Goal: Task Accomplishment & Management: Complete application form

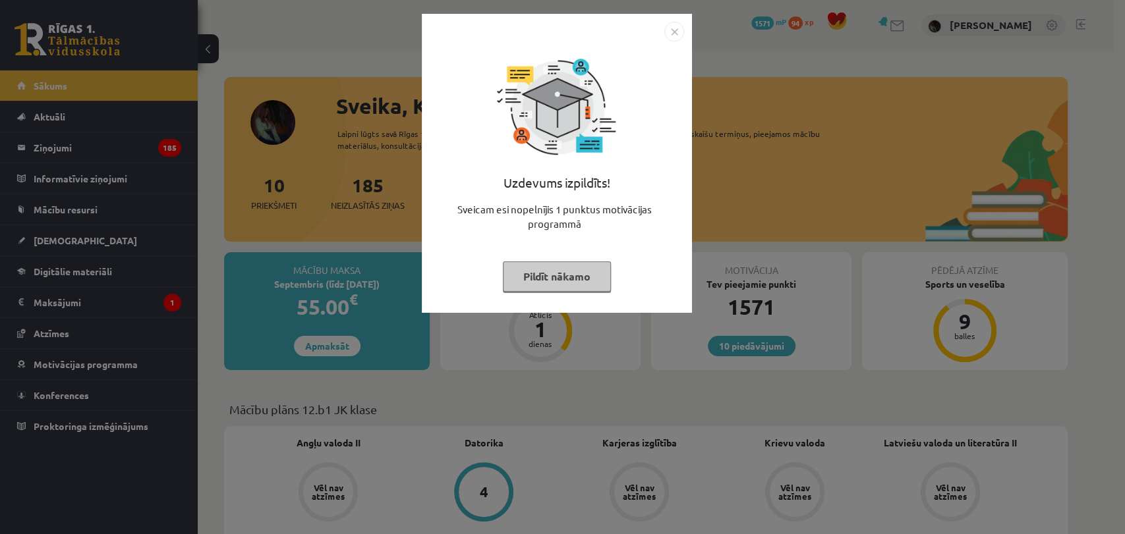
click at [680, 26] on img "Close" at bounding box center [674, 32] width 20 height 20
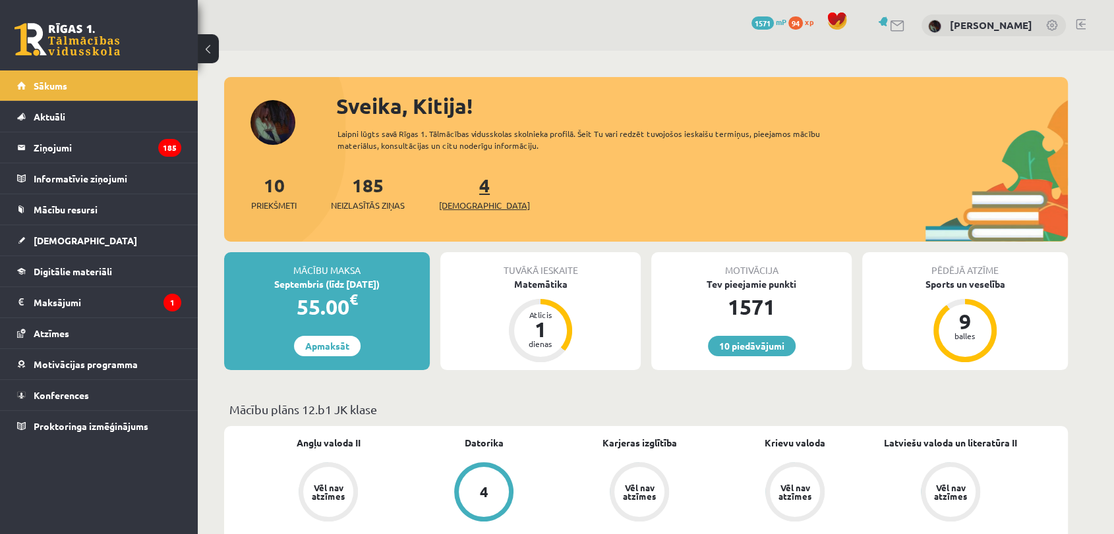
click at [463, 208] on span "[DEMOGRAPHIC_DATA]" at bounding box center [484, 205] width 91 height 13
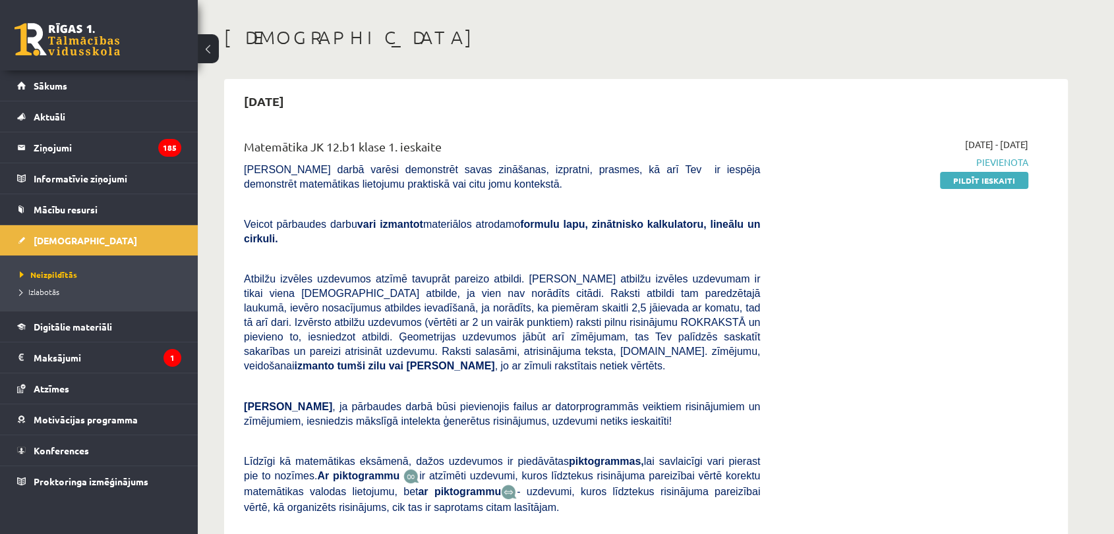
scroll to position [15, 0]
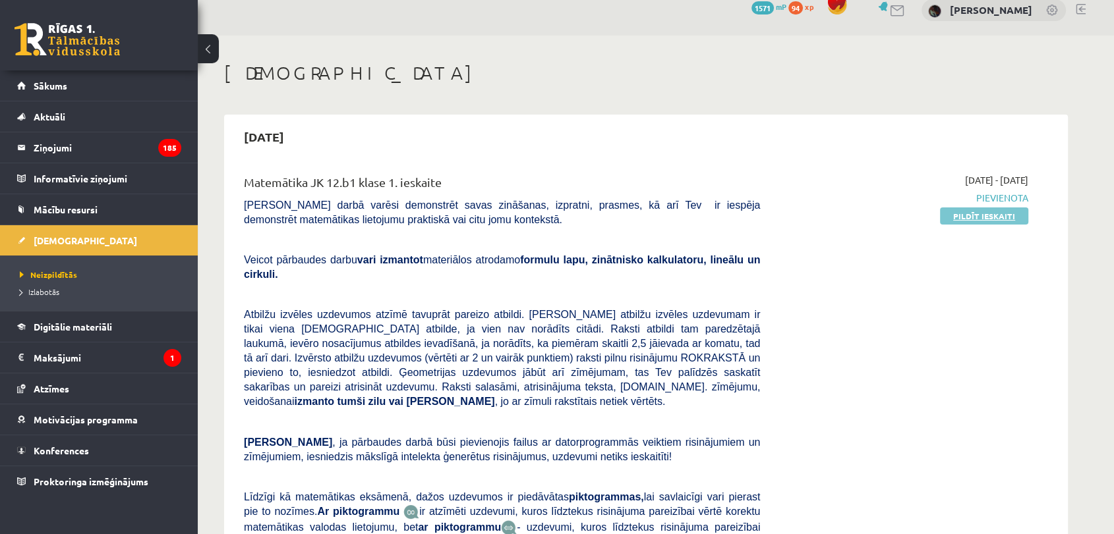
click at [1000, 214] on link "Pildīt ieskaiti" at bounding box center [984, 216] width 88 height 17
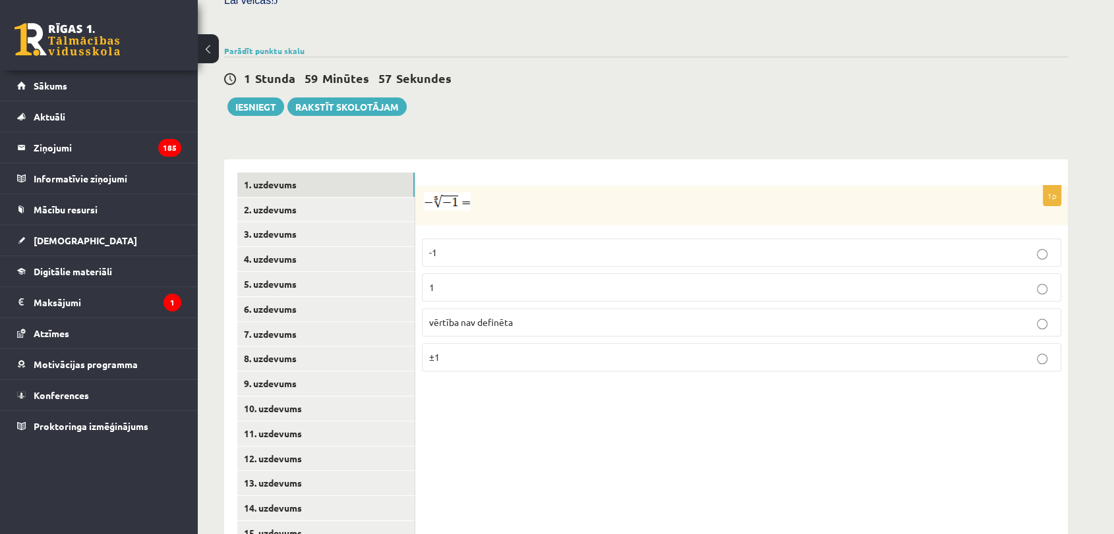
scroll to position [434, 0]
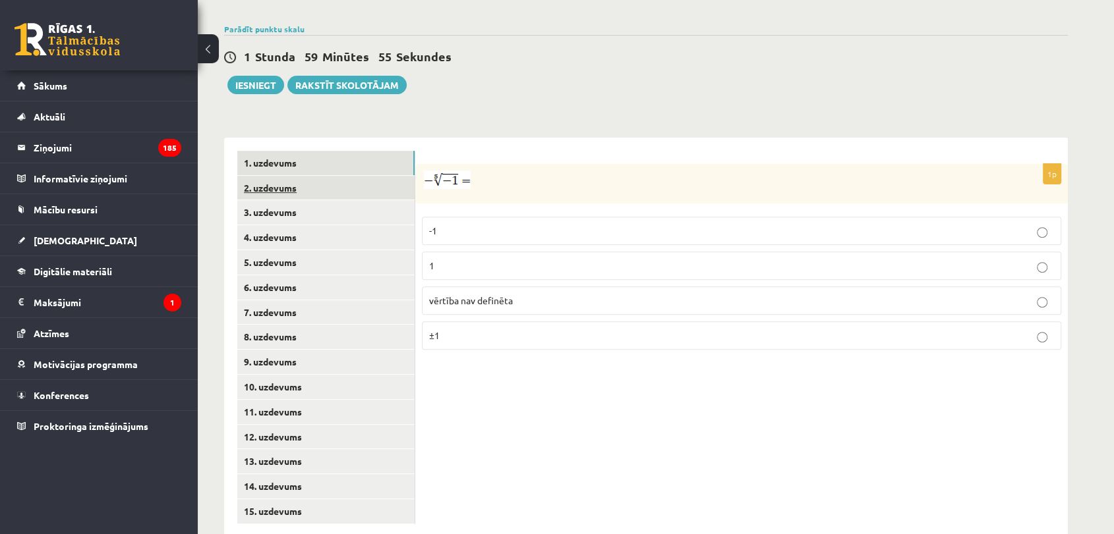
click at [377, 176] on link "2. uzdevums" at bounding box center [325, 188] width 177 height 24
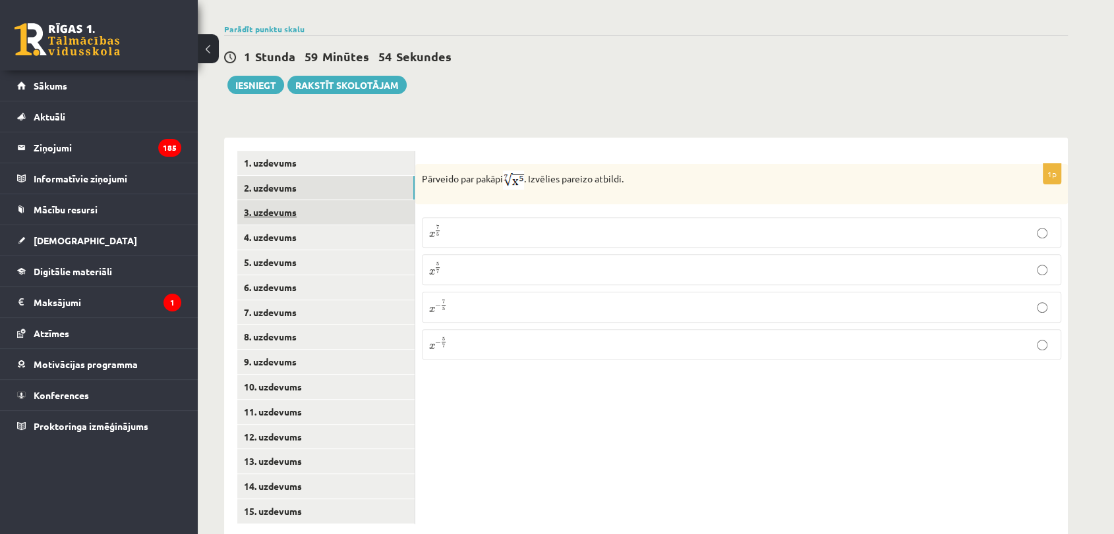
click at [391, 200] on link "3. uzdevums" at bounding box center [325, 212] width 177 height 24
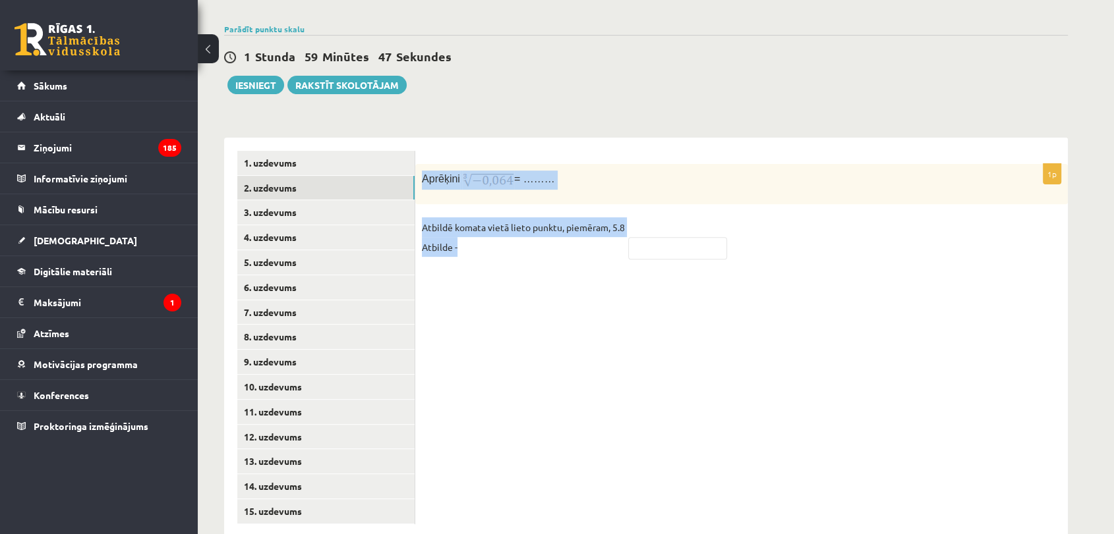
drag, startPoint x: 418, startPoint y: 154, endPoint x: 682, endPoint y: 245, distance: 279.5
click at [682, 245] on div "1p Aprēķini = ……… Atbildē komata vietā lieto punktu, piemēram, 5.8 Atbilde -" at bounding box center [741, 338] width 652 height 400
copy div "Aprēķini = ……… Atbildē komata vietā lieto punktu, piemēram, 5.8 Atbilde -"
click at [615, 125] on div "**********" at bounding box center [646, 331] width 844 height 413
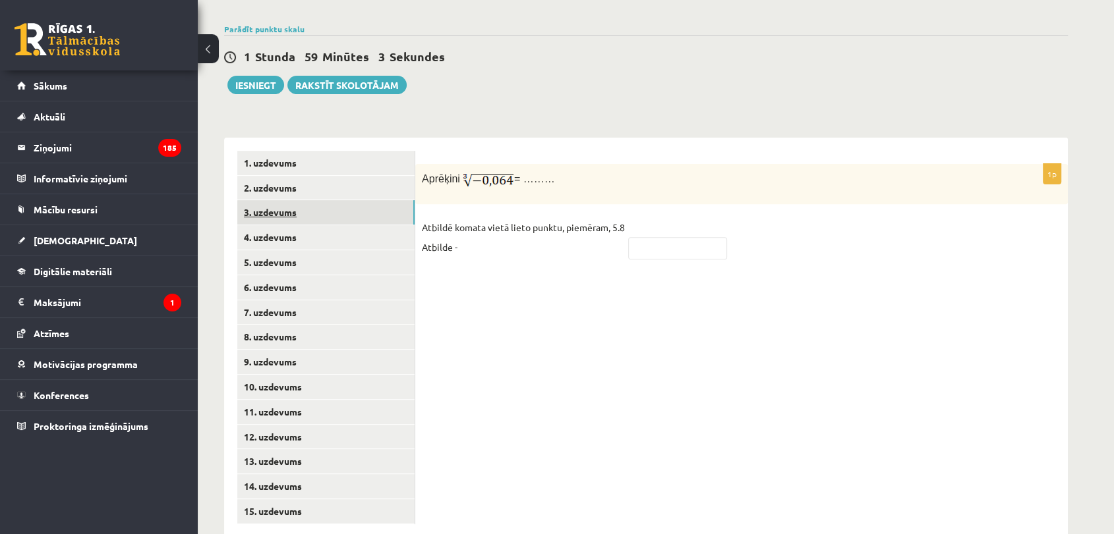
click at [316, 200] on link "3. uzdevums" at bounding box center [325, 212] width 177 height 24
click at [332, 250] on link "5. uzdevums" at bounding box center [325, 262] width 177 height 24
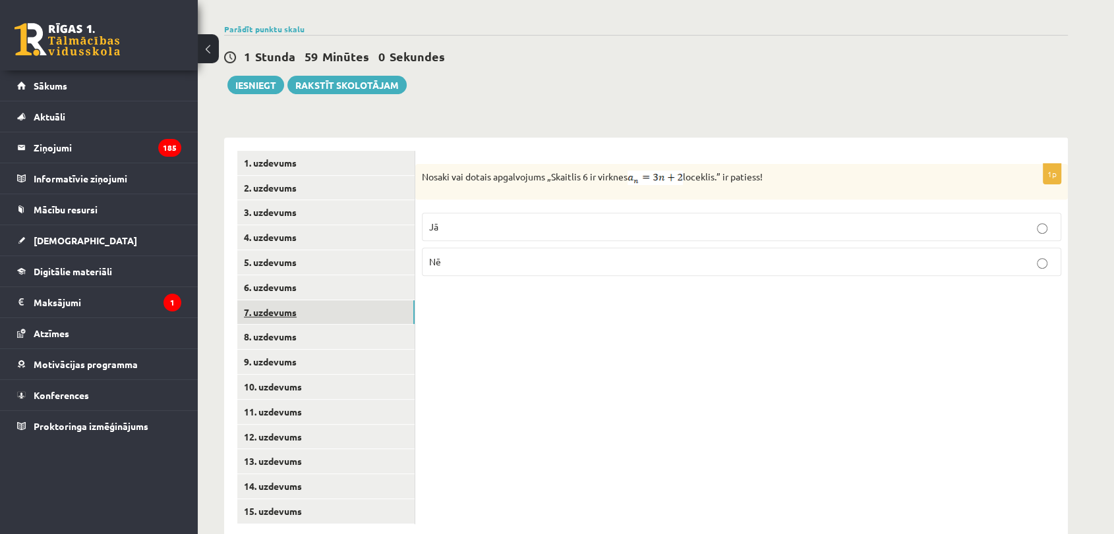
click at [349, 301] on link "7. uzdevums" at bounding box center [325, 313] width 177 height 24
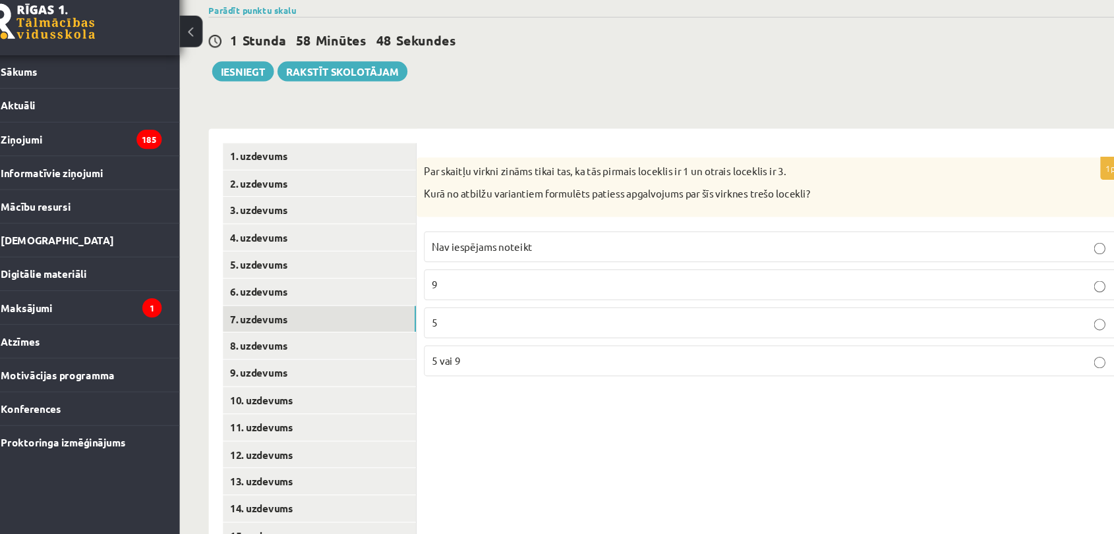
scroll to position [434, 0]
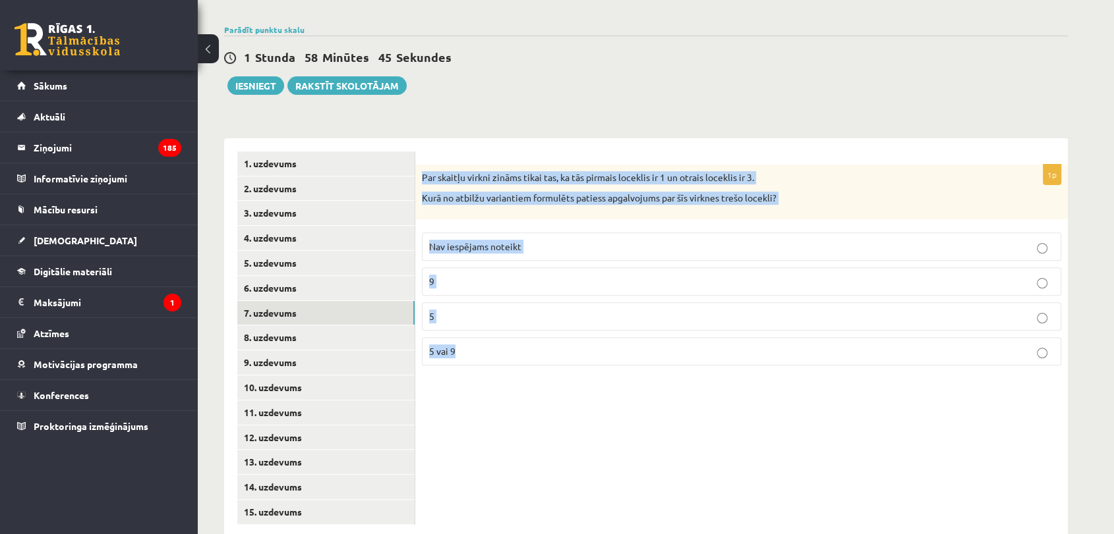
drag, startPoint x: 417, startPoint y: 149, endPoint x: 819, endPoint y: 380, distance: 463.5
click at [819, 380] on div "1p Par skaitļu virkni zināms tikai tas, ka tās pirmais loceklis ir 1 un otrais …" at bounding box center [741, 338] width 652 height 400
copy div "Par skaitļu virkni zināms tikai tas, ka tās pirmais loceklis ir 1 un otrais loc…"
click at [601, 240] on p "Nav iespējams noteikt" at bounding box center [741, 247] width 625 height 14
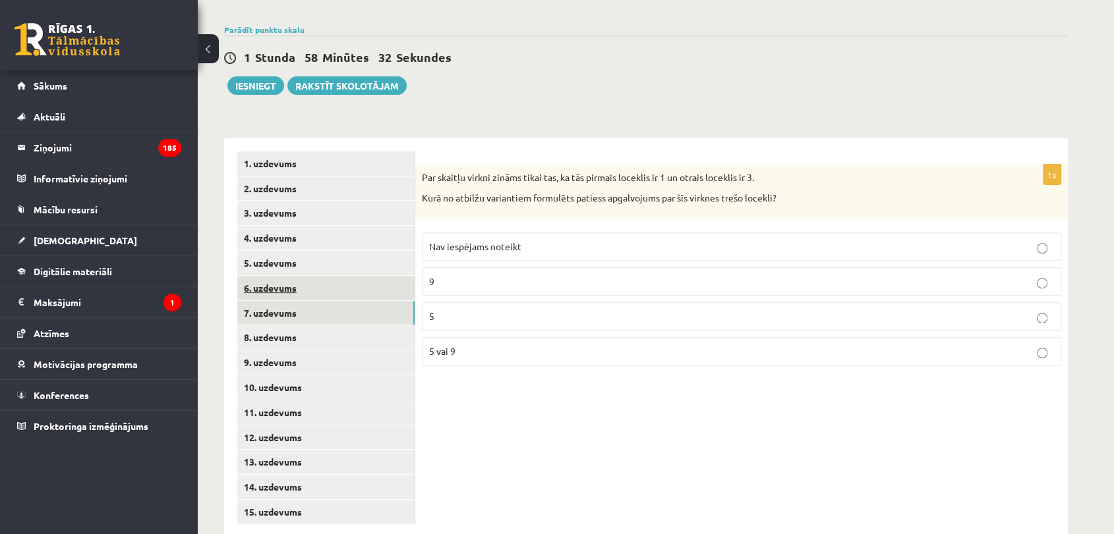
click at [357, 276] on link "6. uzdevums" at bounding box center [325, 288] width 177 height 24
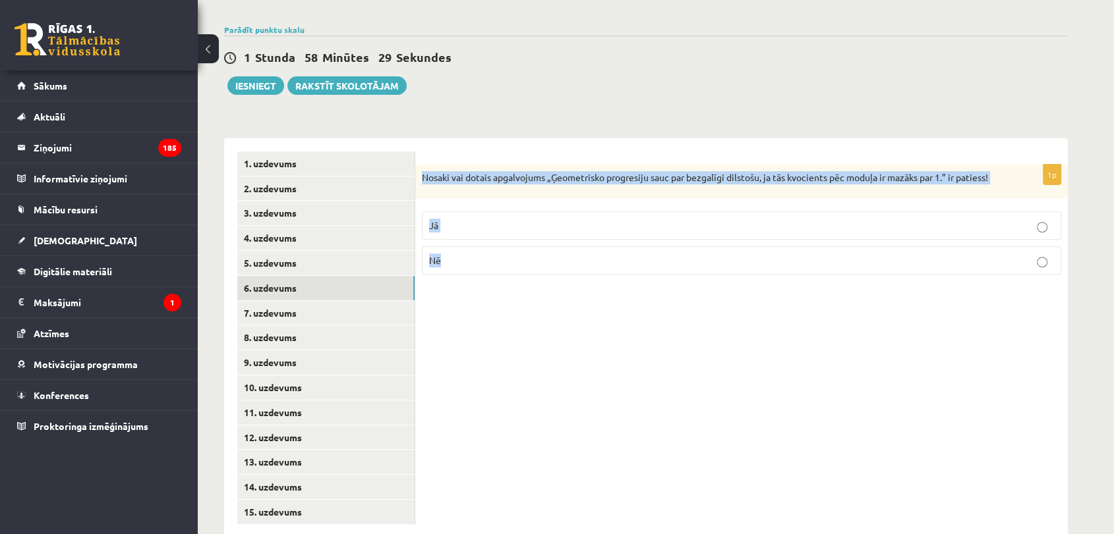
drag, startPoint x: 417, startPoint y: 144, endPoint x: 997, endPoint y: 249, distance: 590.0
click at [997, 249] on div "1p Nosaki vai dotais apgalvojums „Ģeometrisko progresiju sauc par bezgalīgi dil…" at bounding box center [741, 225] width 652 height 121
copy div "Nosaki vai dotais apgalvojums „Ģeometrisko progresiju sauc par bezgalīgi dilsto…"
click at [570, 212] on label "Jā" at bounding box center [741, 226] width 639 height 28
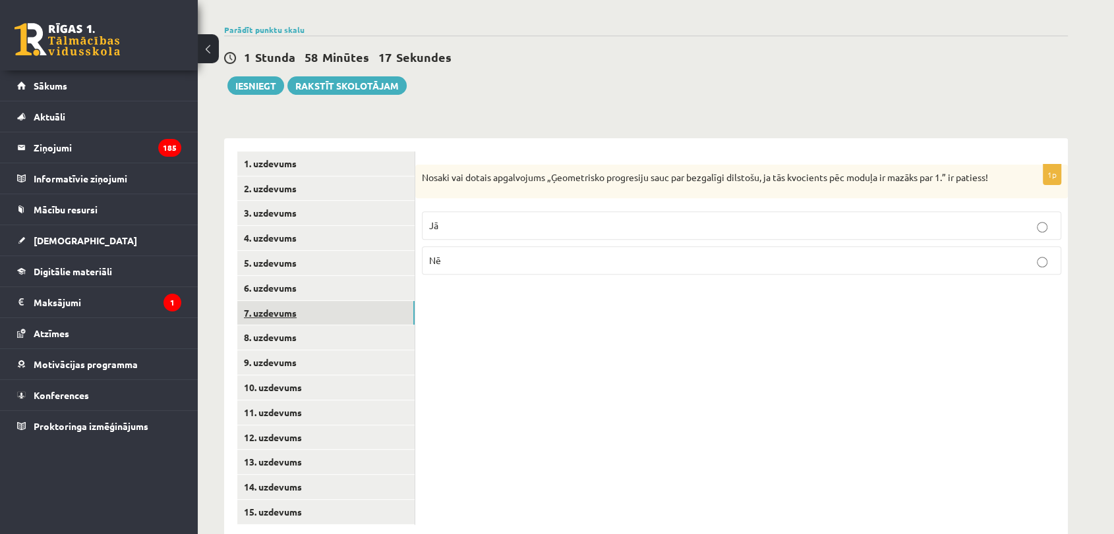
click at [370, 301] on link "7. uzdevums" at bounding box center [325, 313] width 177 height 24
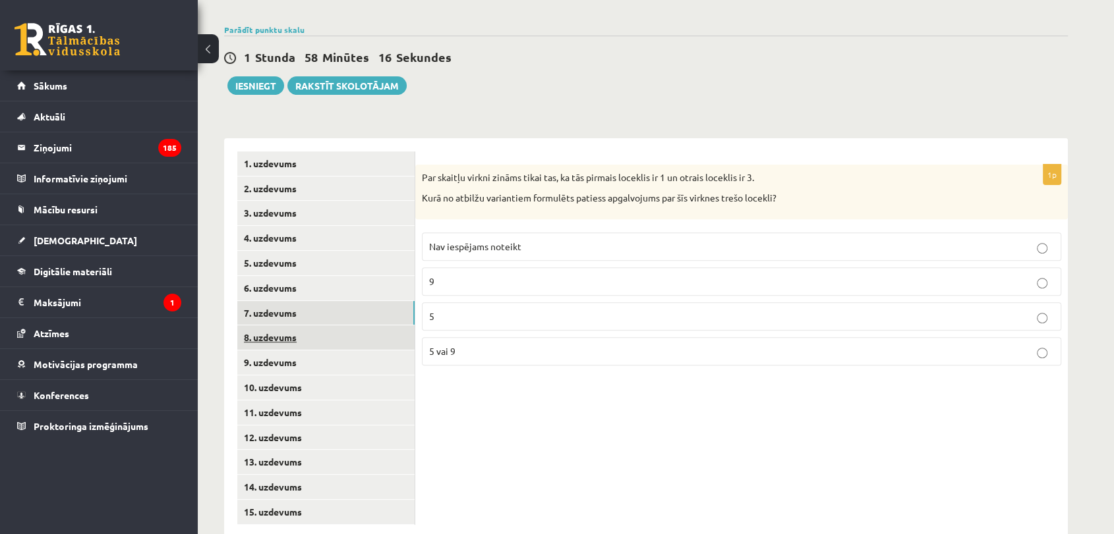
click at [356, 326] on link "8. uzdevums" at bounding box center [325, 338] width 177 height 24
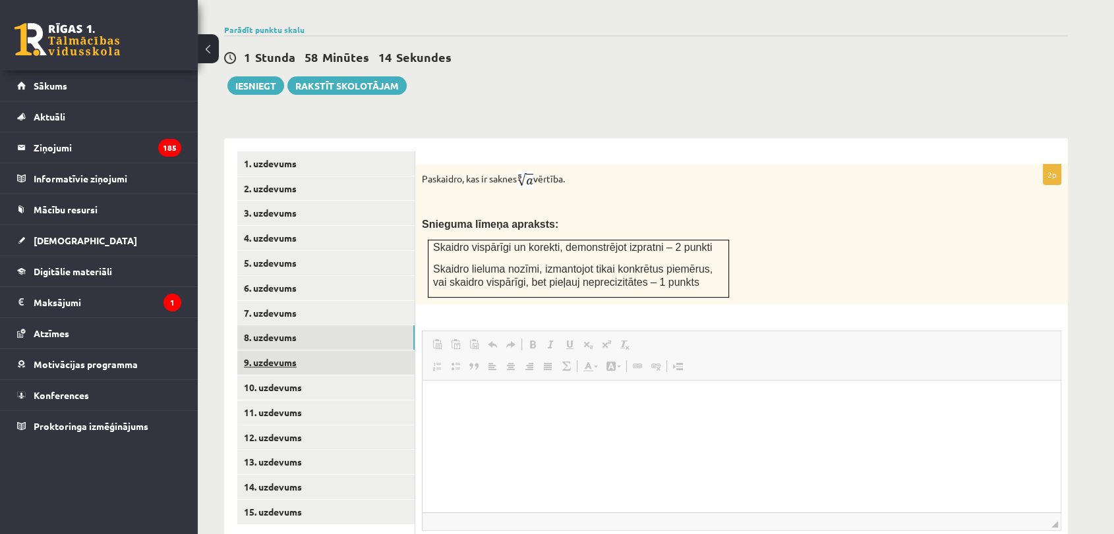
scroll to position [0, 0]
click at [362, 351] on link "9. uzdevums" at bounding box center [325, 363] width 177 height 24
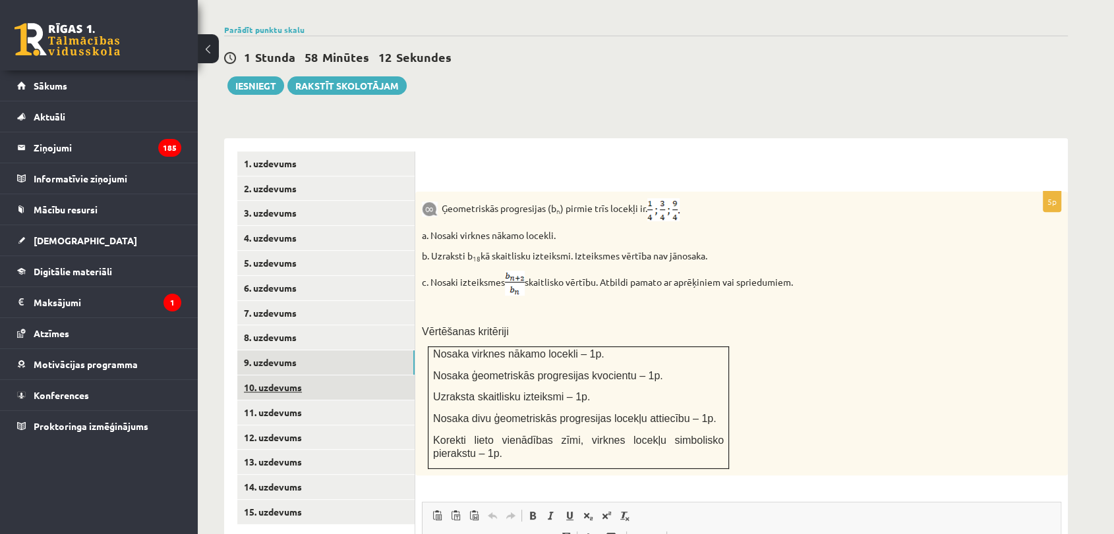
click at [357, 376] on link "10. uzdevums" at bounding box center [325, 388] width 177 height 24
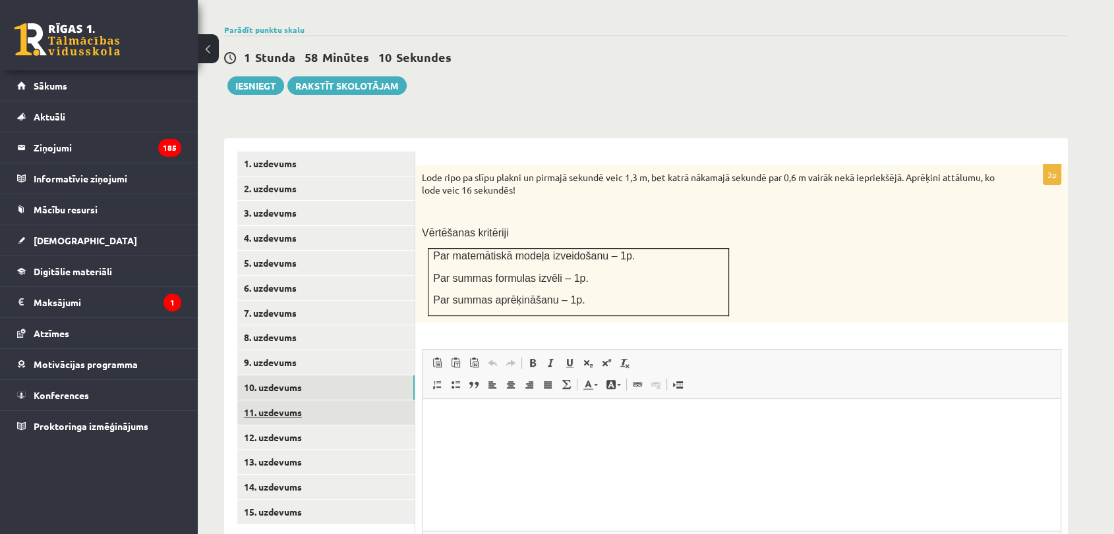
click at [335, 401] on link "11. uzdevums" at bounding box center [325, 413] width 177 height 24
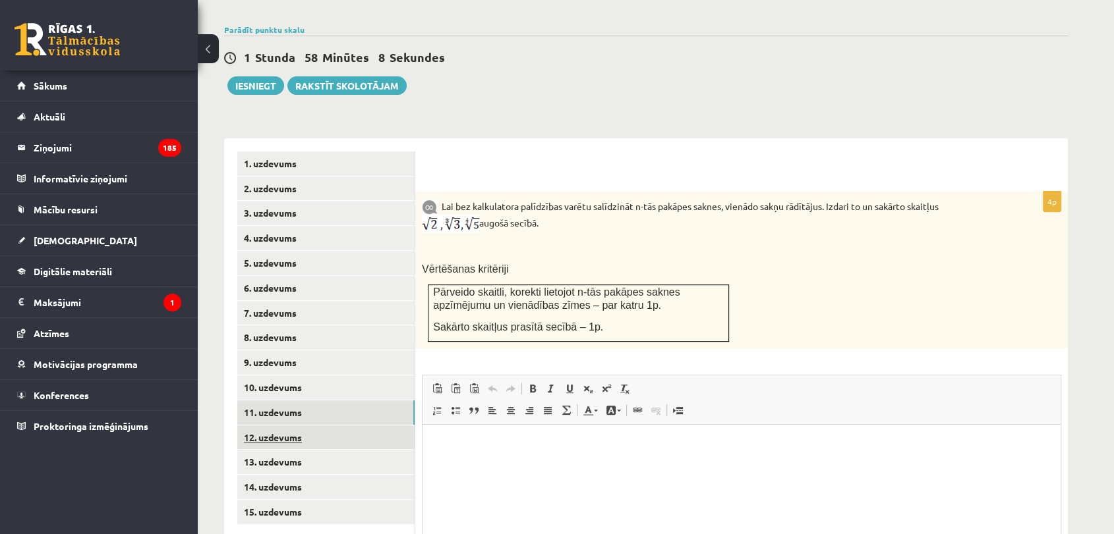
click at [338, 426] on link "12. uzdevums" at bounding box center [325, 438] width 177 height 24
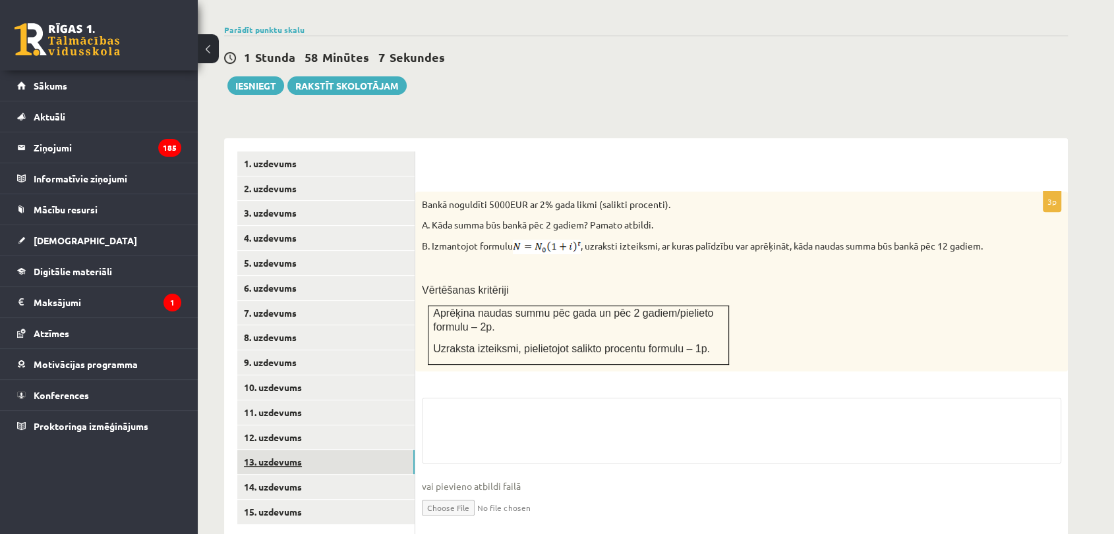
click at [335, 450] on link "13. uzdevums" at bounding box center [325, 462] width 177 height 24
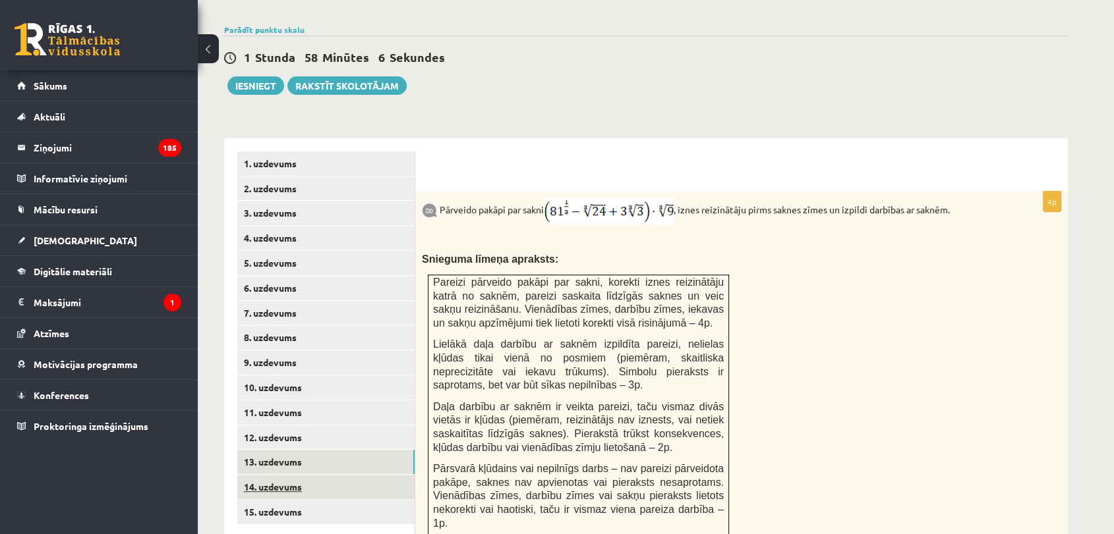
click at [327, 475] on link "14. uzdevums" at bounding box center [325, 487] width 177 height 24
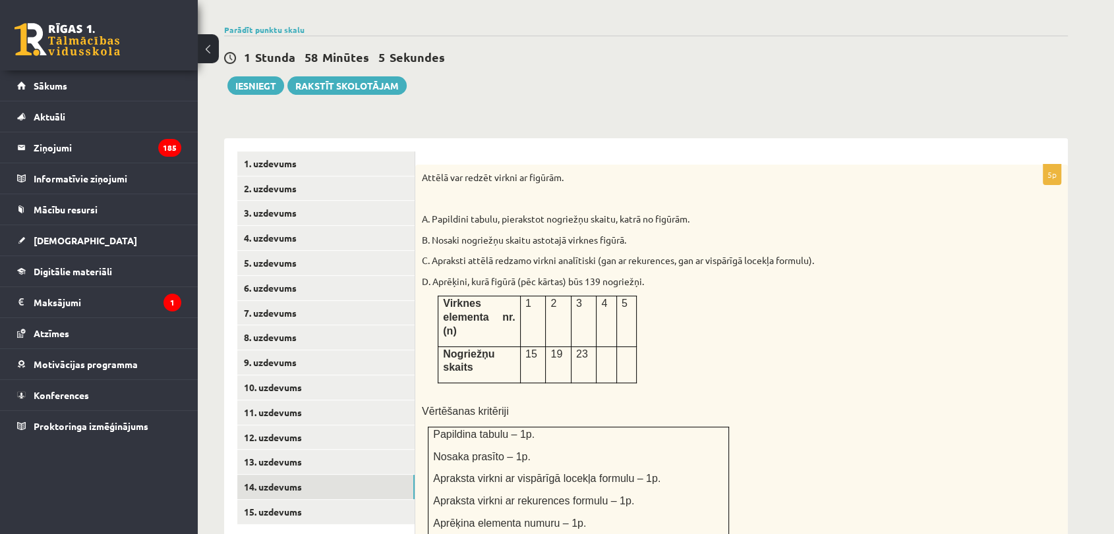
click at [322, 499] on ul "1. uzdevums 2. uzdevums 3. uzdevums 4. uzdevums 5. uzdevums 6. uzdevums 7. uzde…" at bounding box center [326, 448] width 178 height 592
click at [334, 500] on link "15. uzdevums" at bounding box center [325, 512] width 177 height 24
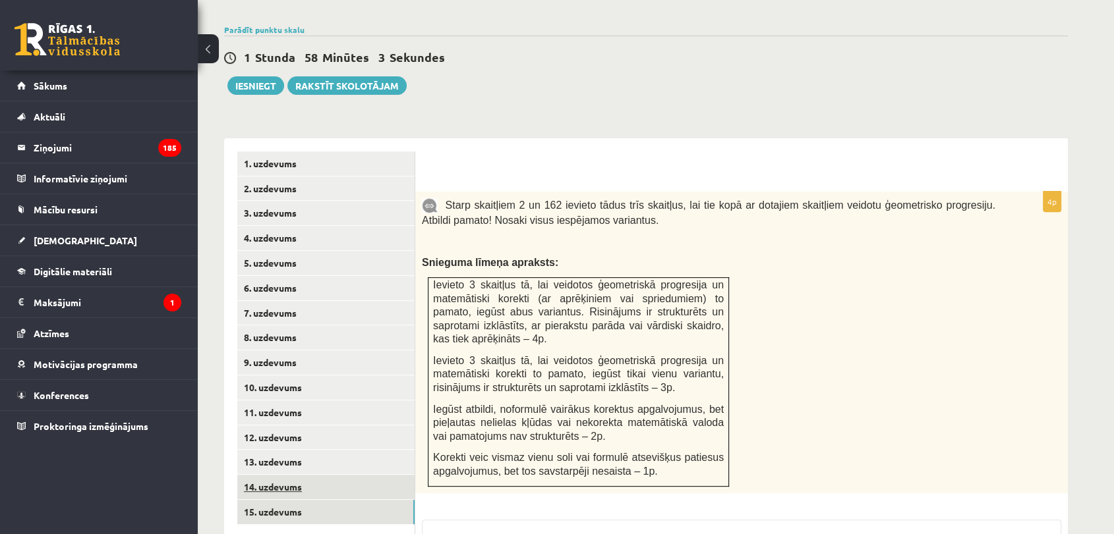
click at [342, 475] on link "14. uzdevums" at bounding box center [325, 487] width 177 height 24
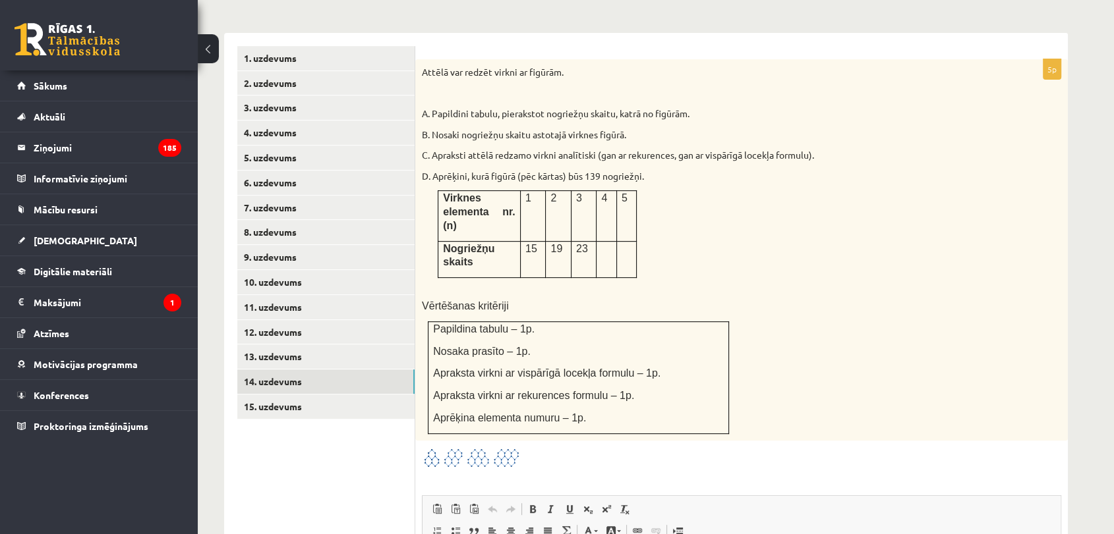
scroll to position [527, 0]
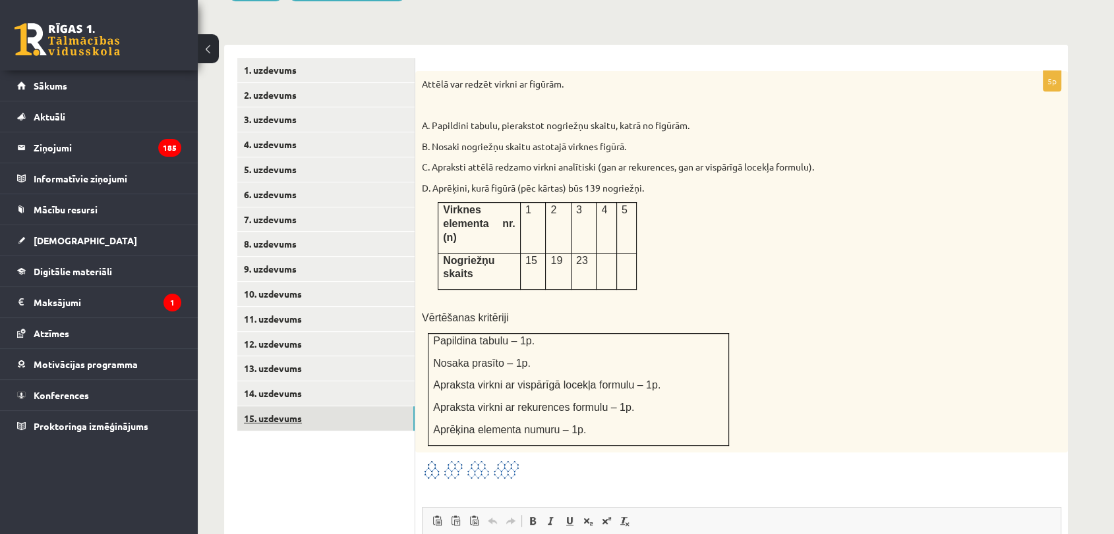
click at [357, 407] on link "15. uzdevums" at bounding box center [325, 419] width 177 height 24
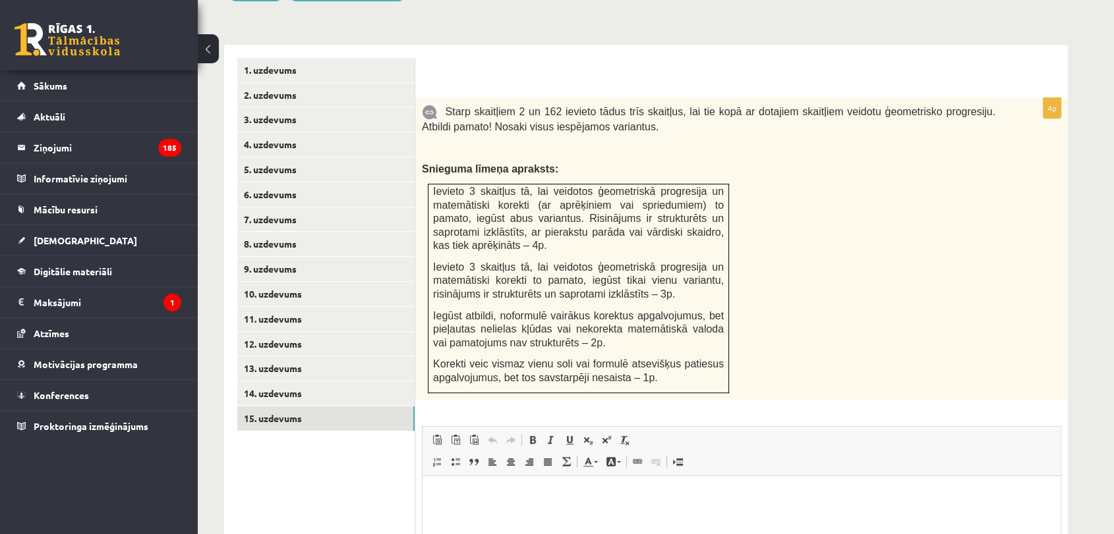
scroll to position [0, 0]
click at [386, 382] on link "14. uzdevums" at bounding box center [325, 394] width 177 height 24
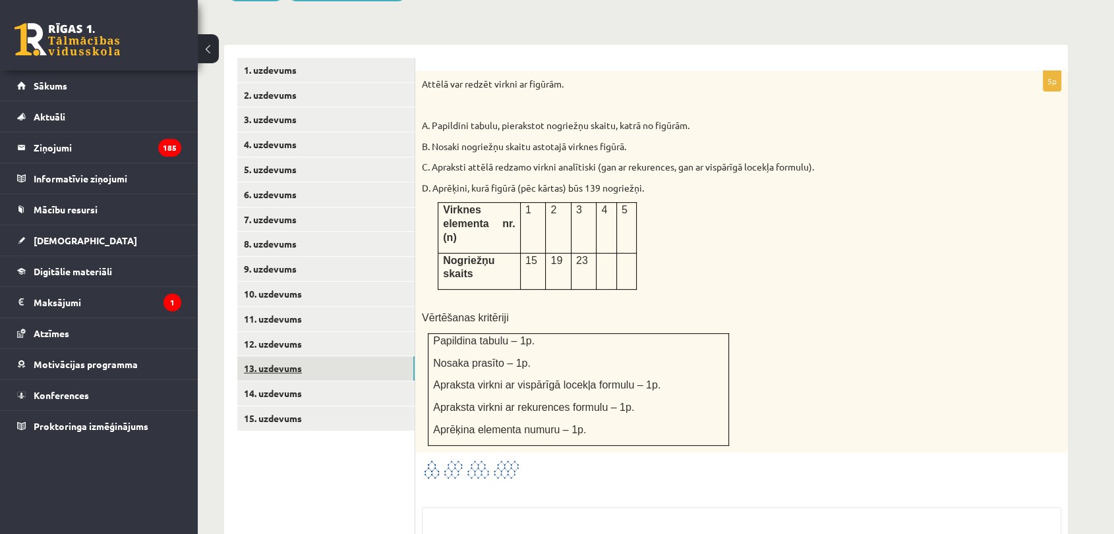
click at [375, 357] on link "13. uzdevums" at bounding box center [325, 369] width 177 height 24
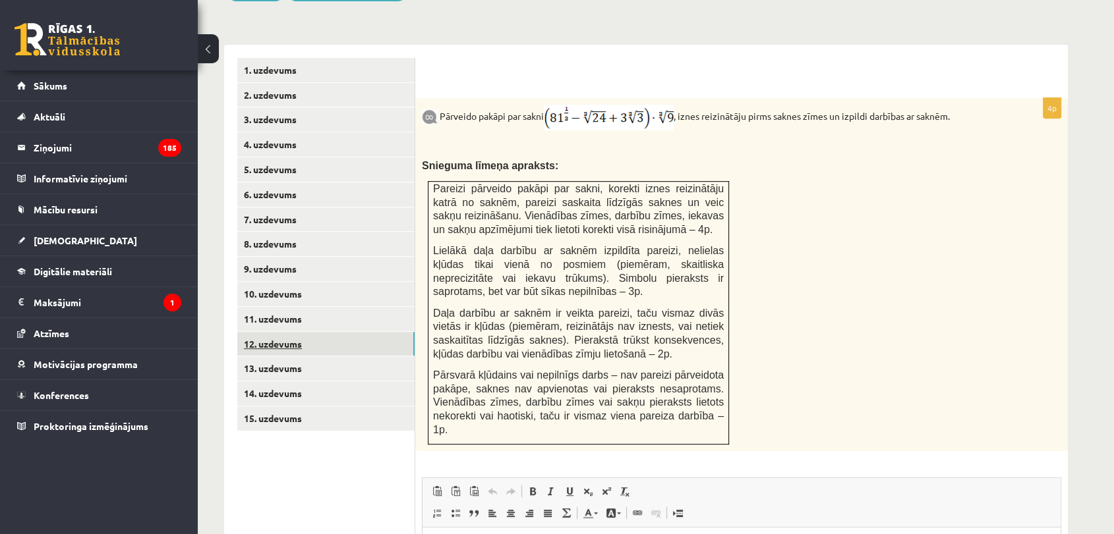
click at [353, 332] on link "12. uzdevums" at bounding box center [325, 344] width 177 height 24
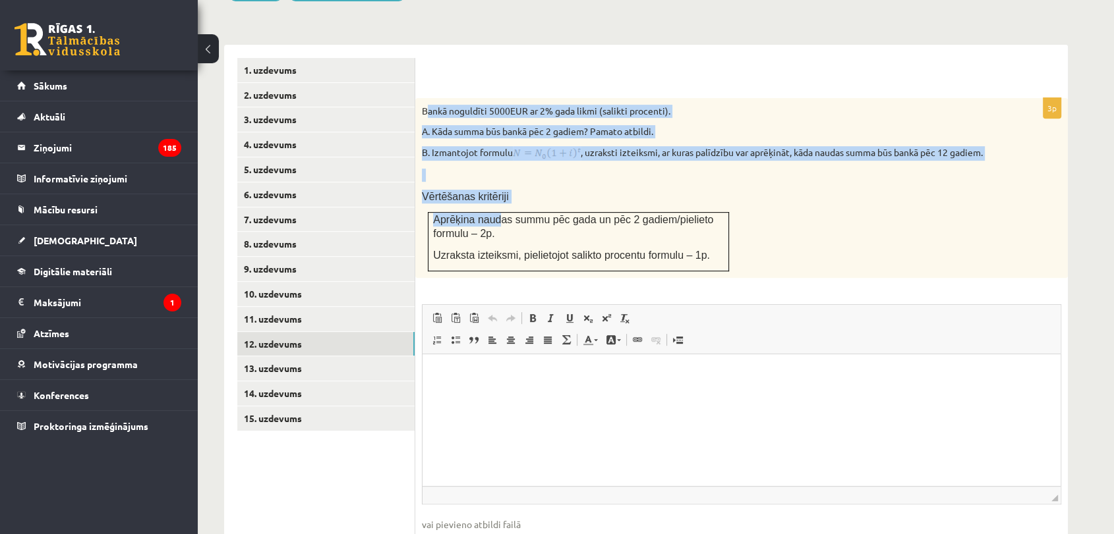
drag, startPoint x: 496, startPoint y: 184, endPoint x: 425, endPoint y: 84, distance: 122.5
click at [425, 98] on div "Bankā noguldīti 5000EUR ar 2% gada likmi (salikti procenti). A. Kāda summa būs …" at bounding box center [741, 188] width 652 height 181
click at [845, 308] on span "Панели инструментов редактора Вставить Комбинация клавиш Ctrl+V Вставить только…" at bounding box center [741, 329] width 638 height 49
click at [691, 246] on div "Bankā noguldīti 5000EUR ar 2% gada likmi (salikti procenti). A. Kāda summa būs …" at bounding box center [741, 188] width 652 height 181
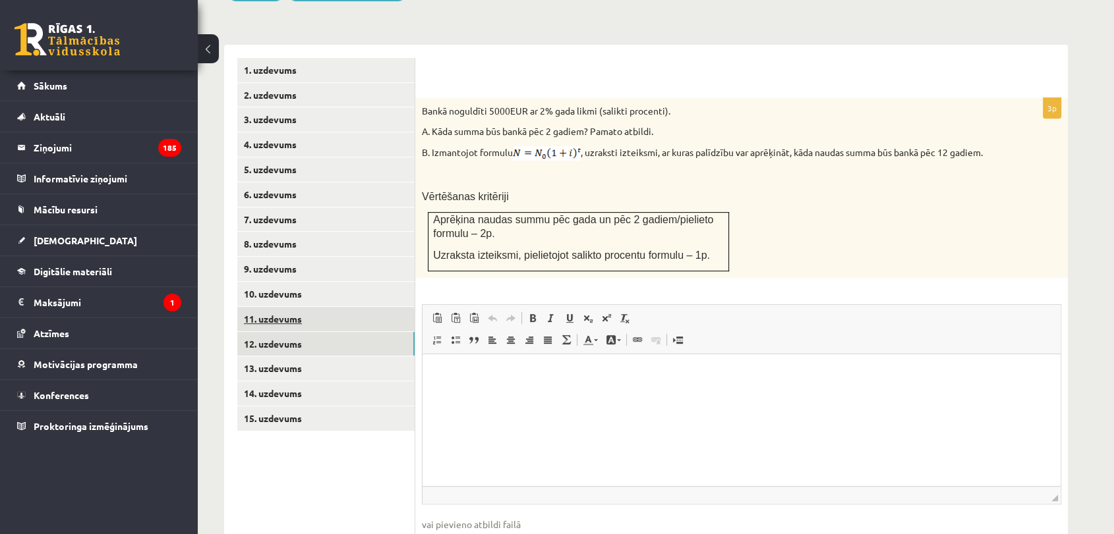
click at [320, 307] on link "11. uzdevums" at bounding box center [325, 319] width 177 height 24
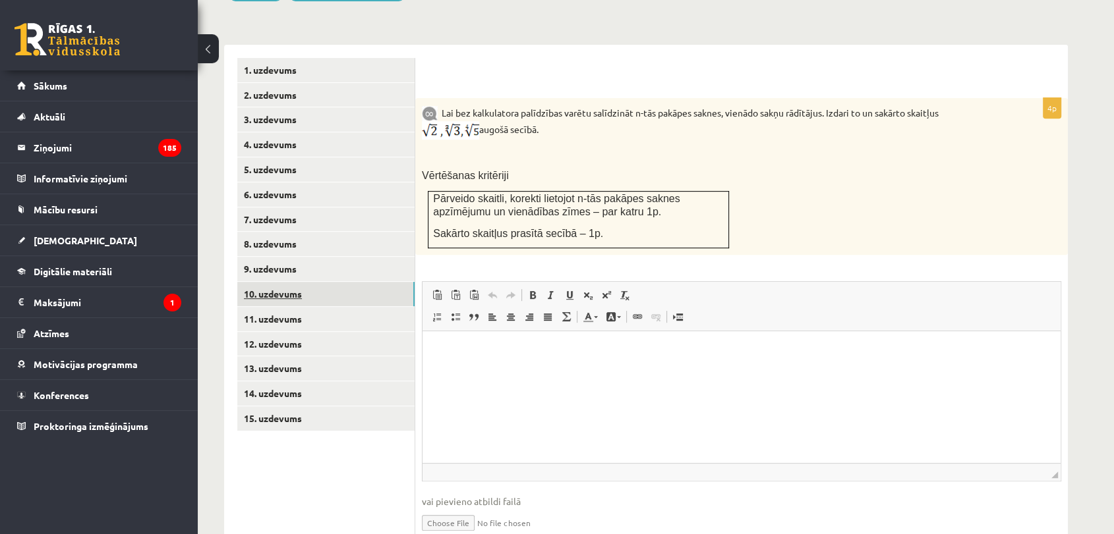
click at [383, 282] on link "10. uzdevums" at bounding box center [325, 294] width 177 height 24
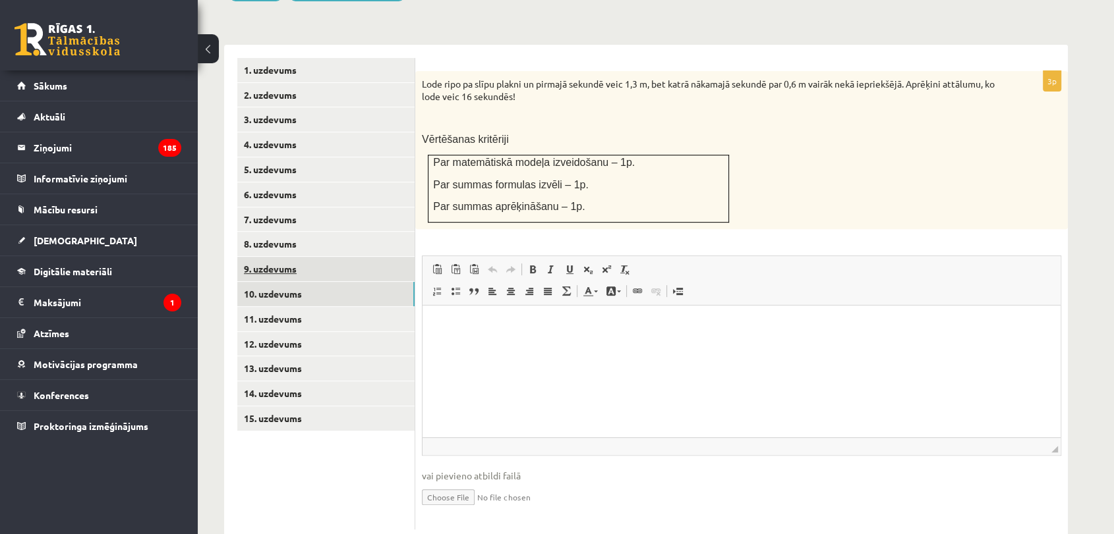
click at [363, 257] on link "9. uzdevums" at bounding box center [325, 269] width 177 height 24
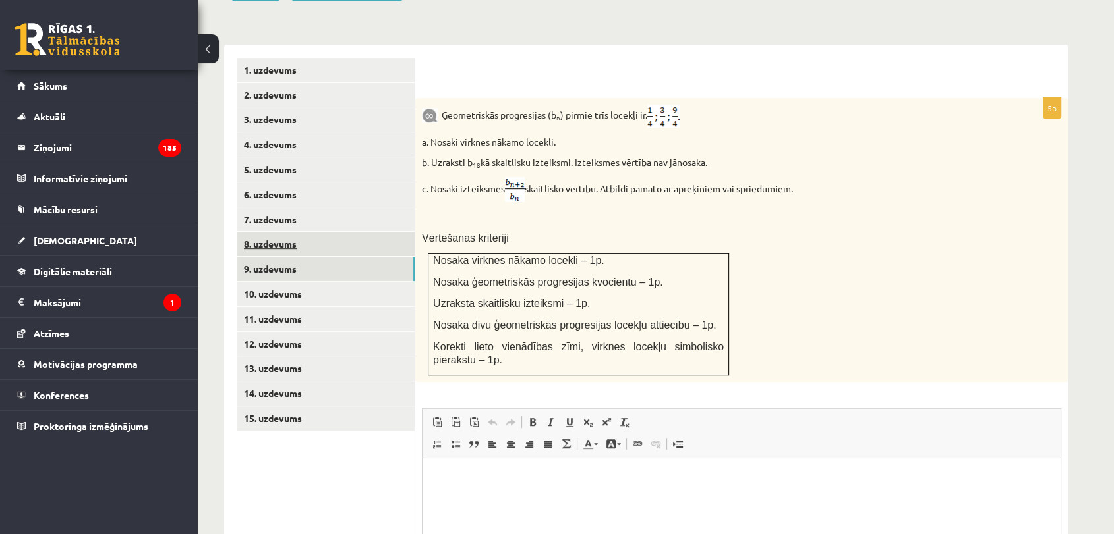
click at [385, 232] on link "8. uzdevums" at bounding box center [325, 244] width 177 height 24
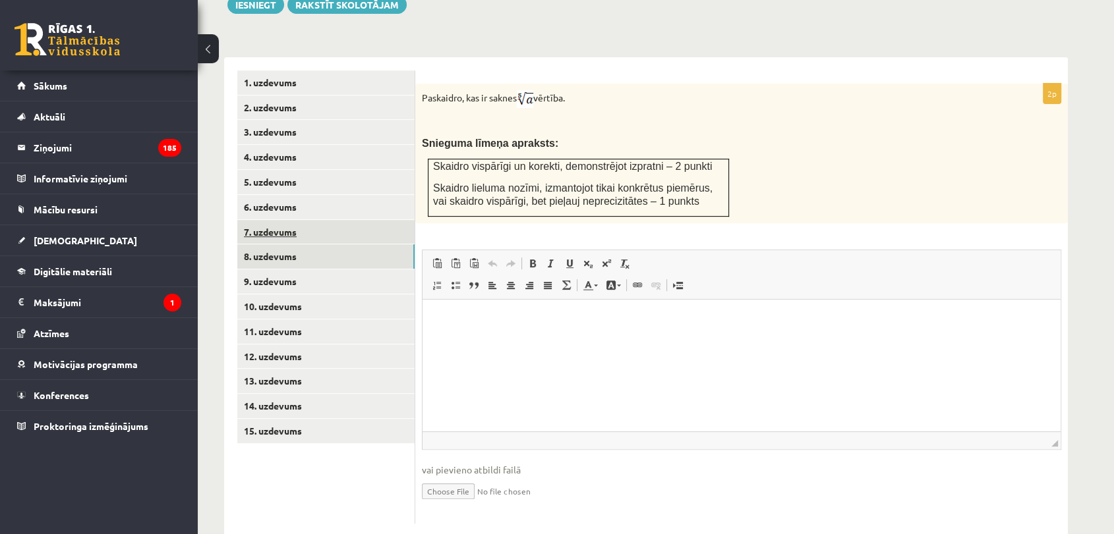
click at [347, 220] on link "7. uzdevums" at bounding box center [325, 232] width 177 height 24
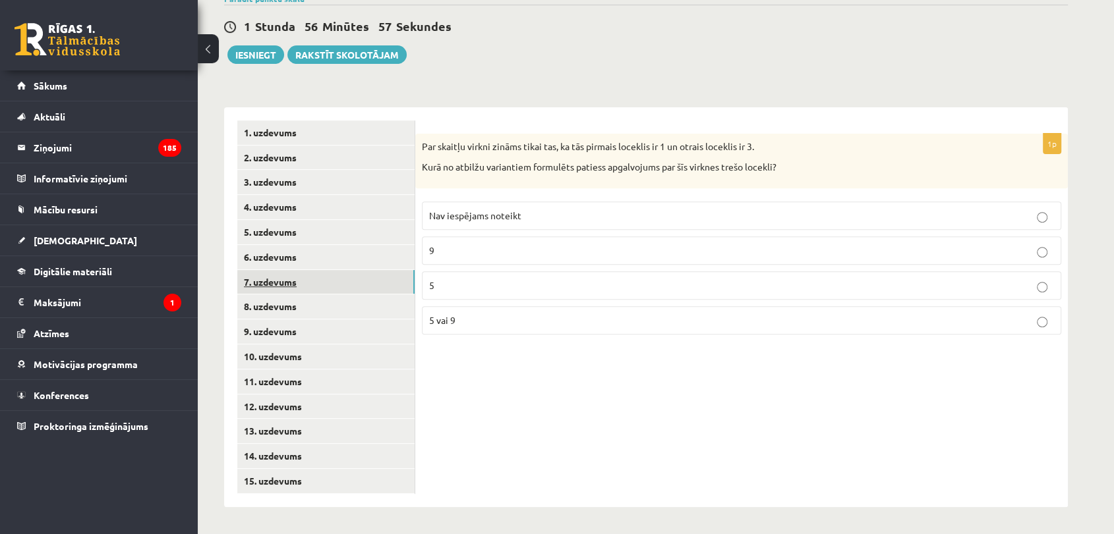
scroll to position [435, 0]
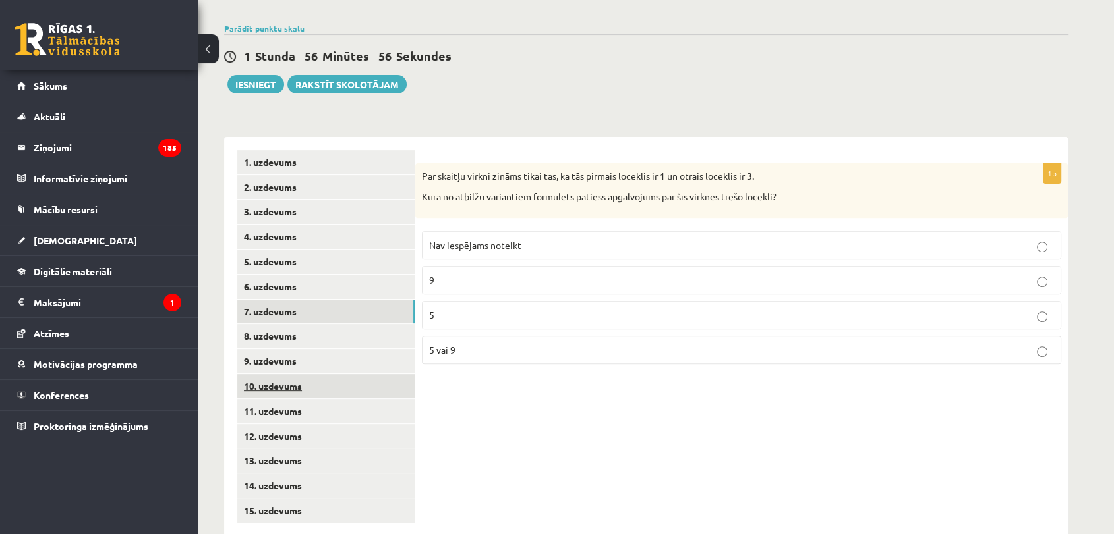
click at [330, 374] on link "10. uzdevums" at bounding box center [325, 386] width 177 height 24
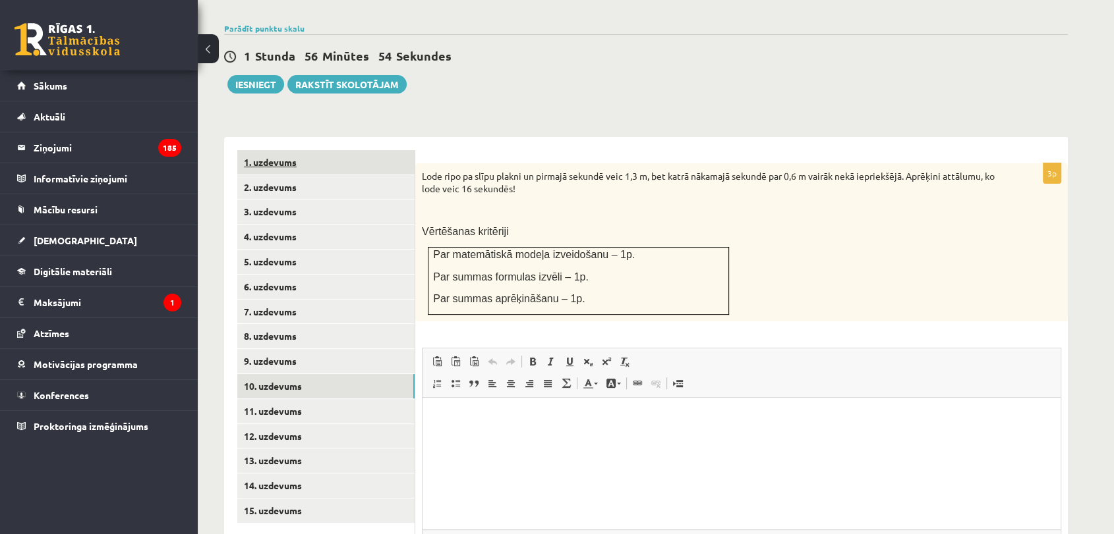
scroll to position [0, 0]
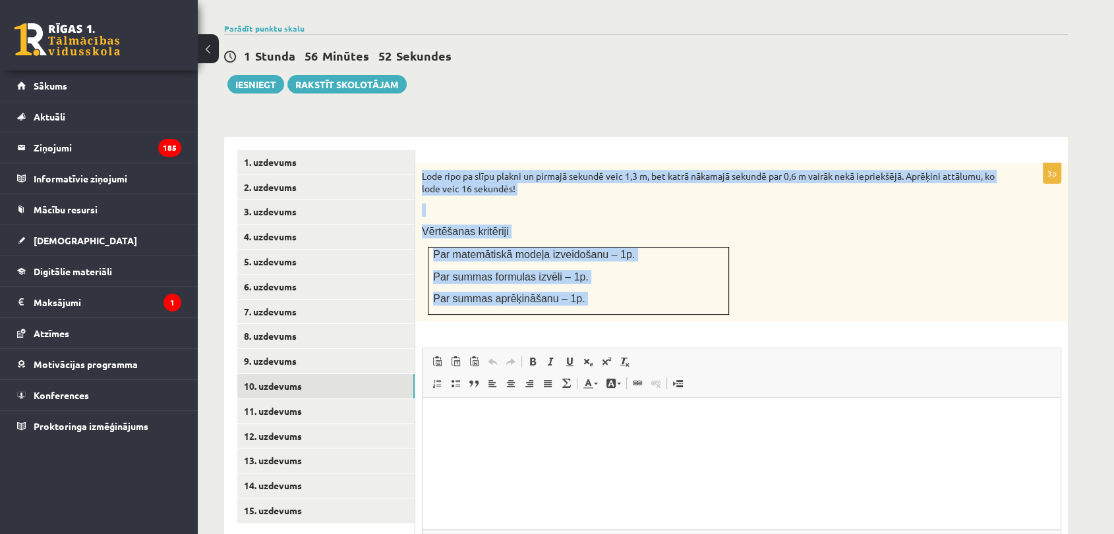
drag, startPoint x: 417, startPoint y: 144, endPoint x: 970, endPoint y: 322, distance: 580.9
click at [970, 322] on div "3p Lode ripo pa slīpu plakni un pirmajā sekundē veic 1,3 m, bet katrā nākamajā …" at bounding box center [741, 392] width 652 height 459
click at [970, 349] on span "Панели инструментов редактора Вставить Комбинация клавиш Ctrl+V Вставить только…" at bounding box center [741, 373] width 638 height 49
copy div "Lode ripo pa slīpu plakni un pirmajā sekundē veic 1,3 m, bet katrā nākamajā sek…"
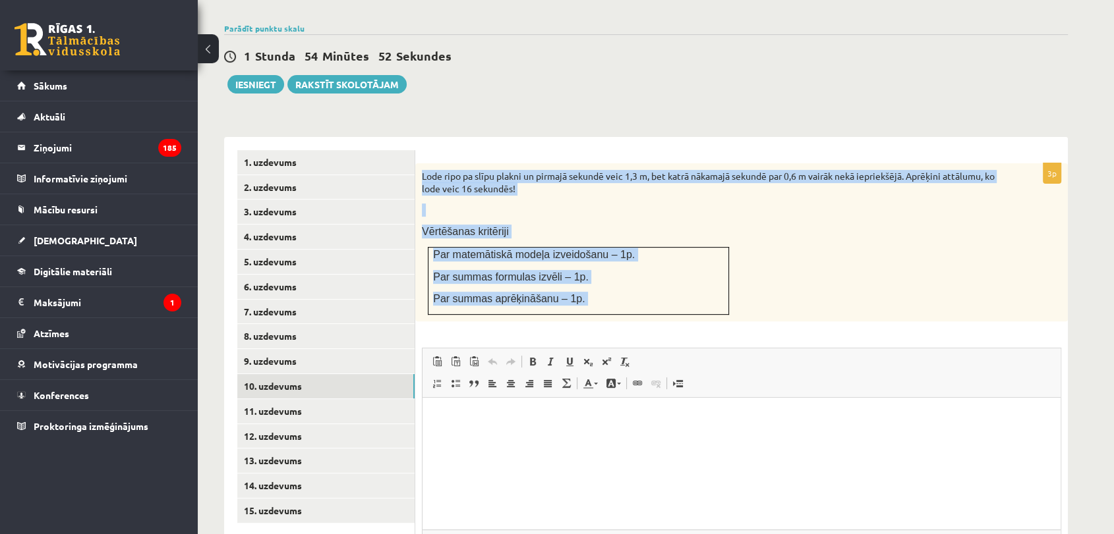
click at [737, 76] on div "Matemātika JK 12.b1 klase 1. ieskaite , Kitija Alfus (12.b1 JK klase) Pārbaudes…" at bounding box center [646, 139] width 896 height 1046
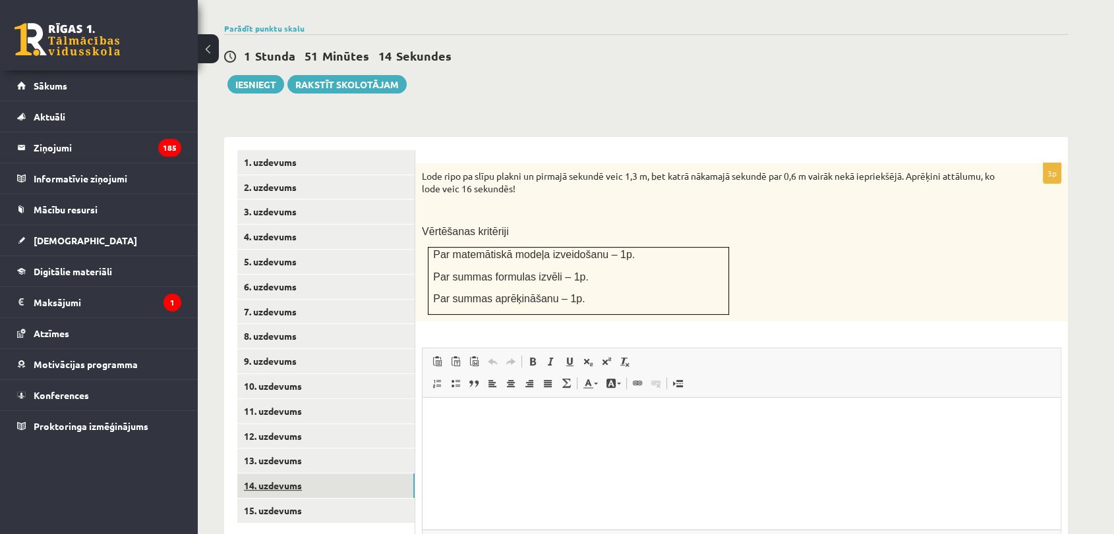
click at [305, 474] on link "14. uzdevums" at bounding box center [325, 486] width 177 height 24
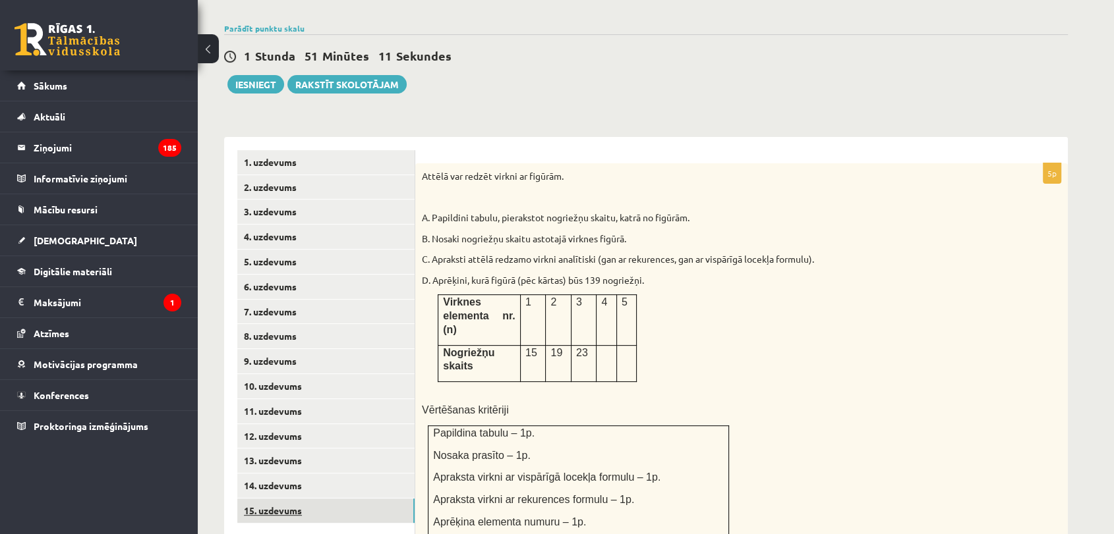
click at [337, 499] on link "15. uzdevums" at bounding box center [325, 511] width 177 height 24
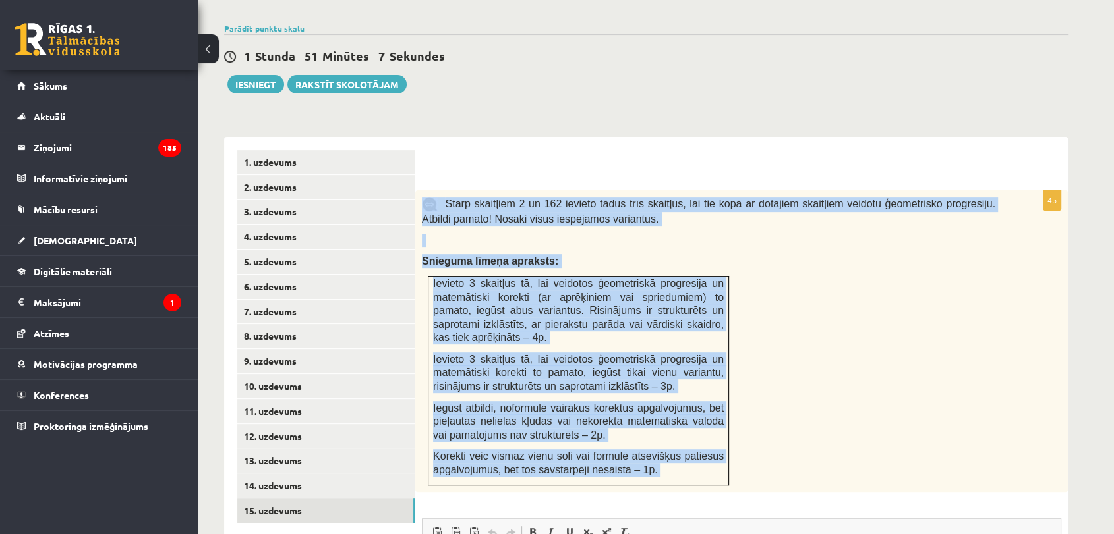
drag, startPoint x: 422, startPoint y: 159, endPoint x: 810, endPoint y: 484, distance: 505.8
click at [810, 484] on div "4p Starp skaitļiem 2 un 162 ievieto tādus trīs skaitļus, lai tie kopā ar dotaji…" at bounding box center [741, 471] width 652 height 669
copy div "Starp skaitļiem 2 un 162 ievieto tādus trīs skaitļus, lai tie kopā ar dotajiem …"
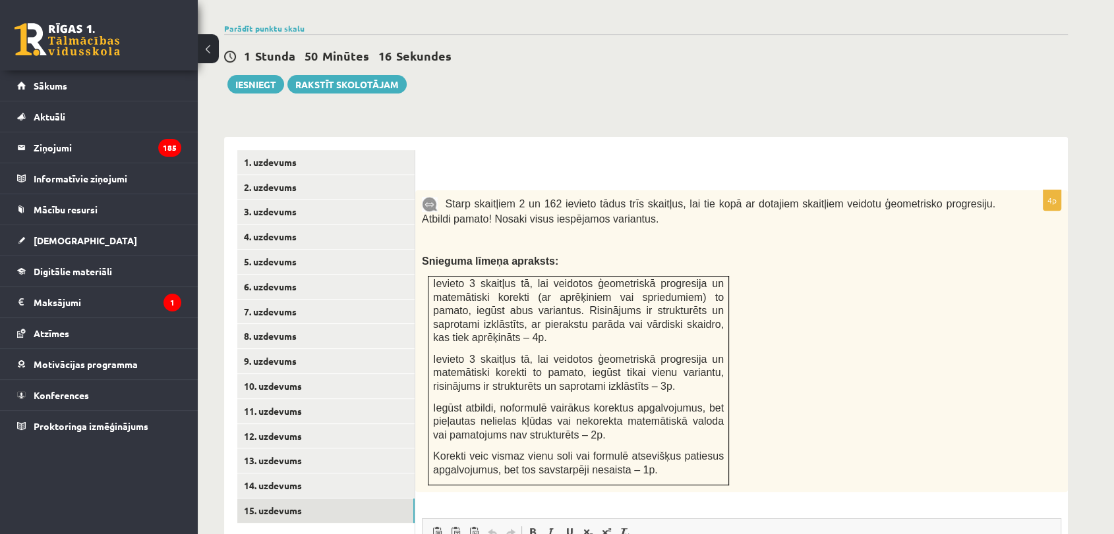
click at [728, 61] on div "1 Stunda 50 Minūtes 16 Sekundes Ieskaite saglabāta! Iesniegt Rakstīt skolotājam" at bounding box center [646, 63] width 844 height 59
click at [292, 349] on link "9. uzdevums" at bounding box center [325, 361] width 177 height 24
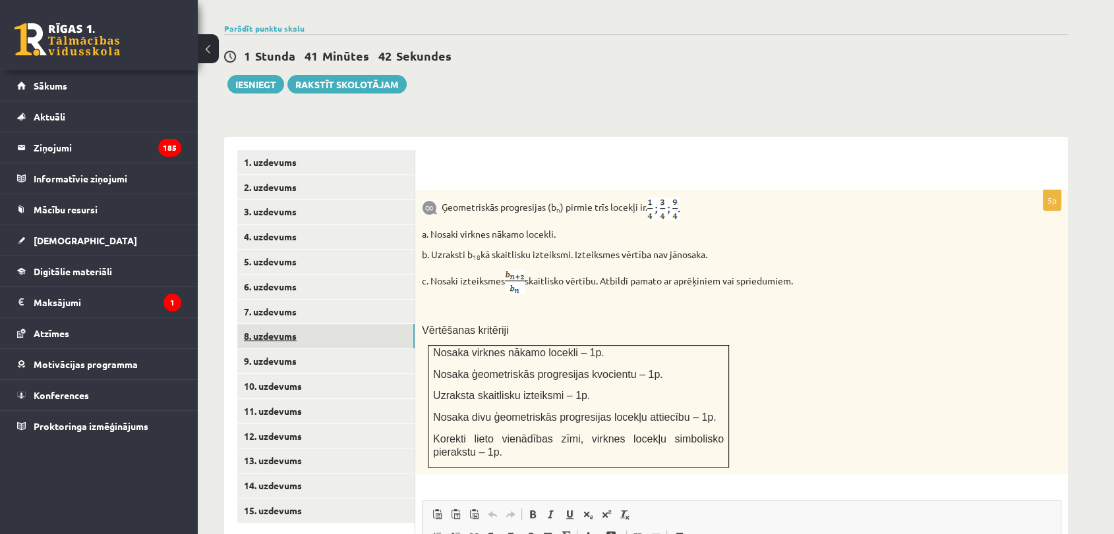
click at [322, 324] on link "8. uzdevums" at bounding box center [325, 336] width 177 height 24
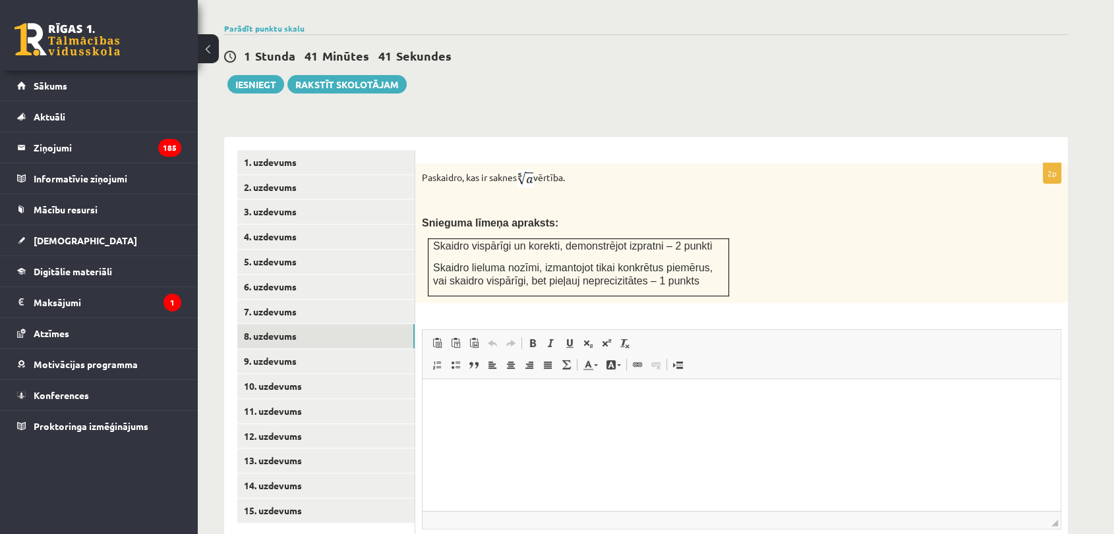
click at [660, 269] on div "Paskaidro, kas ir saknes vērtība. Snieguma līmeņa apraksts: Skaidro vispārīgi u…" at bounding box center [741, 233] width 652 height 140
click at [364, 349] on link "9. uzdevums" at bounding box center [325, 361] width 177 height 24
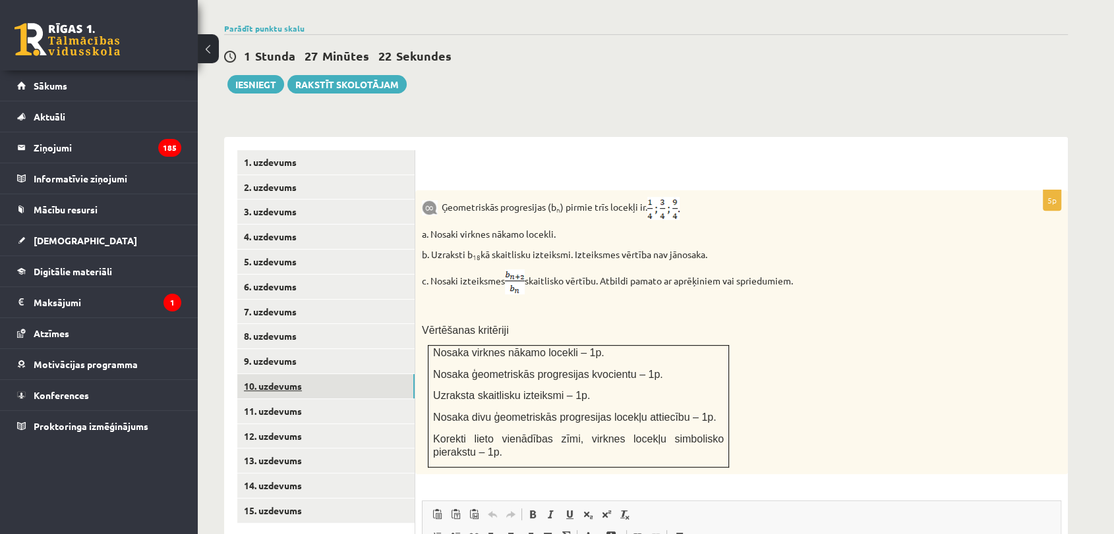
click at [347, 374] on link "10. uzdevums" at bounding box center [325, 386] width 177 height 24
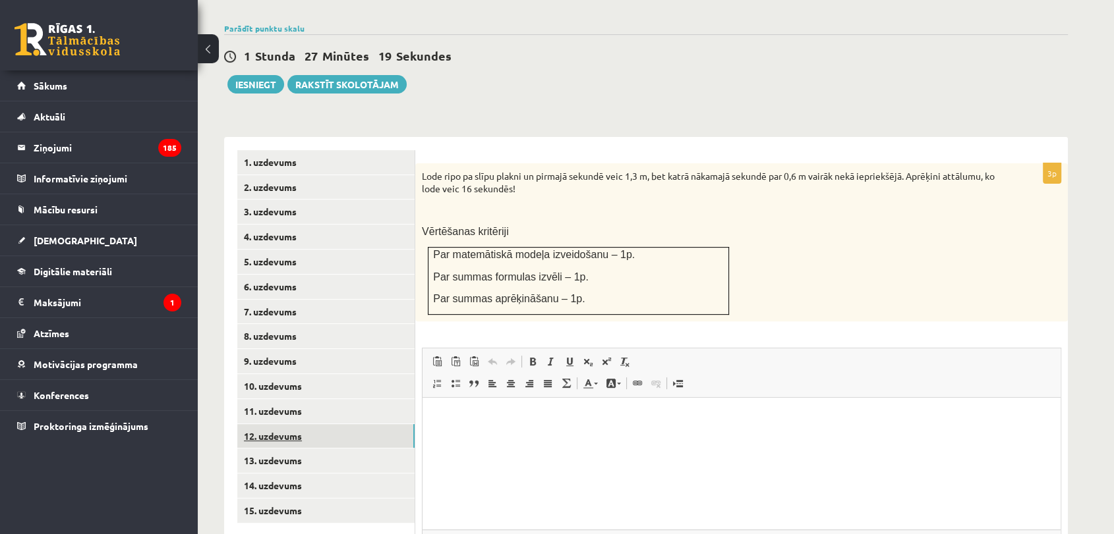
click at [346, 424] on link "12. uzdevums" at bounding box center [325, 436] width 177 height 24
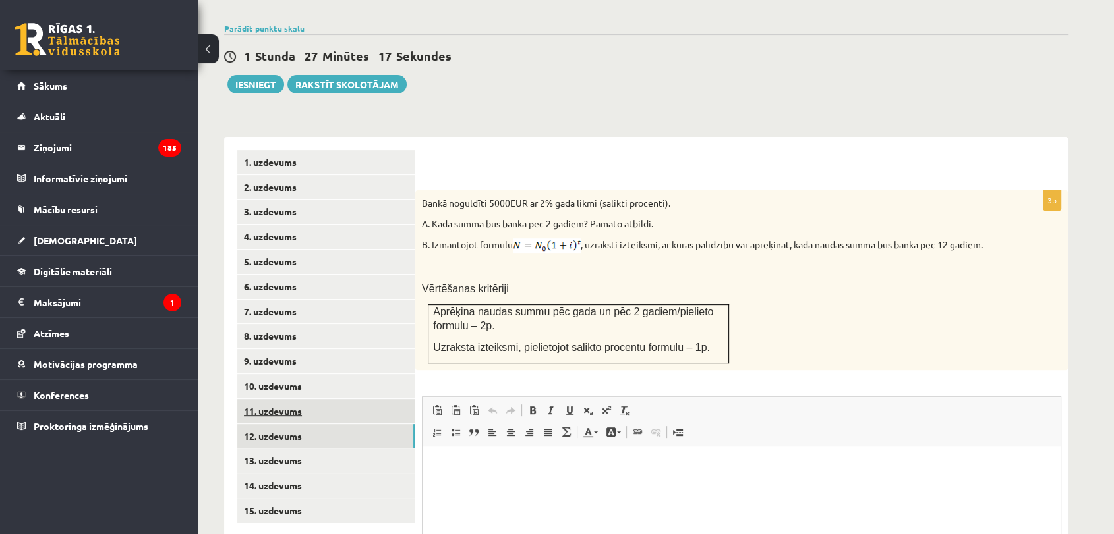
click at [343, 399] on link "11. uzdevums" at bounding box center [325, 411] width 177 height 24
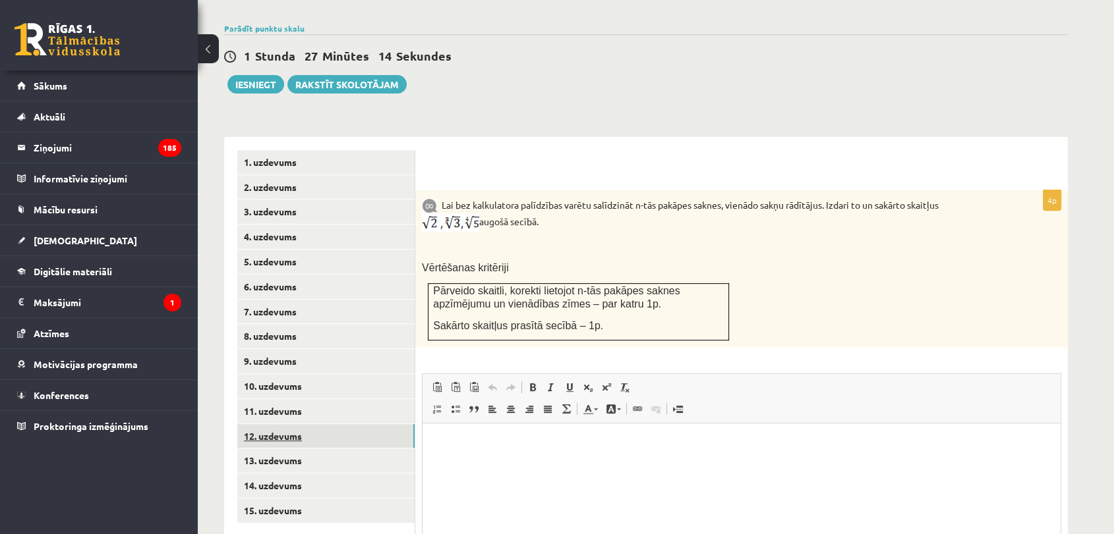
click at [335, 424] on link "12. uzdevums" at bounding box center [325, 436] width 177 height 24
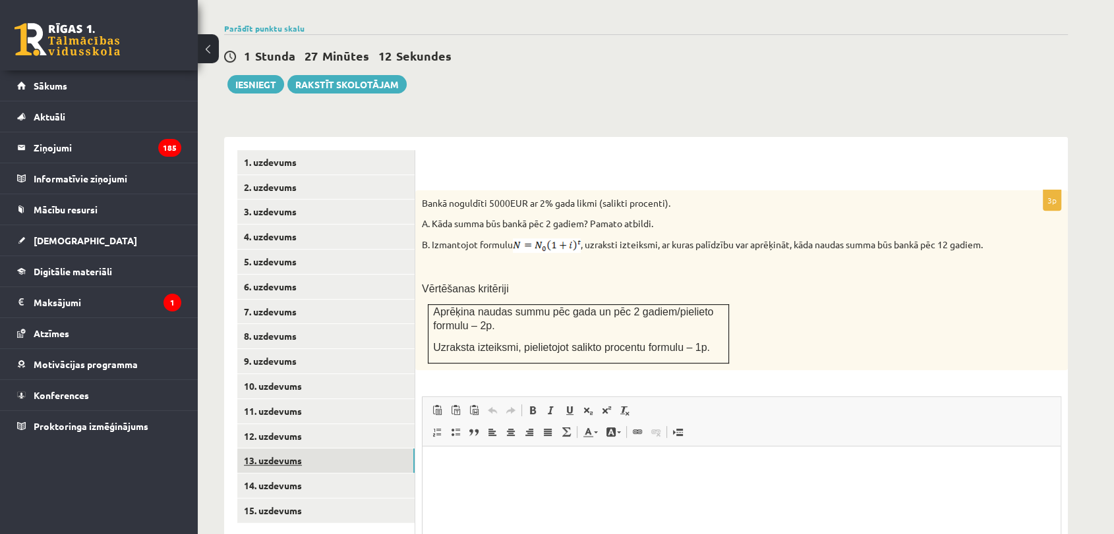
click at [328, 449] on link "13. uzdevums" at bounding box center [325, 461] width 177 height 24
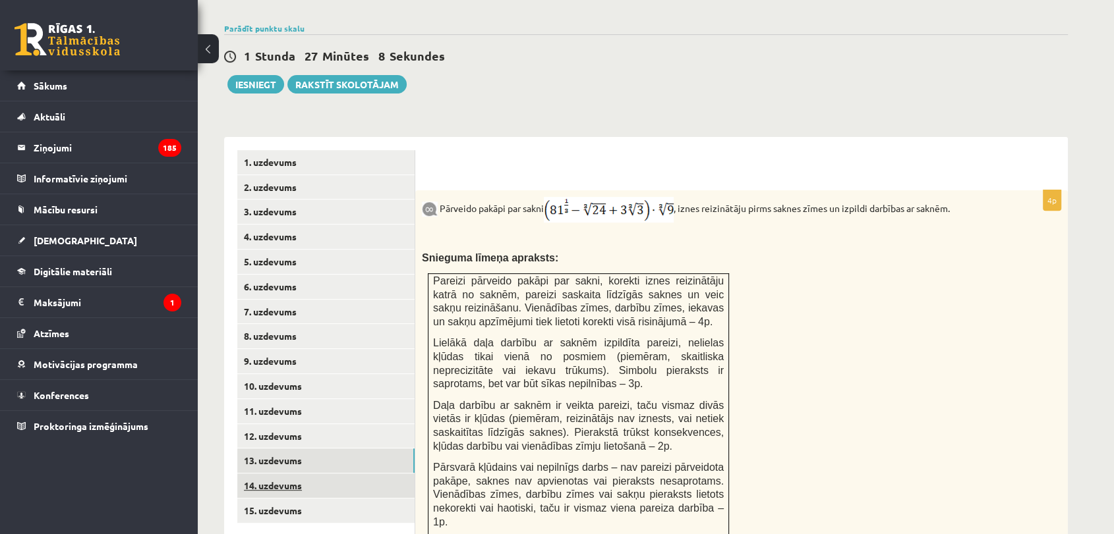
click at [315, 474] on link "14. uzdevums" at bounding box center [325, 486] width 177 height 24
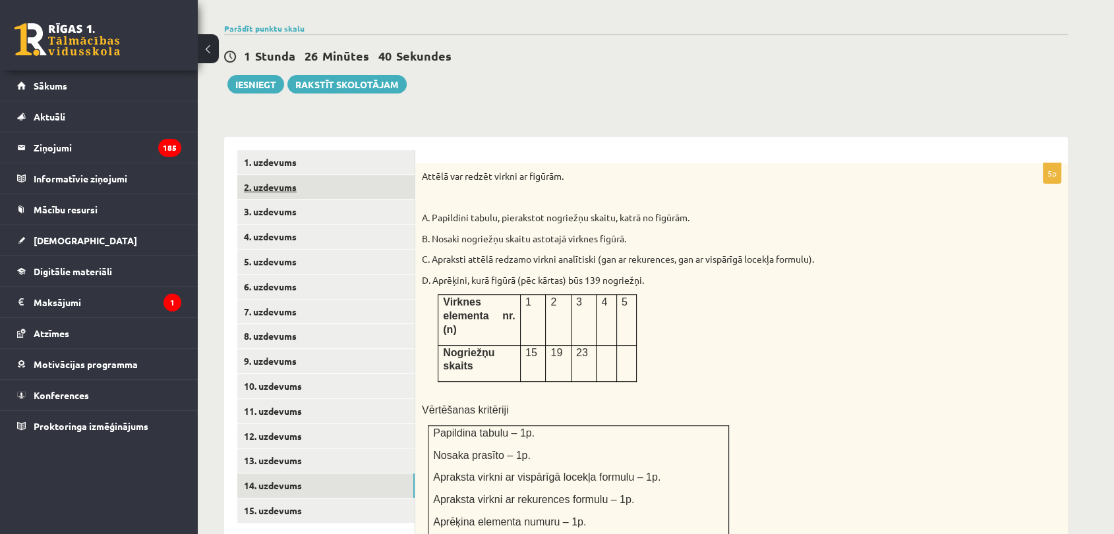
click at [390, 175] on link "2. uzdevums" at bounding box center [325, 187] width 177 height 24
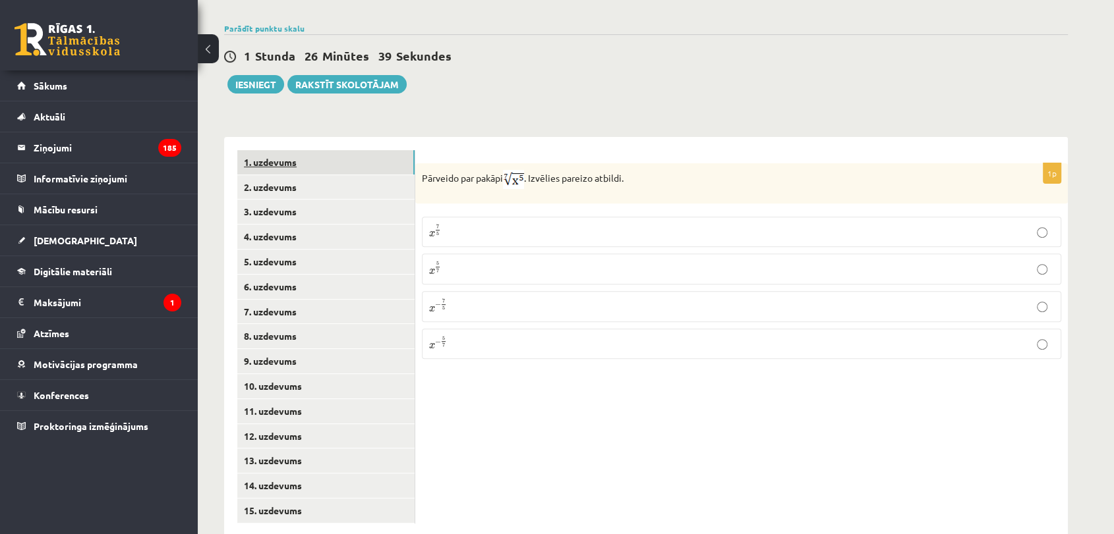
click at [380, 150] on link "1. uzdevums" at bounding box center [325, 162] width 177 height 24
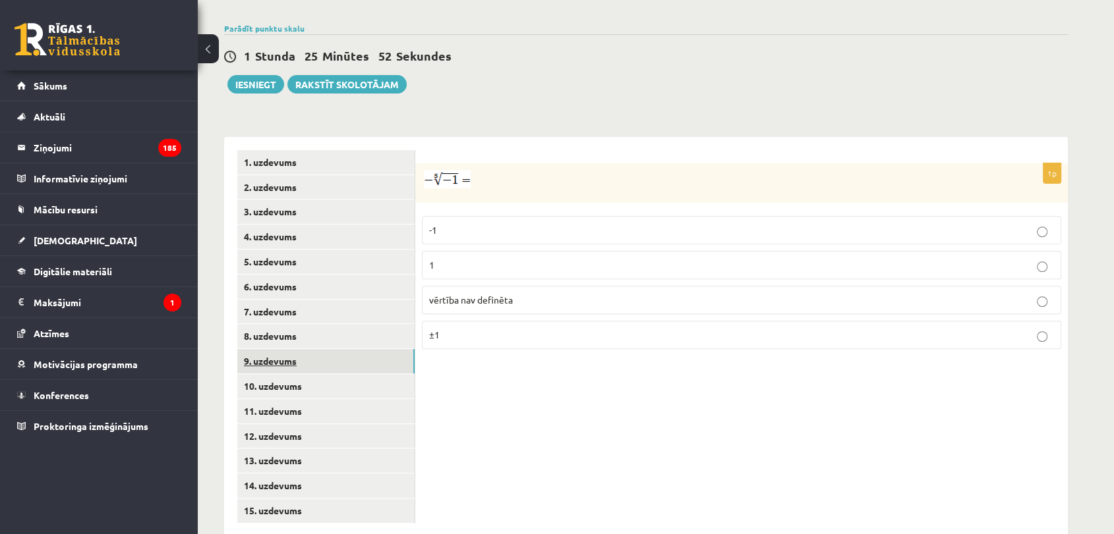
click at [359, 349] on link "9. uzdevums" at bounding box center [325, 361] width 177 height 24
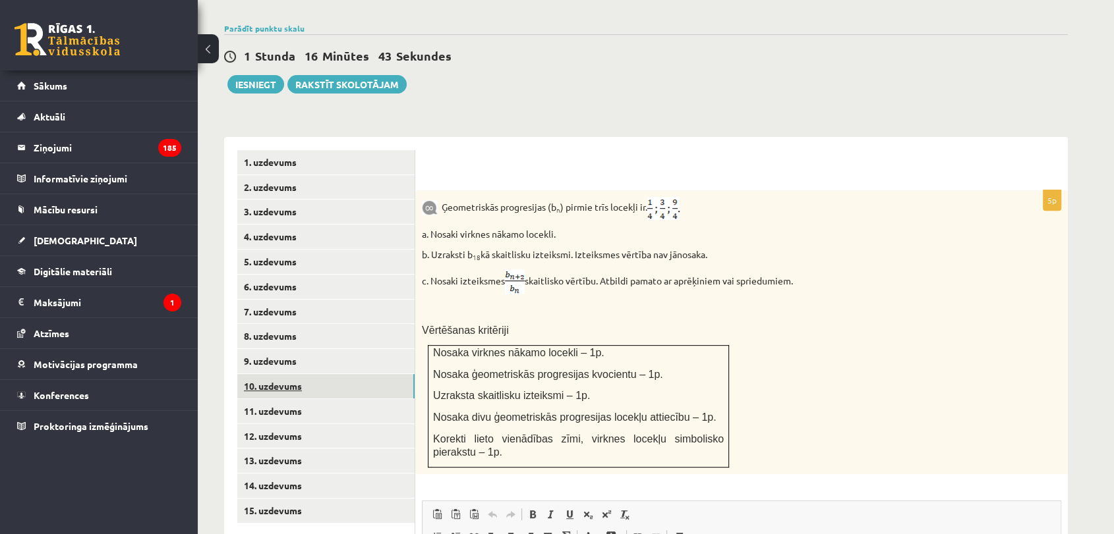
click at [328, 374] on link "10. uzdevums" at bounding box center [325, 386] width 177 height 24
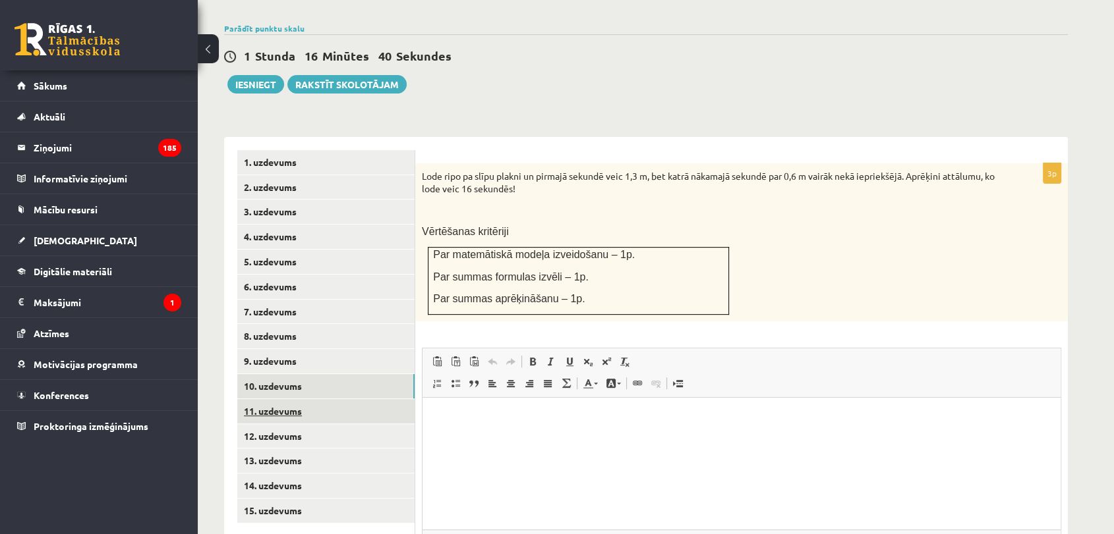
click at [337, 399] on link "11. uzdevums" at bounding box center [325, 411] width 177 height 24
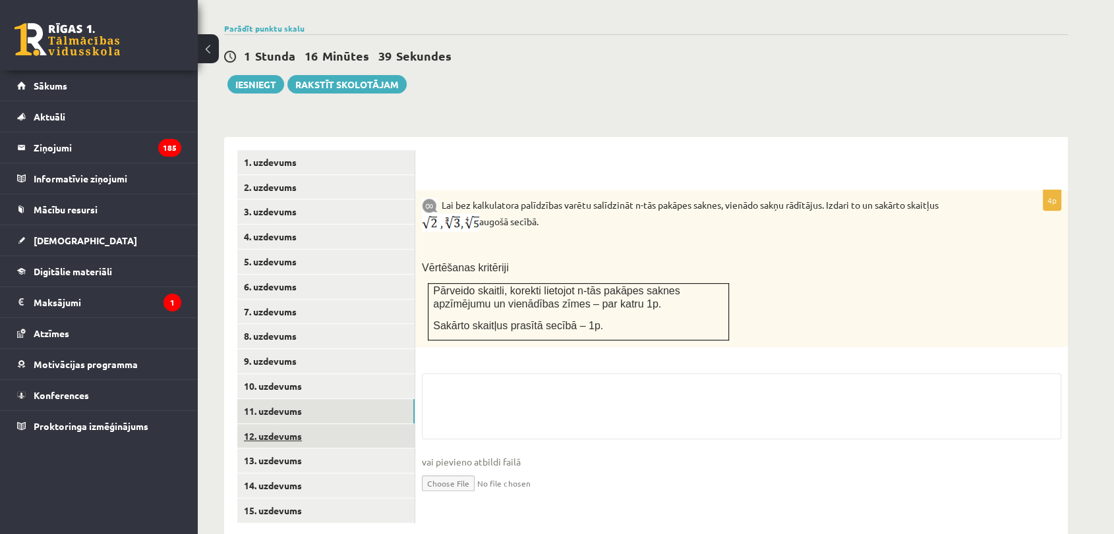
click at [335, 424] on link "12. uzdevums" at bounding box center [325, 436] width 177 height 24
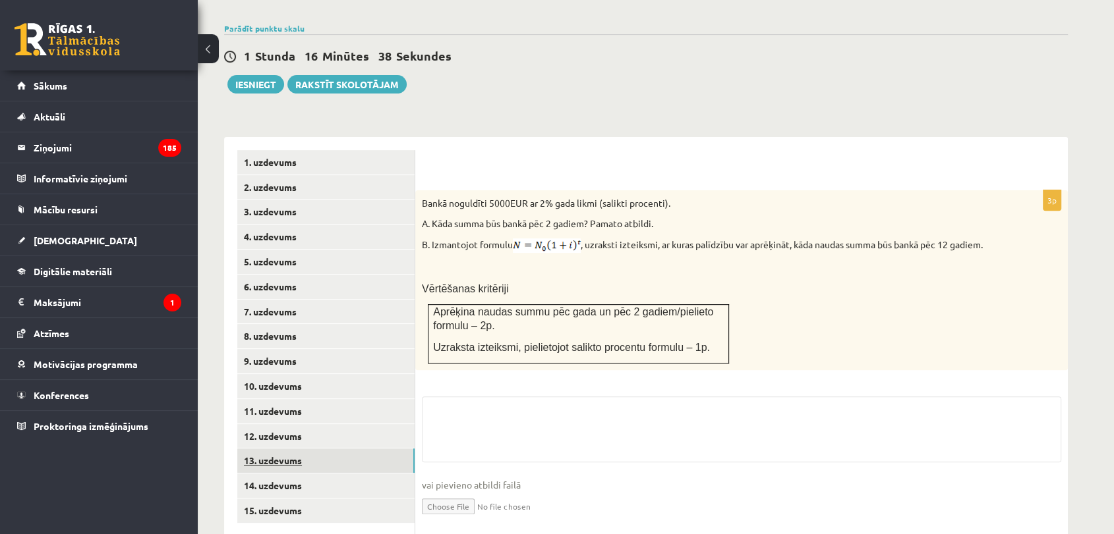
click at [342, 449] on link "13. uzdevums" at bounding box center [325, 461] width 177 height 24
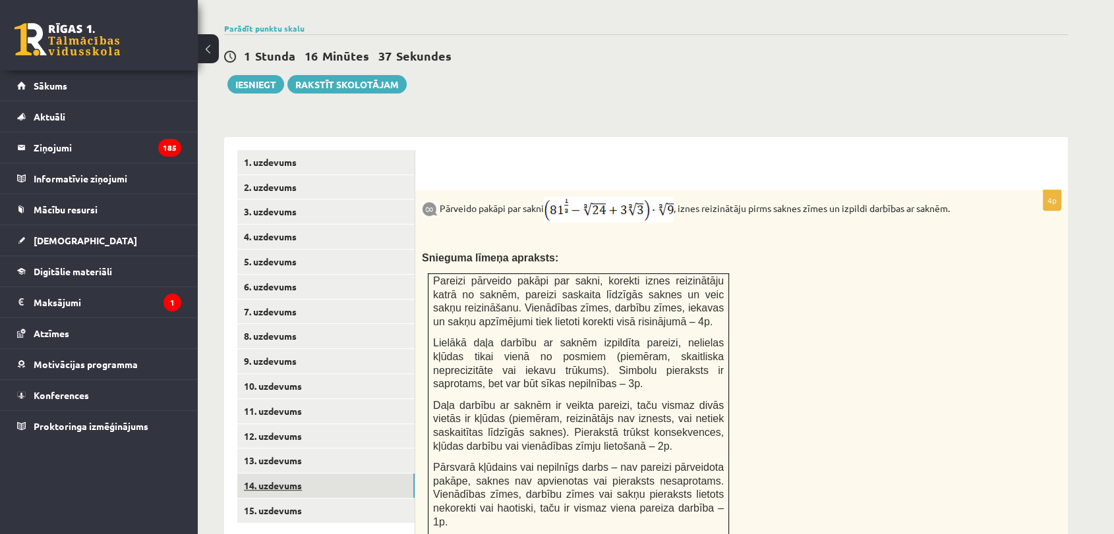
click at [345, 474] on link "14. uzdevums" at bounding box center [325, 486] width 177 height 24
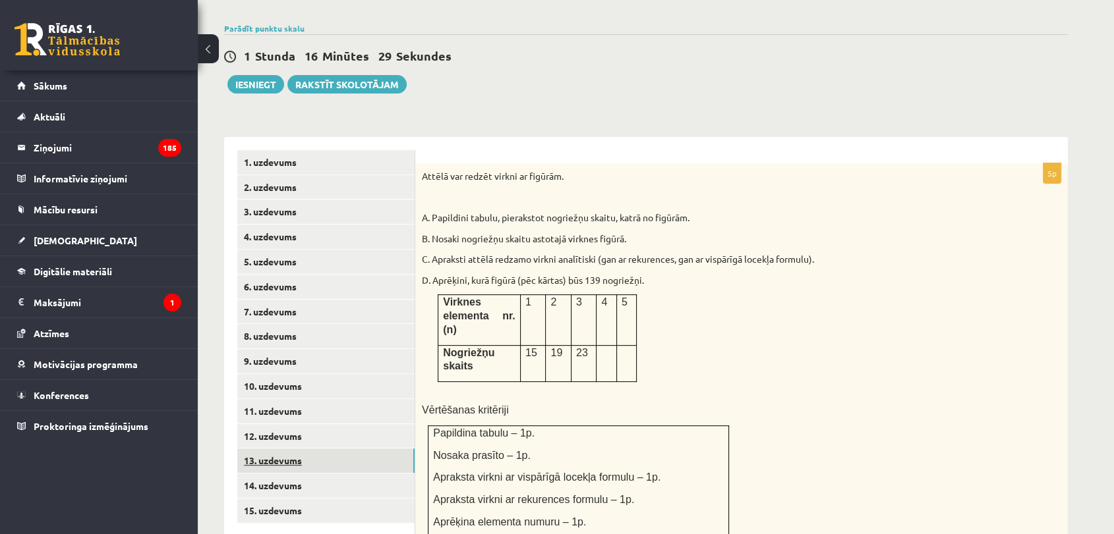
click at [332, 449] on link "13. uzdevums" at bounding box center [325, 461] width 177 height 24
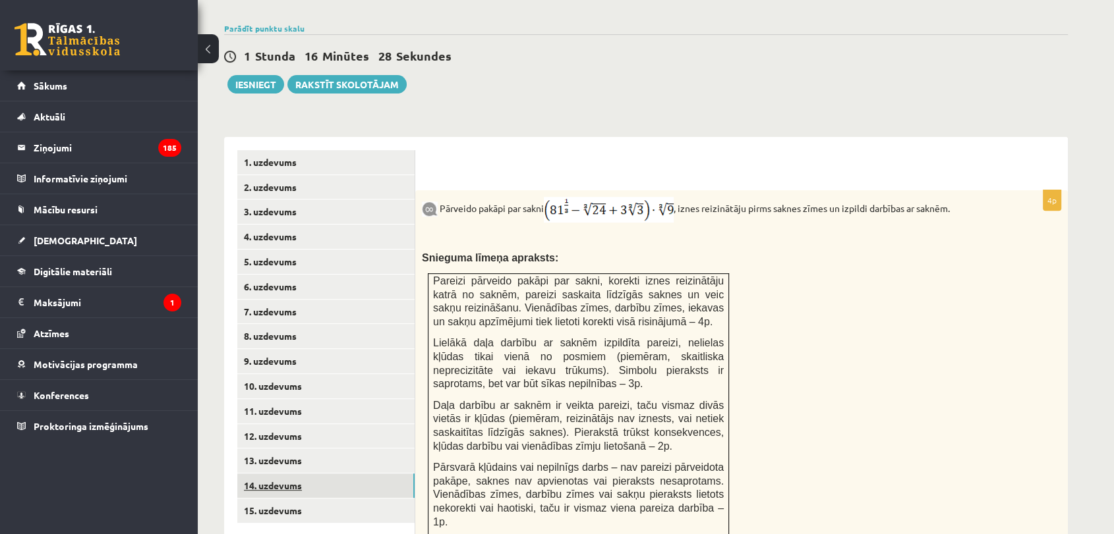
click at [327, 474] on link "14. uzdevums" at bounding box center [325, 486] width 177 height 24
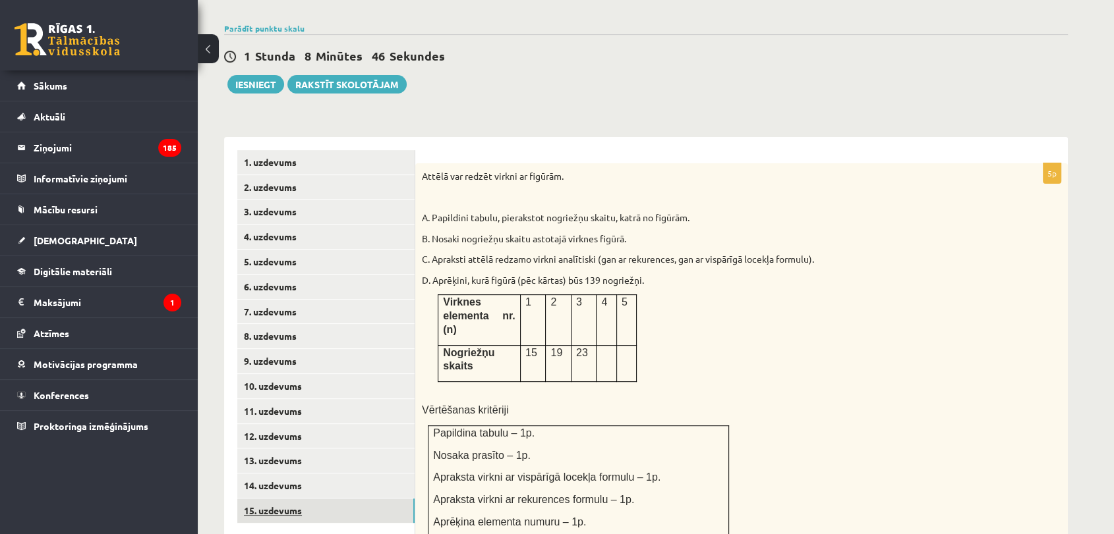
click at [293, 499] on link "15. uzdevums" at bounding box center [325, 511] width 177 height 24
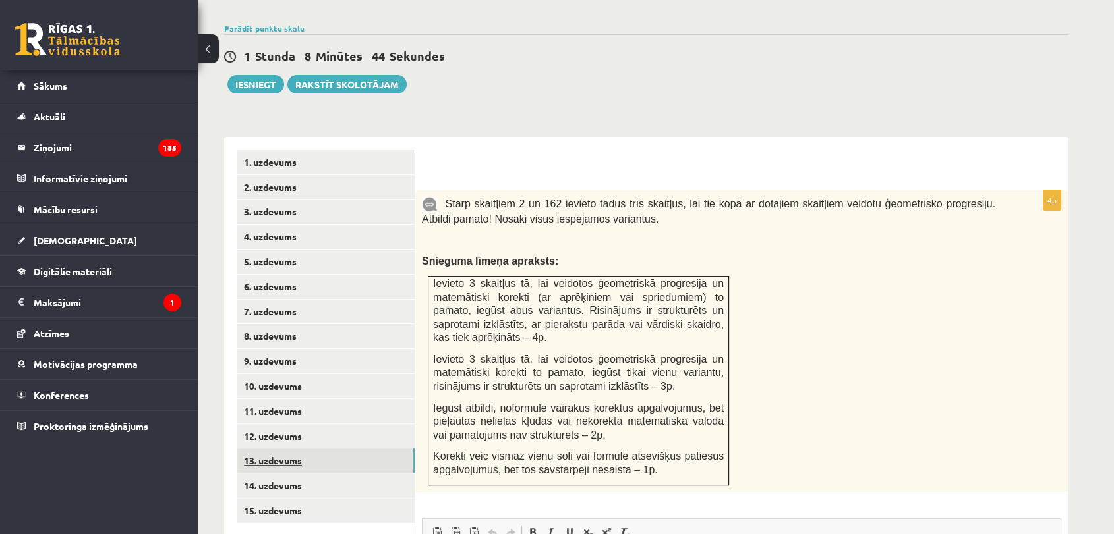
click at [322, 449] on link "13. uzdevums" at bounding box center [325, 461] width 177 height 24
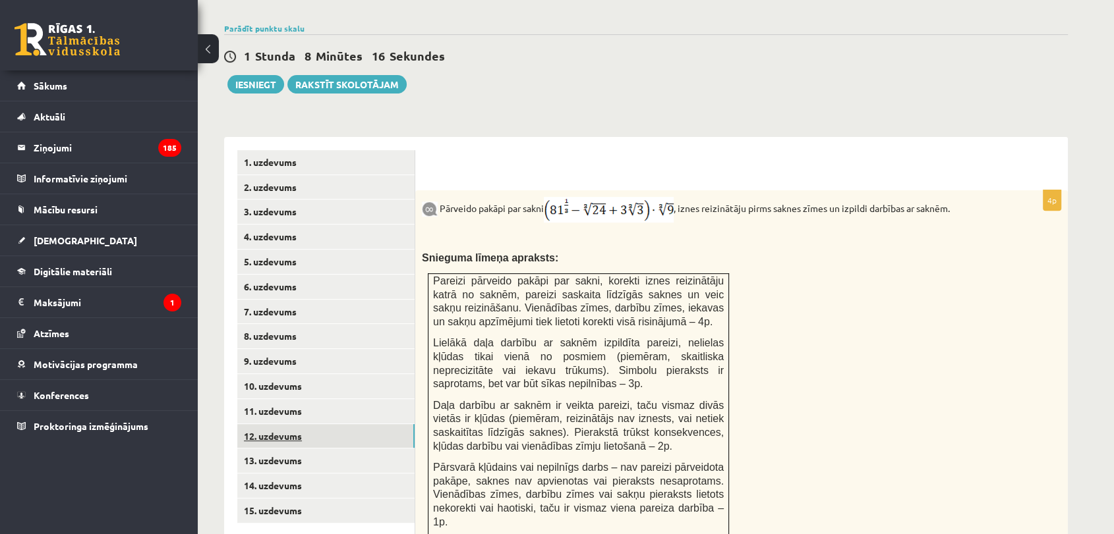
click at [298, 424] on link "12. uzdevums" at bounding box center [325, 436] width 177 height 24
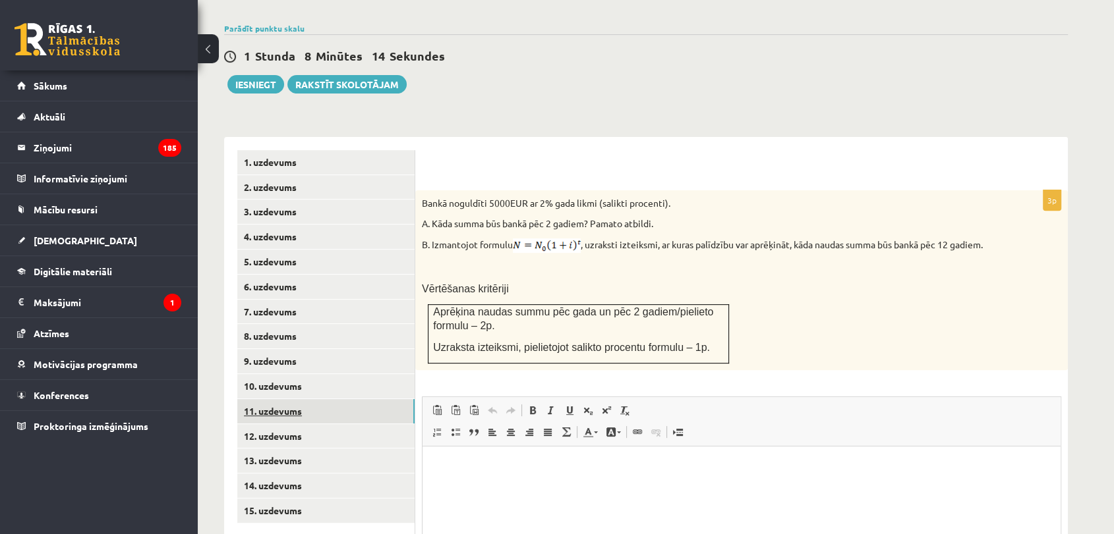
click at [296, 399] on link "11. uzdevums" at bounding box center [325, 411] width 177 height 24
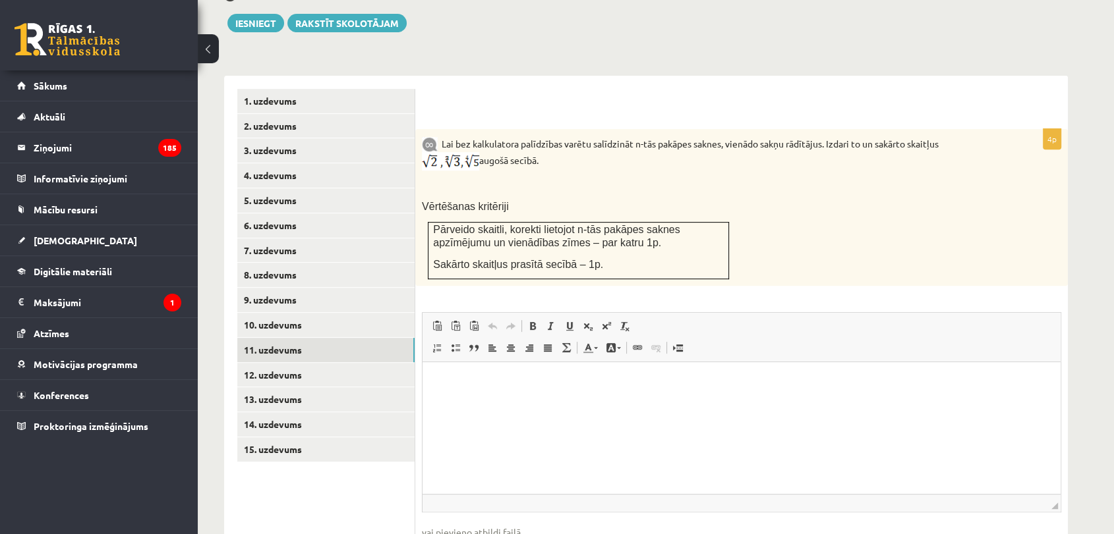
scroll to position [559, 0]
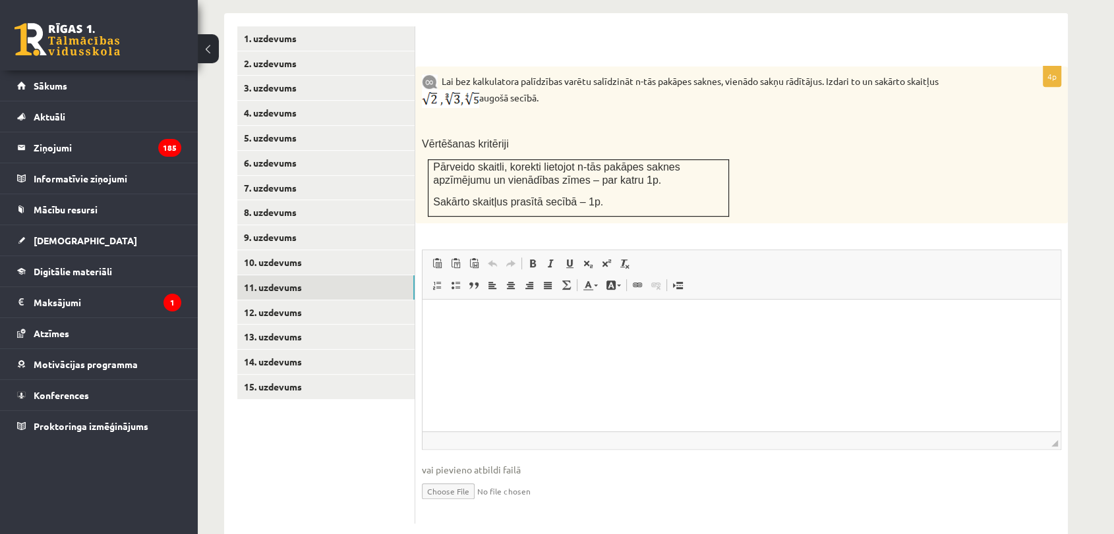
click at [463, 477] on input "file" at bounding box center [741, 490] width 639 height 27
type input "**********"
click at [470, 504] on link "Iesniegtā atbilde" at bounding box center [457, 511] width 71 height 14
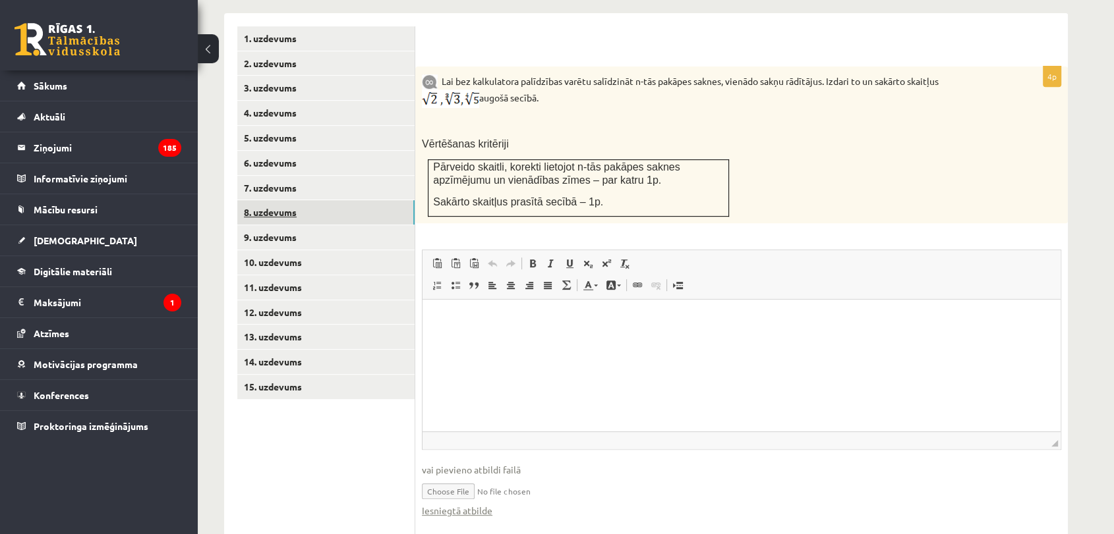
click at [353, 200] on link "8. uzdevums" at bounding box center [325, 212] width 177 height 24
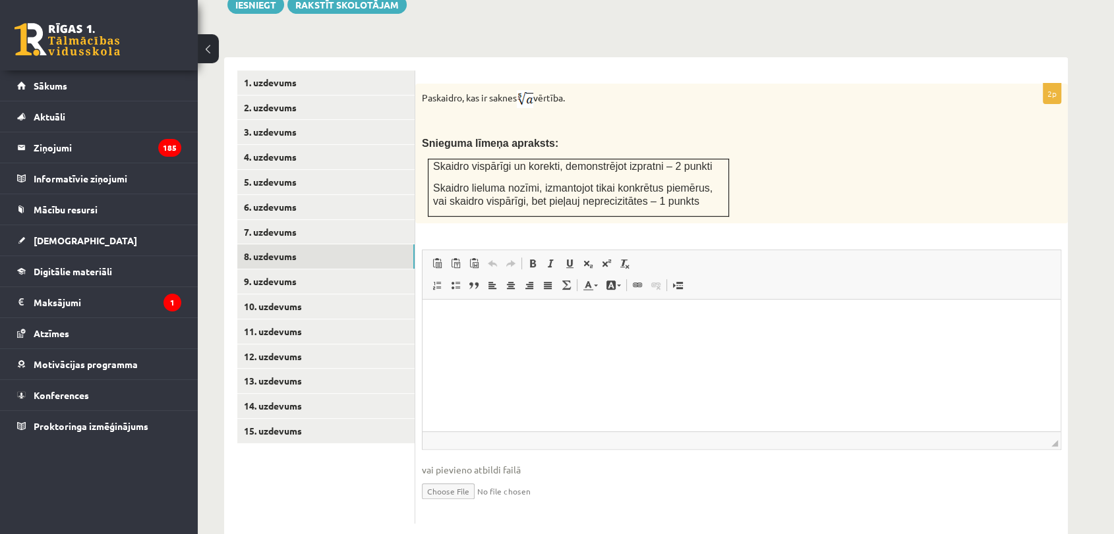
scroll to position [0, 0]
click at [431, 477] on input "file" at bounding box center [741, 490] width 639 height 27
type input "**********"
click at [451, 504] on link "Iesniegtā atbilde" at bounding box center [457, 511] width 71 height 14
click at [335, 270] on link "9. uzdevums" at bounding box center [325, 282] width 177 height 24
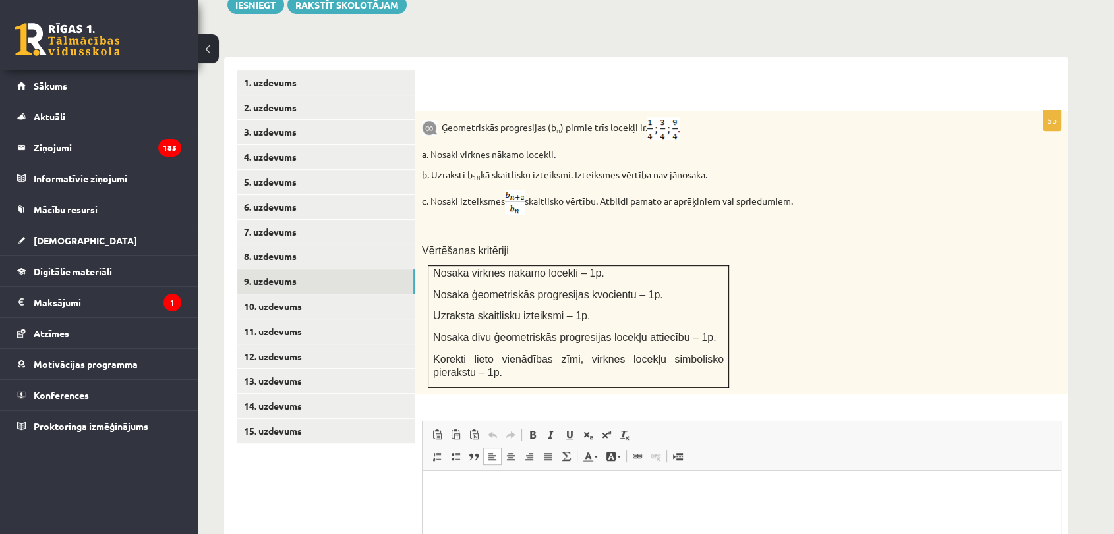
click at [450, 511] on html at bounding box center [741, 491] width 638 height 40
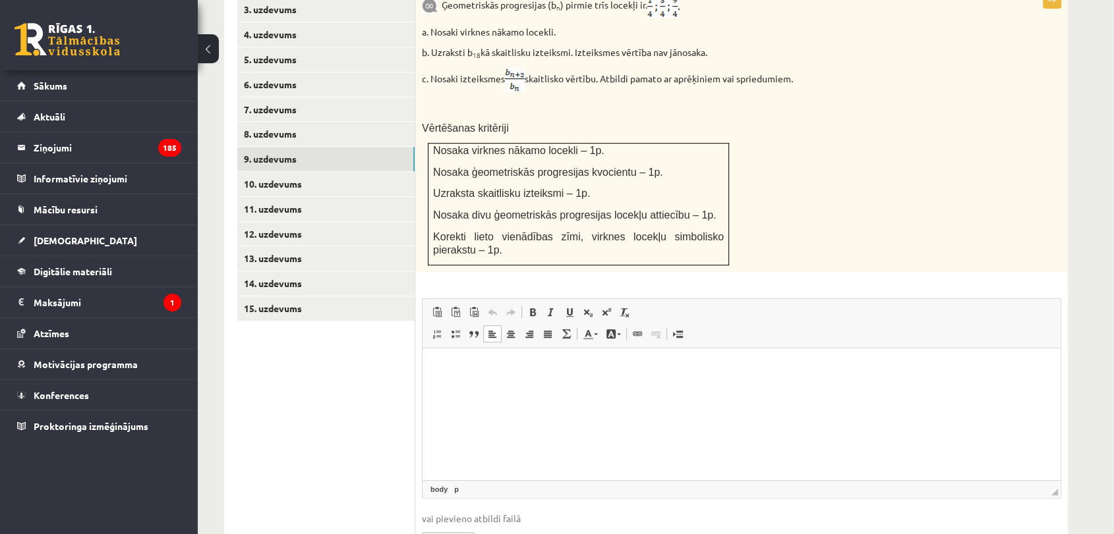
scroll to position [685, 0]
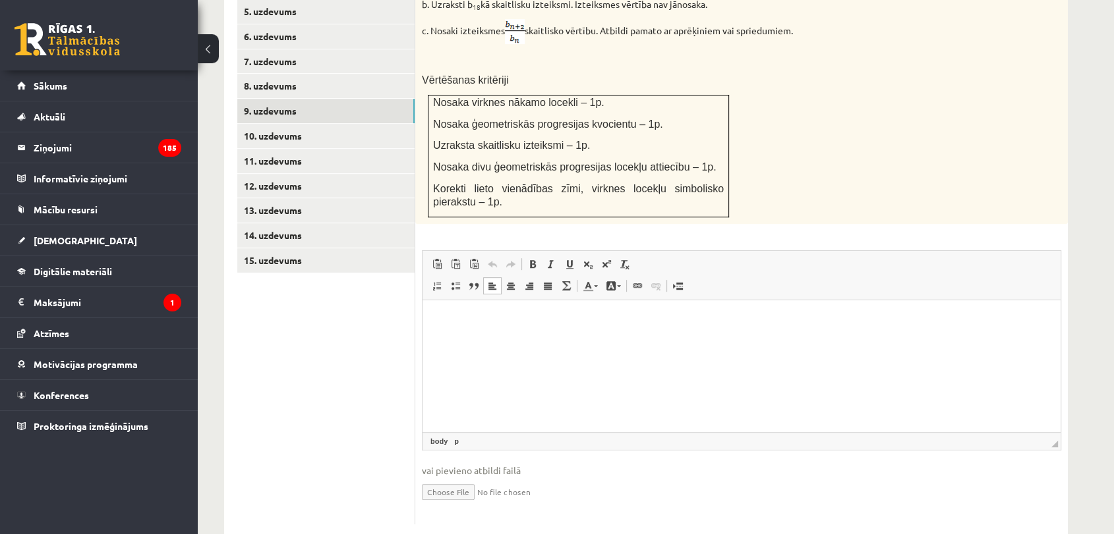
click at [455, 478] on input "file" at bounding box center [741, 491] width 639 height 27
type input "**********"
click at [447, 505] on link "Iesniegtā atbilde" at bounding box center [457, 512] width 71 height 14
click at [349, 248] on link "15. uzdevums" at bounding box center [325, 260] width 177 height 24
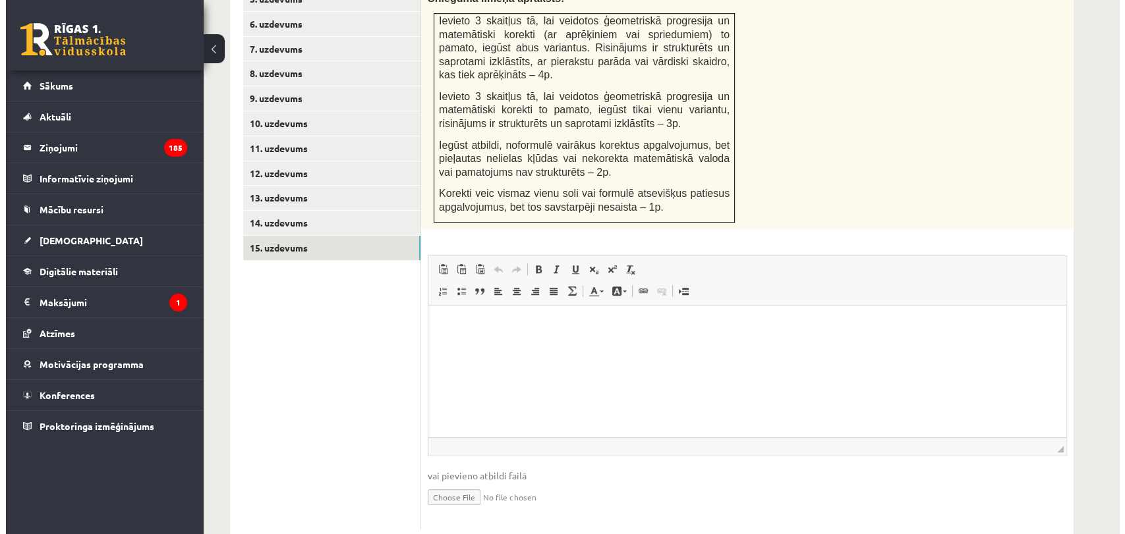
scroll to position [703, 0]
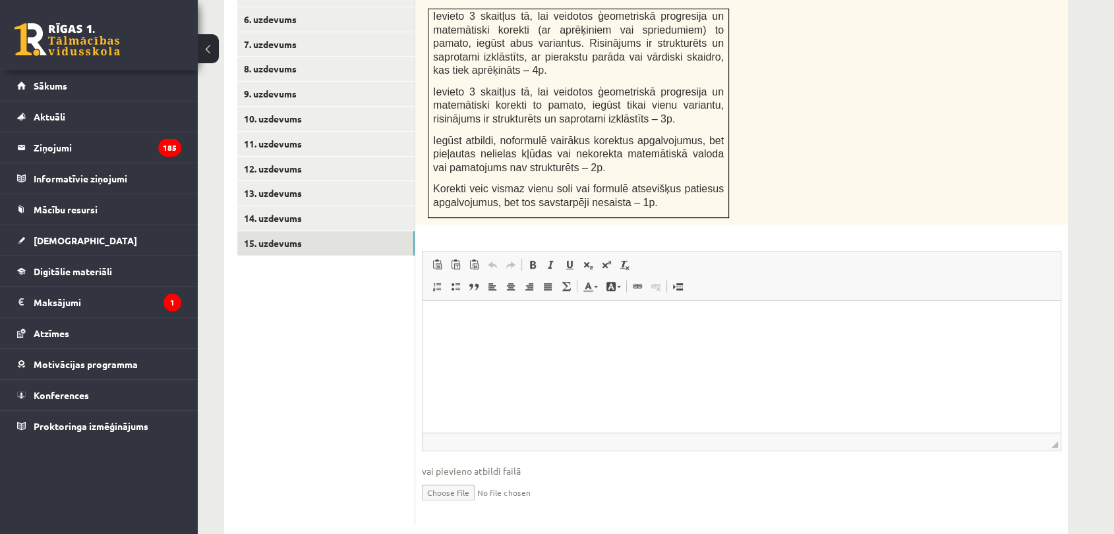
click at [469, 478] on input "file" at bounding box center [741, 491] width 639 height 27
click at [478, 505] on link "Iesniegtā atbilde" at bounding box center [457, 512] width 71 height 14
click at [475, 478] on input "file" at bounding box center [741, 491] width 639 height 27
type input "**********"
click at [469, 505] on link "Iesniegtā atbilde" at bounding box center [457, 512] width 71 height 14
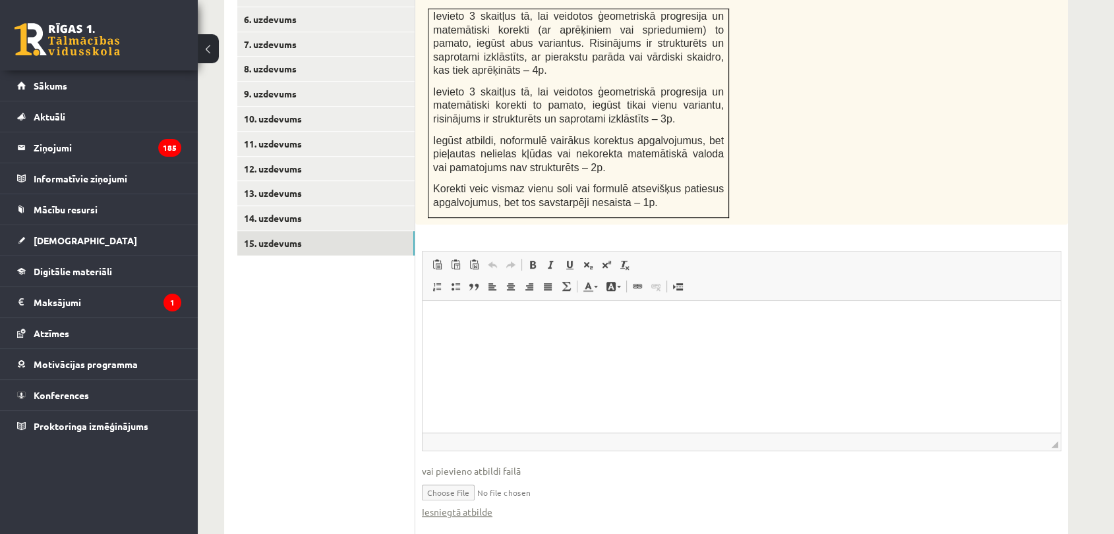
click at [513, 478] on input "file" at bounding box center [741, 491] width 639 height 27
click at [498, 465] on span "vai pievieno atbildi failā" at bounding box center [741, 472] width 639 height 14
click at [463, 505] on link "Iesniegtā atbilde" at bounding box center [457, 512] width 71 height 14
click at [642, 278] on link "Вставить/Редактировать ссылку Комбинация клавиш Ctrl+K" at bounding box center [637, 286] width 18 height 17
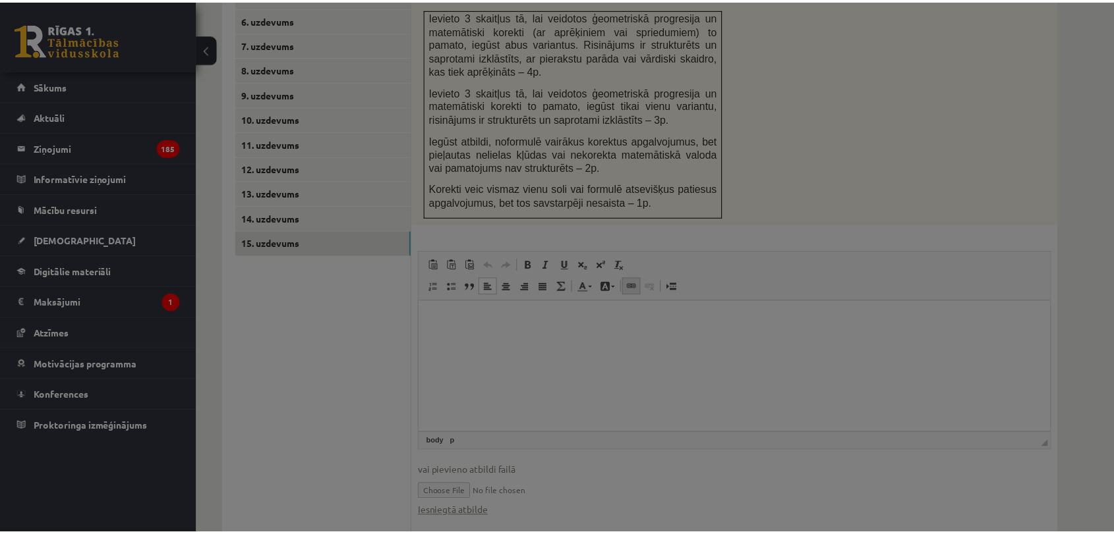
scroll to position [0, 0]
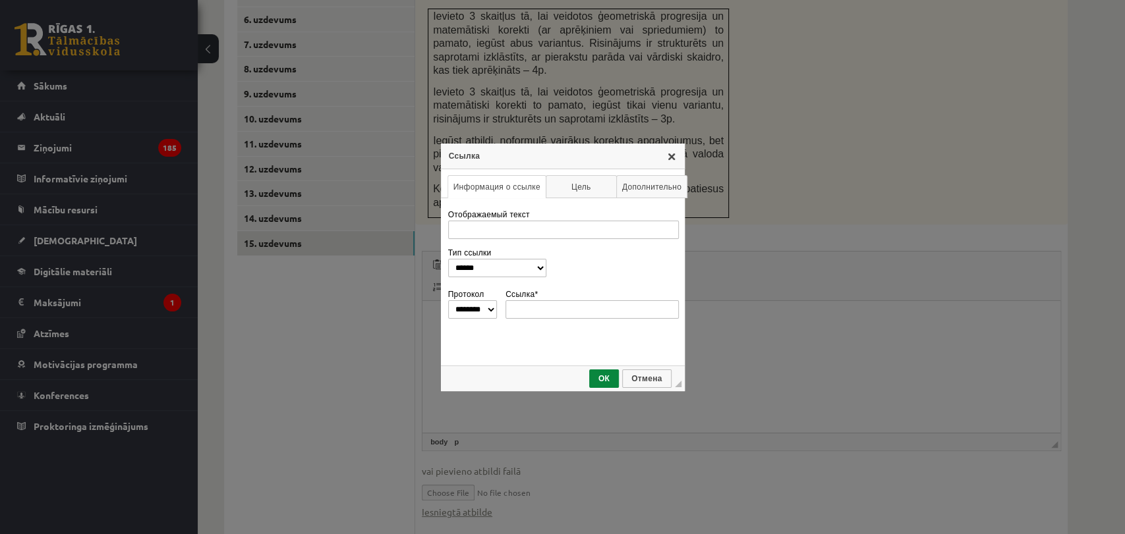
click at [670, 155] on link "X" at bounding box center [671, 156] width 11 height 11
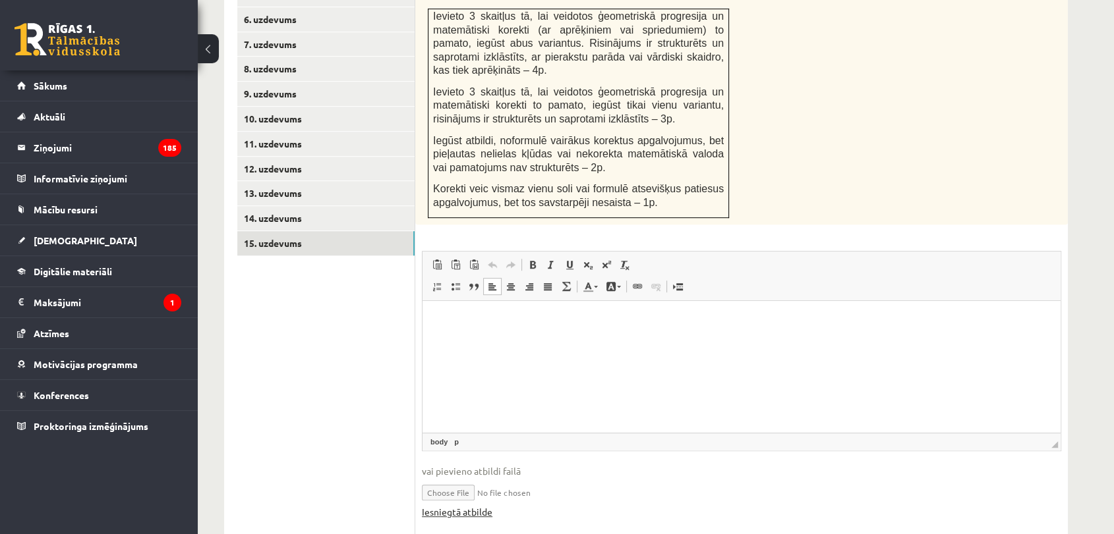
click at [467, 505] on link "Iesniegtā atbilde" at bounding box center [457, 512] width 71 height 14
click at [459, 478] on input "file" at bounding box center [741, 491] width 639 height 27
type input "**********"
click at [460, 505] on link "Iesniegtā atbilde" at bounding box center [457, 512] width 71 height 14
click at [492, 465] on span "vai pievieno atbildi failā" at bounding box center [741, 472] width 639 height 14
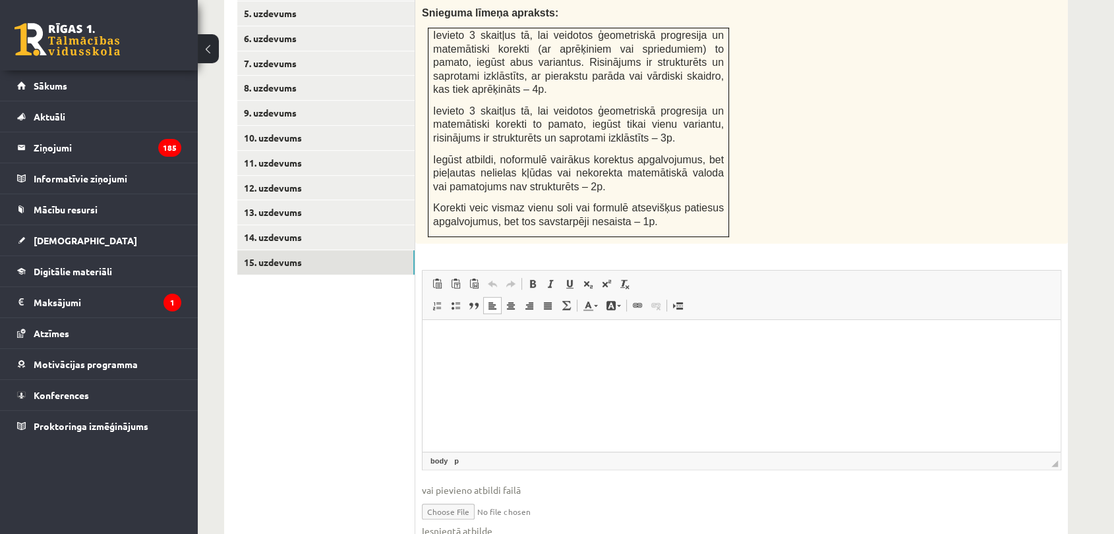
scroll to position [717, 0]
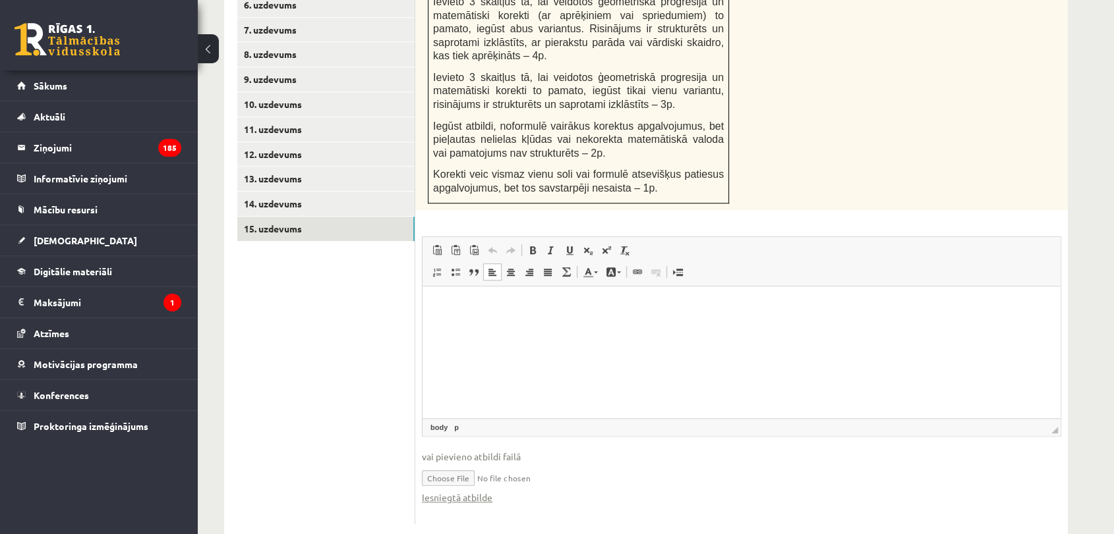
click at [915, 418] on span "◢ Путь элементов body p" at bounding box center [741, 427] width 638 height 18
click at [885, 326] on html at bounding box center [741, 306] width 638 height 40
click at [469, 245] on span at bounding box center [474, 250] width 11 height 11
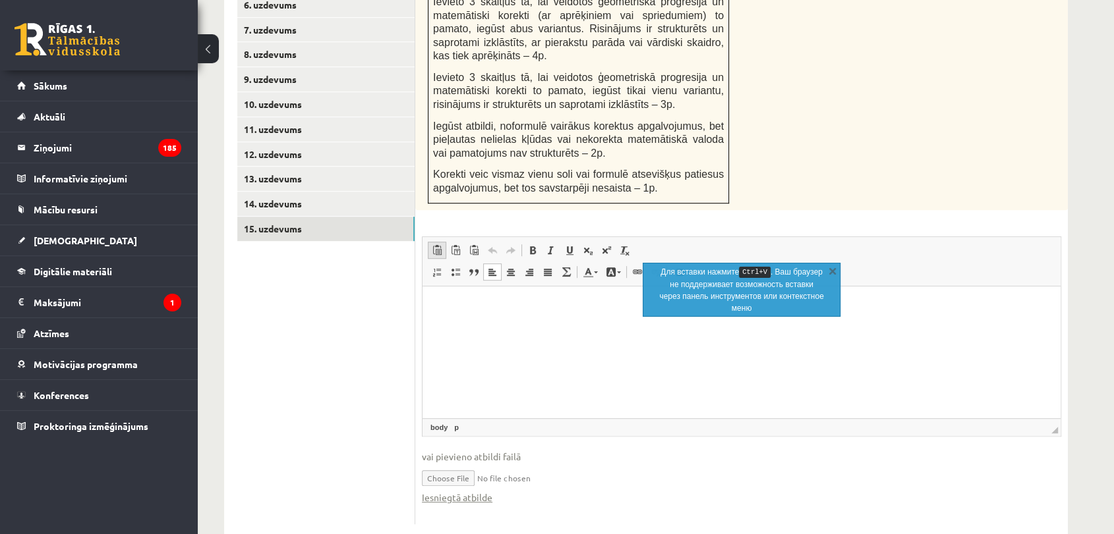
click at [428, 242] on link "Вставить Комбинация клавиш Ctrl+V" at bounding box center [437, 250] width 18 height 17
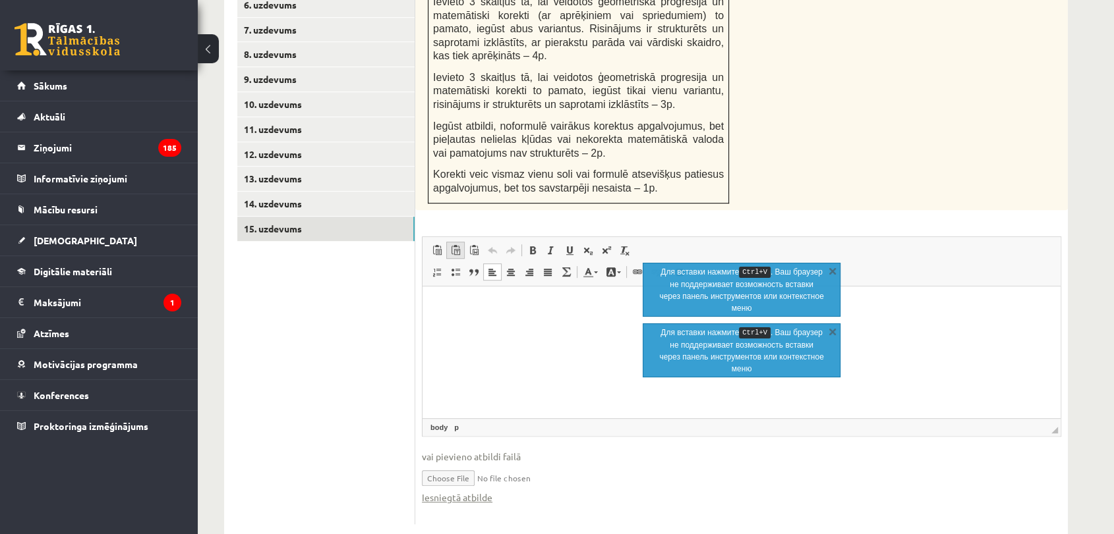
click at [449, 242] on link "Вставить только текст Комбинация клавиш Ctrl+Shift+V" at bounding box center [455, 250] width 18 height 17
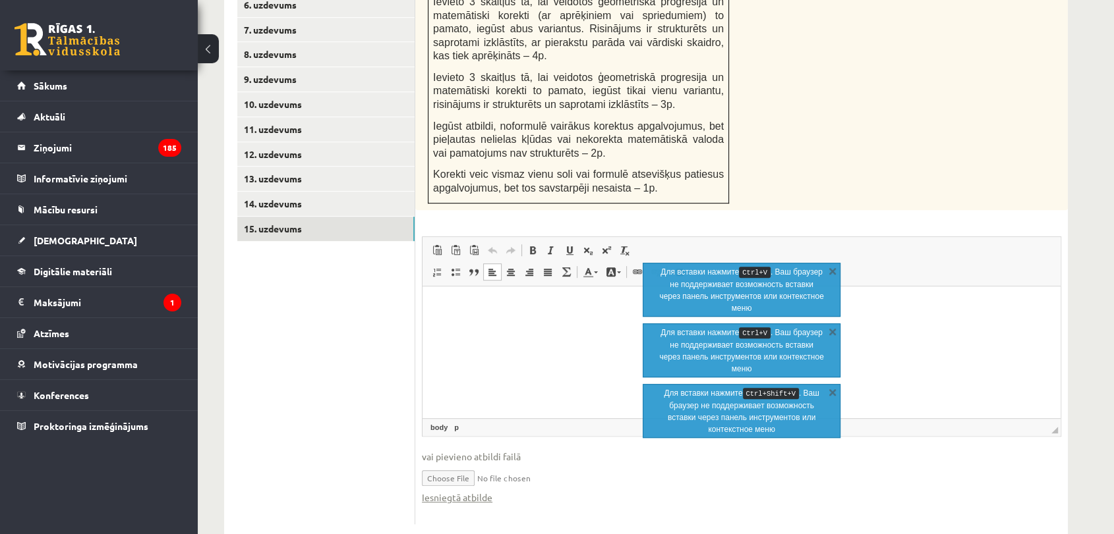
click at [477, 326] on html at bounding box center [741, 306] width 638 height 40
click at [477, 324] on html at bounding box center [741, 306] width 638 height 40
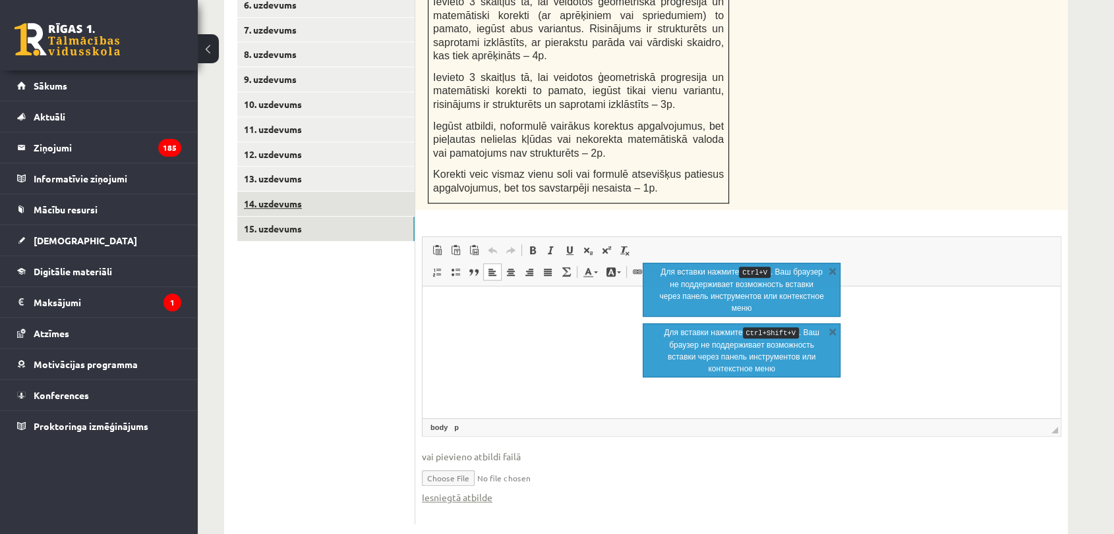
click at [375, 192] on link "14. uzdevums" at bounding box center [325, 204] width 177 height 24
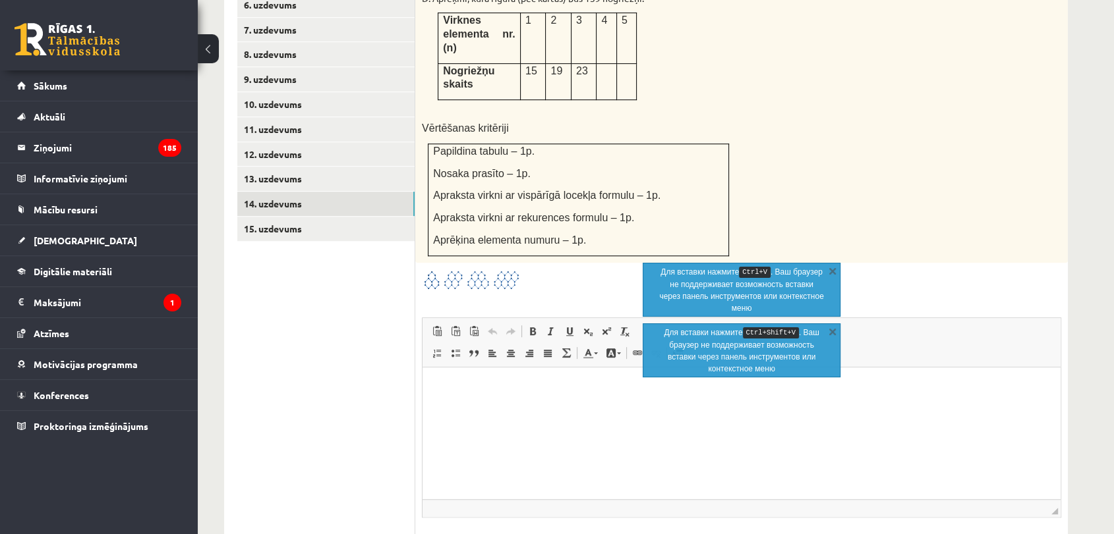
scroll to position [0, 0]
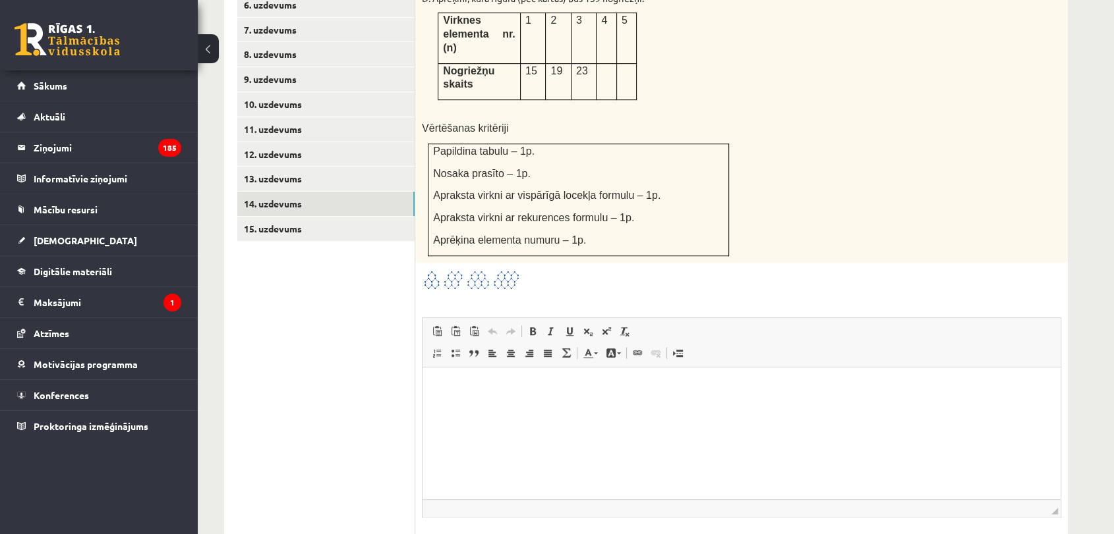
type input "**********"
click at [360, 167] on link "13. uzdevums" at bounding box center [325, 179] width 177 height 24
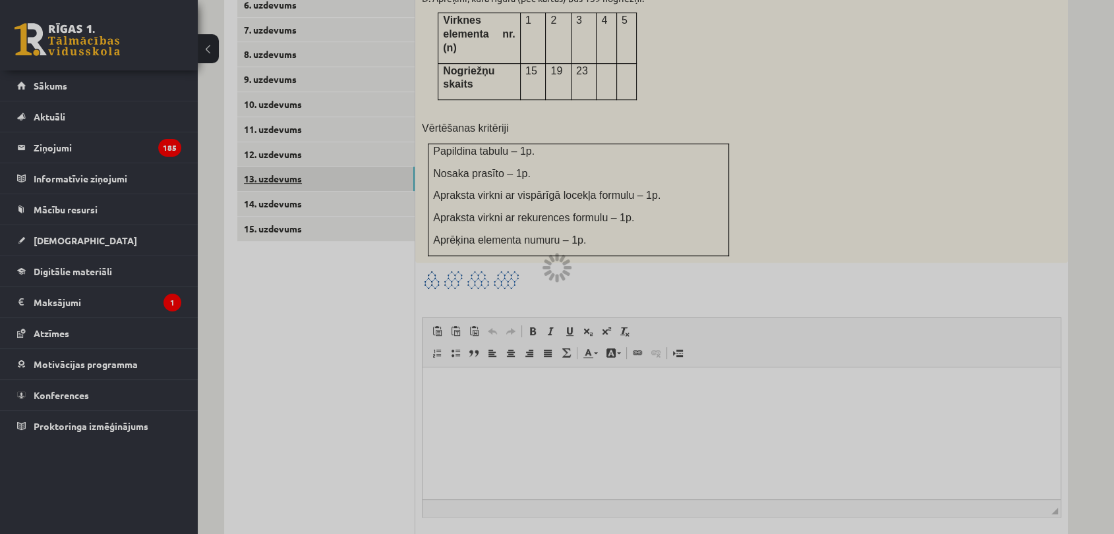
scroll to position [610, 0]
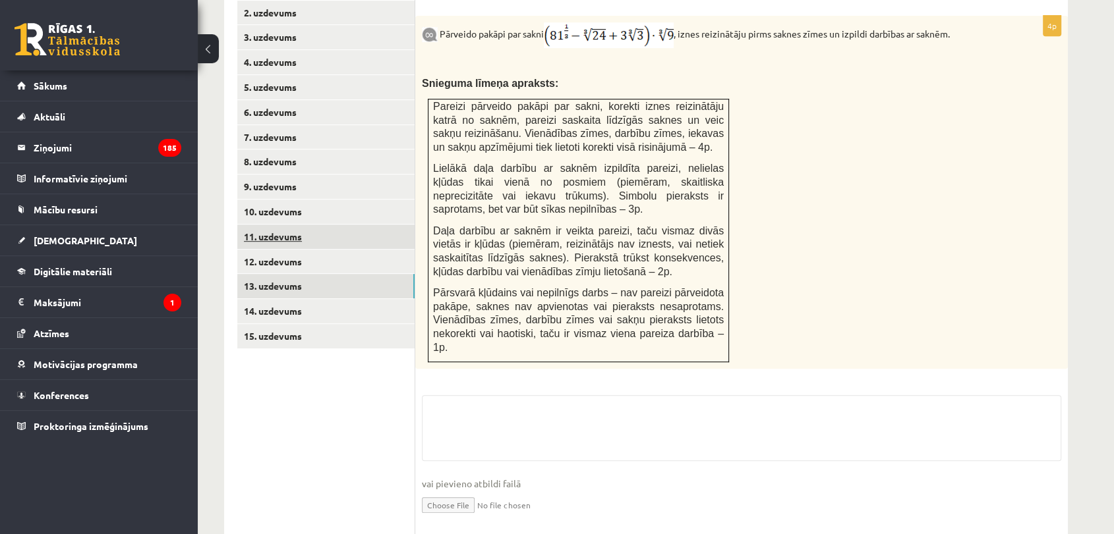
click at [334, 225] on link "11. uzdevums" at bounding box center [325, 237] width 177 height 24
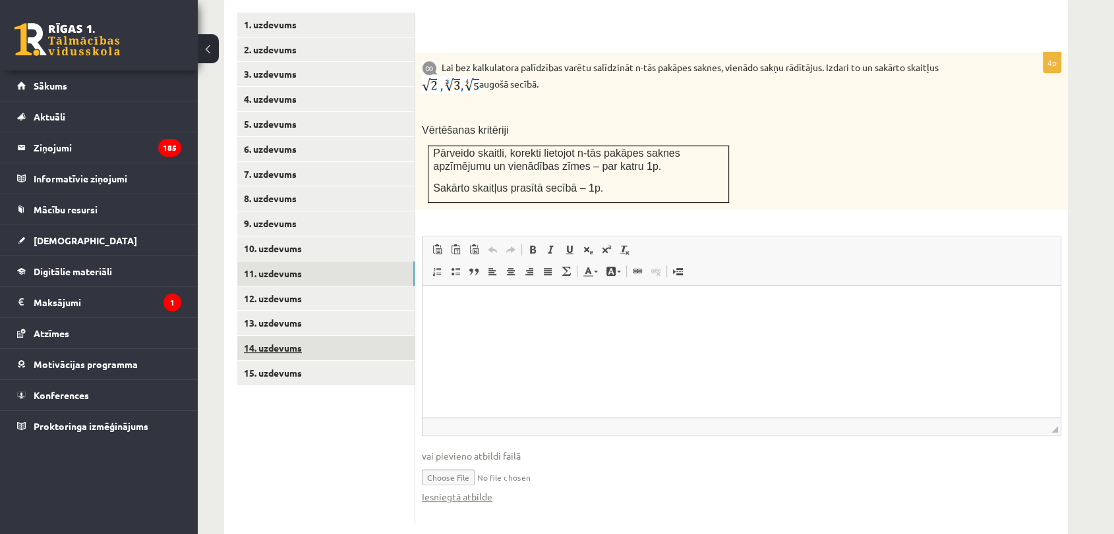
scroll to position [0, 0]
click at [347, 237] on link "10. uzdevums" at bounding box center [325, 249] width 177 height 24
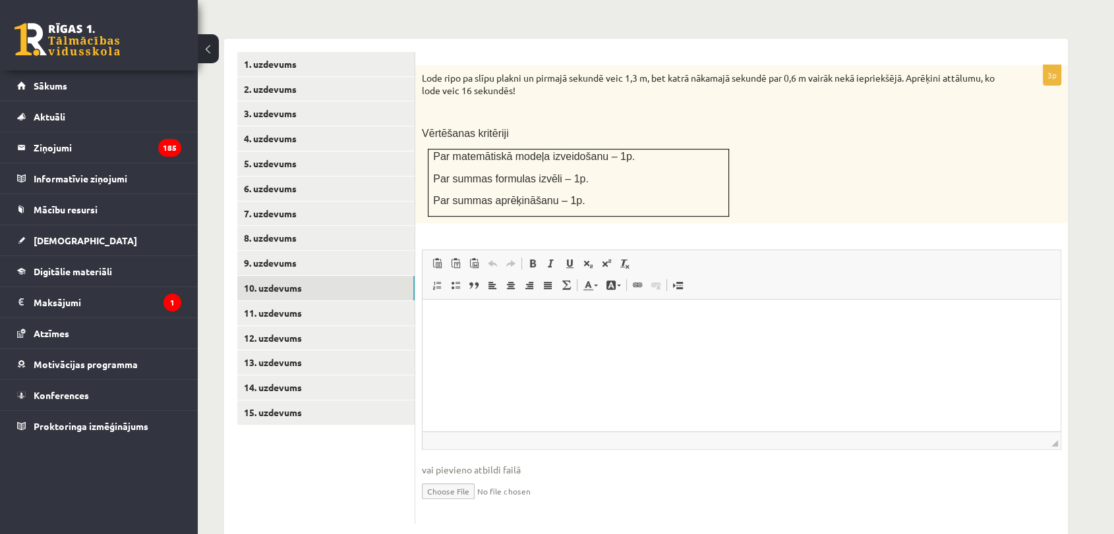
click at [465, 477] on input "file" at bounding box center [741, 490] width 639 height 27
click at [444, 504] on link "Iesniegtā atbilde" at bounding box center [457, 511] width 71 height 14
click at [509, 477] on input "file" at bounding box center [741, 490] width 639 height 27
type input "**********"
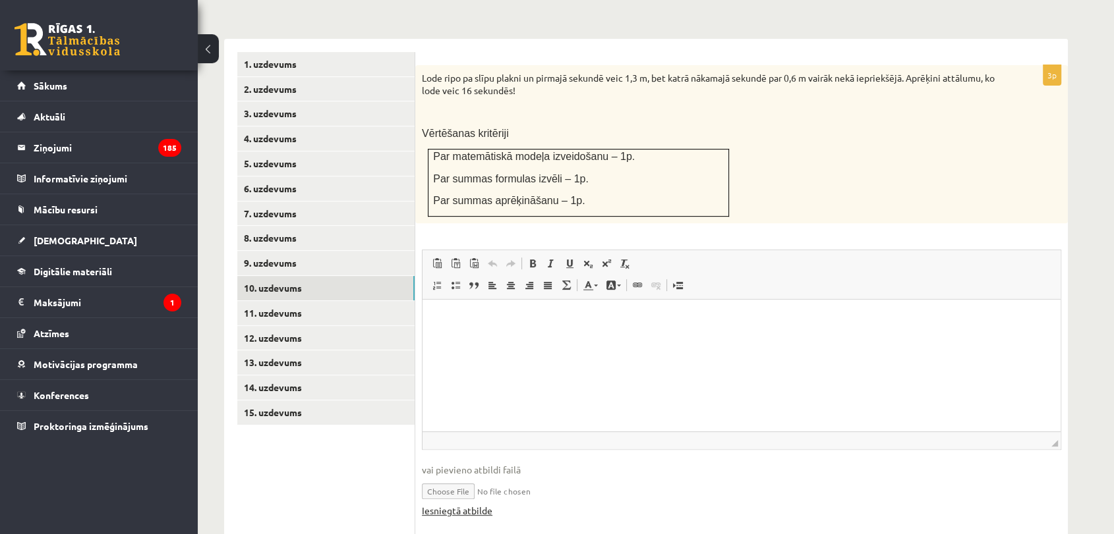
click at [443, 504] on link "Iesniegtā atbilde" at bounding box center [457, 511] width 71 height 14
click at [523, 477] on input "file" at bounding box center [741, 490] width 639 height 27
click at [449, 504] on link "Iesniegtā atbilde" at bounding box center [457, 511] width 71 height 14
click at [478, 477] on input "file" at bounding box center [741, 490] width 639 height 27
type input "**********"
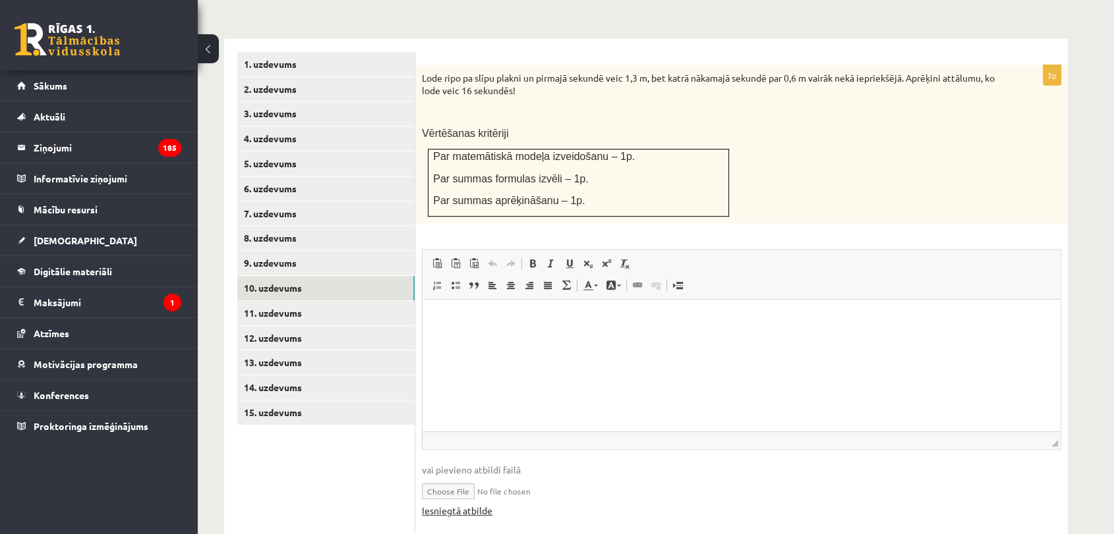
click at [461, 504] on link "Iesniegtā atbilde" at bounding box center [457, 511] width 71 height 14
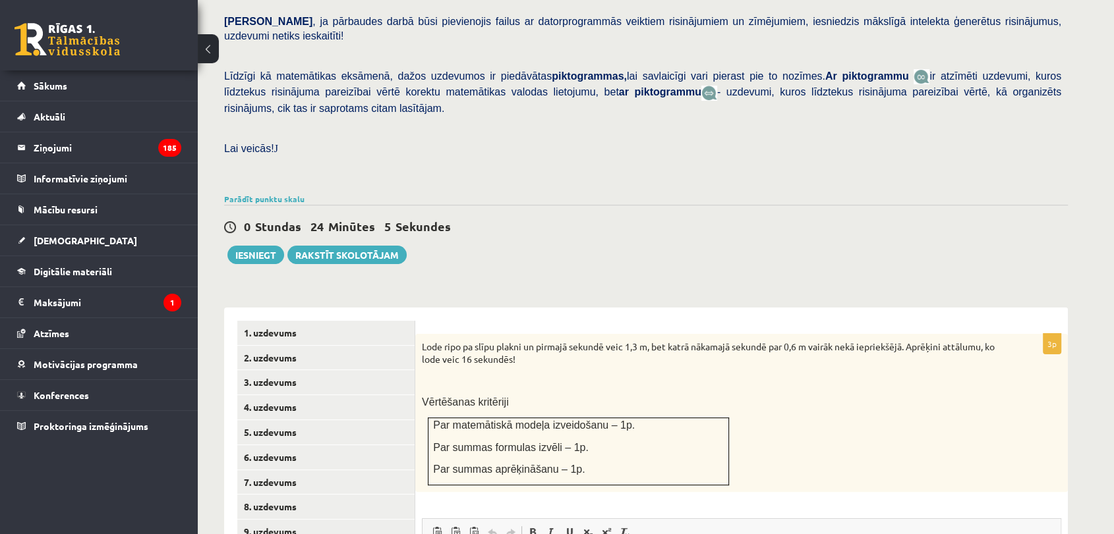
scroll to position [374, 0]
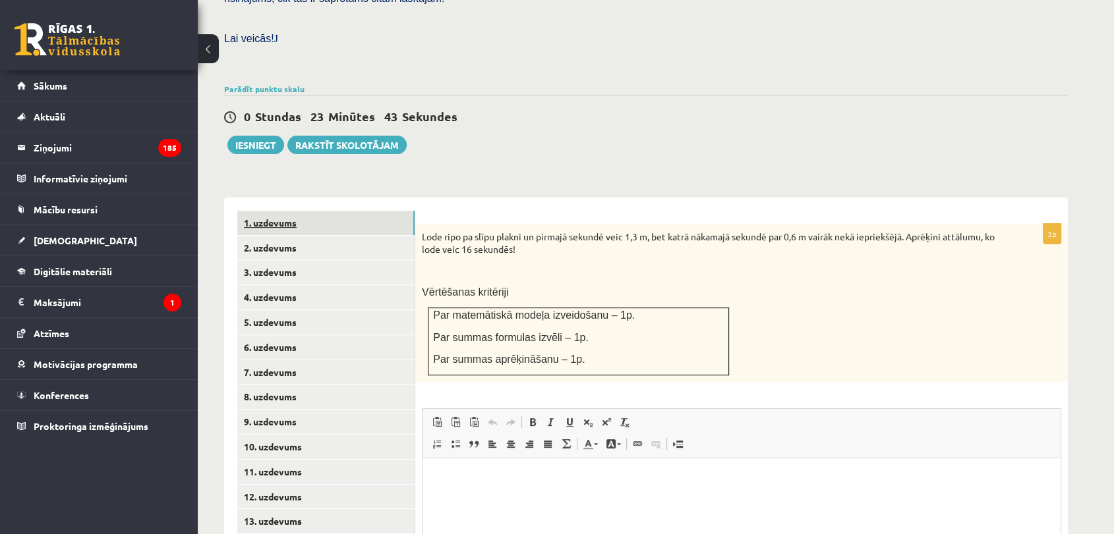
click at [339, 211] on link "1. uzdevums" at bounding box center [325, 223] width 177 height 24
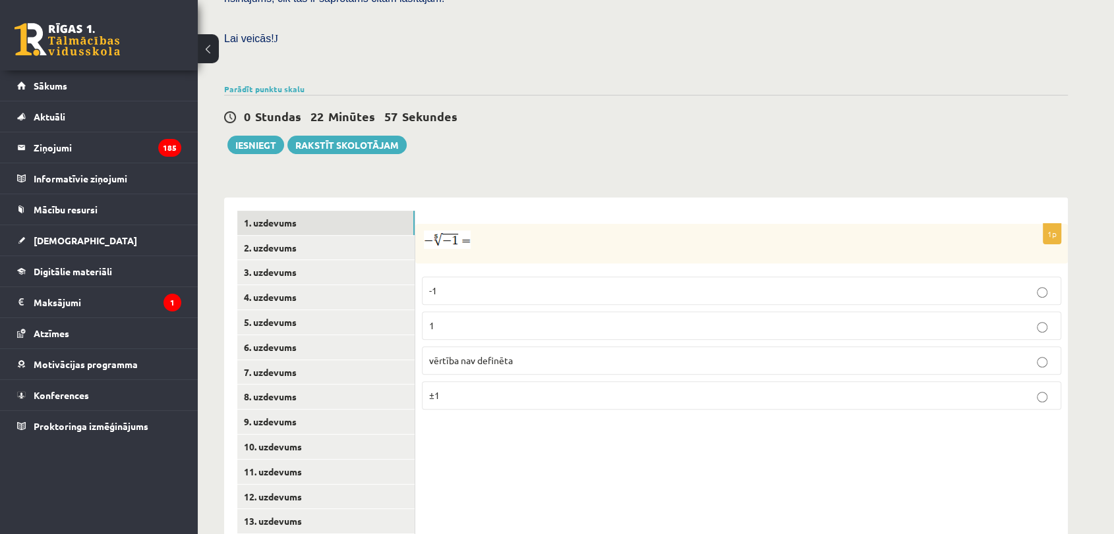
click at [480, 319] on p "1" at bounding box center [741, 326] width 625 height 14
click at [352, 236] on link "2. uzdevums" at bounding box center [325, 248] width 177 height 24
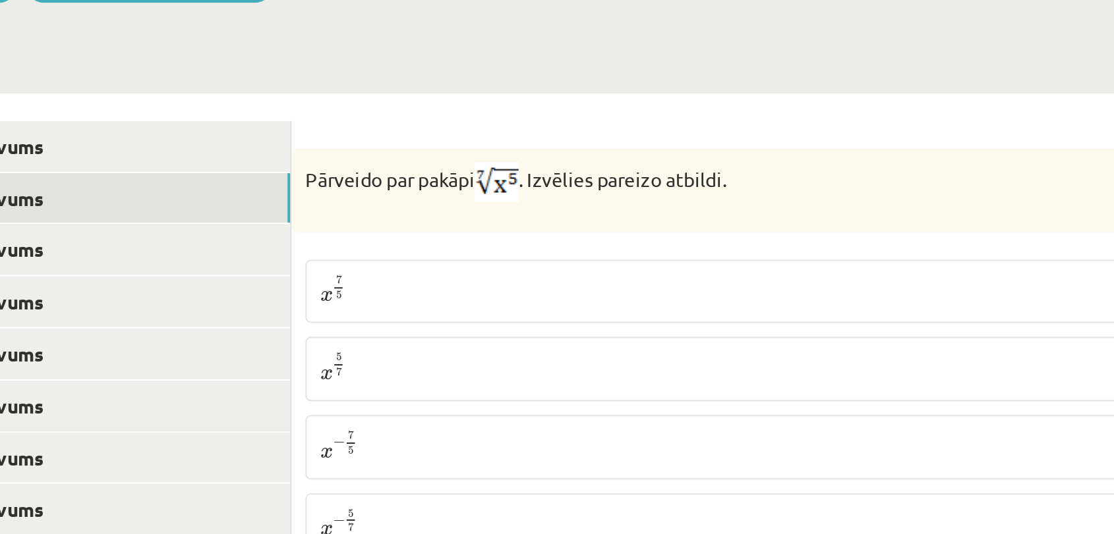
click at [468, 322] on p "x 5 7 x 5 7" at bounding box center [741, 330] width 625 height 16
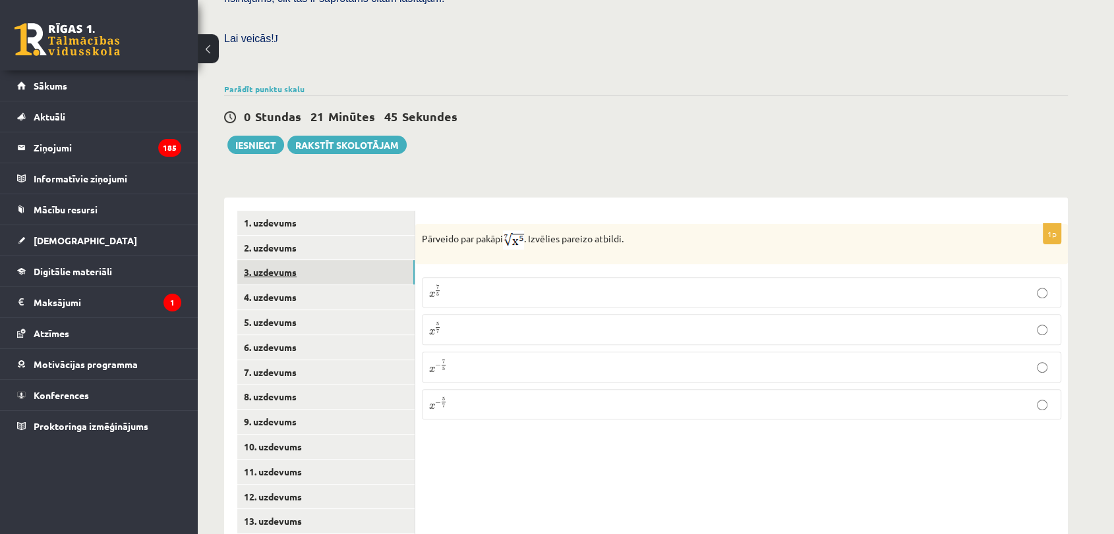
click at [380, 260] on link "3. uzdevums" at bounding box center [325, 272] width 177 height 24
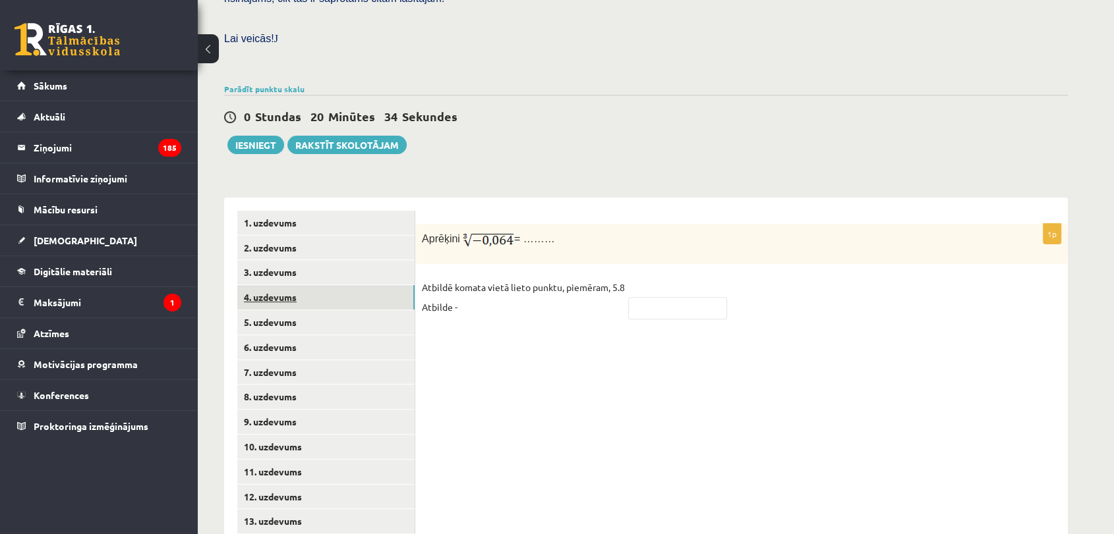
click at [369, 285] on link "4. uzdevums" at bounding box center [325, 297] width 177 height 24
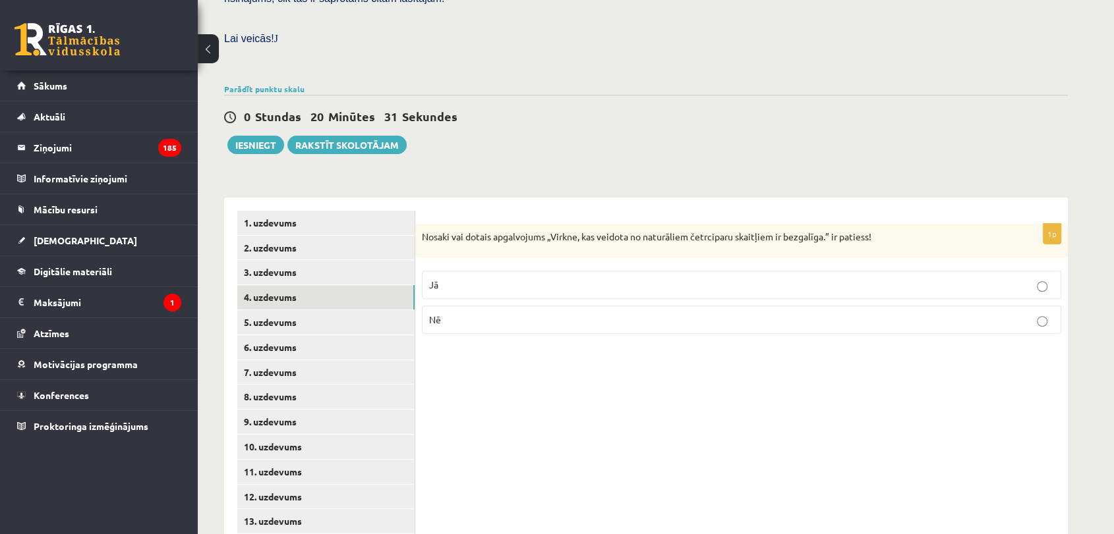
click at [507, 278] on p "Jā" at bounding box center [741, 285] width 625 height 14
click at [366, 310] on link "5. uzdevums" at bounding box center [325, 322] width 177 height 24
click at [461, 315] on p "Nē" at bounding box center [741, 322] width 625 height 14
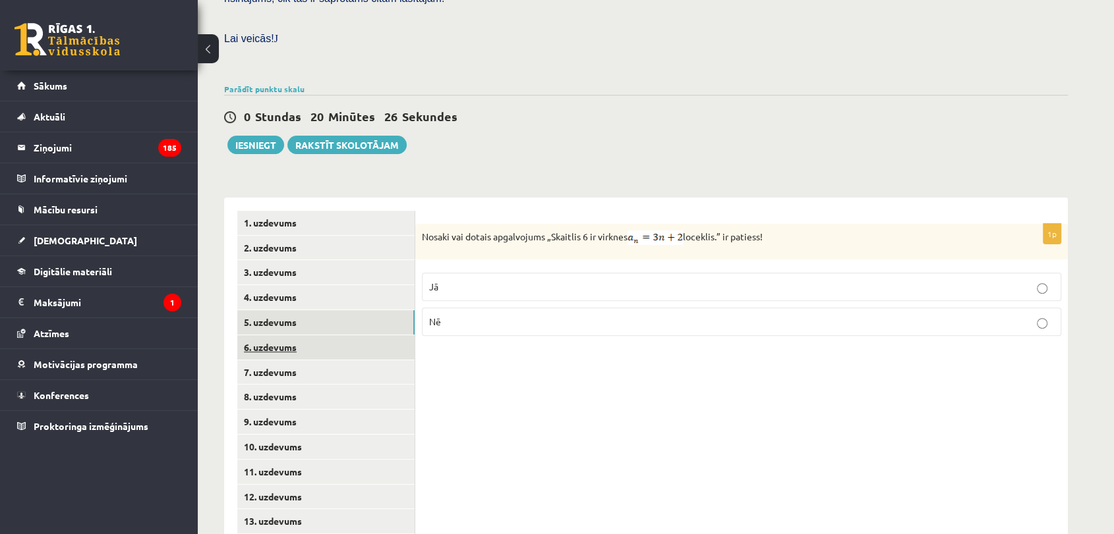
click at [357, 335] on link "6. uzdevums" at bounding box center [325, 347] width 177 height 24
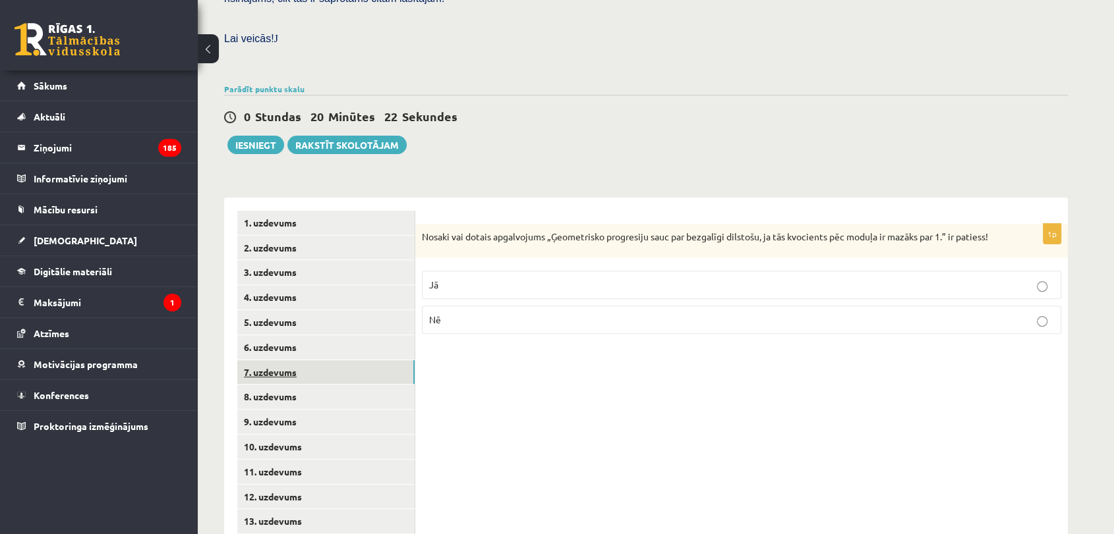
click at [364, 360] on link "7. uzdevums" at bounding box center [325, 372] width 177 height 24
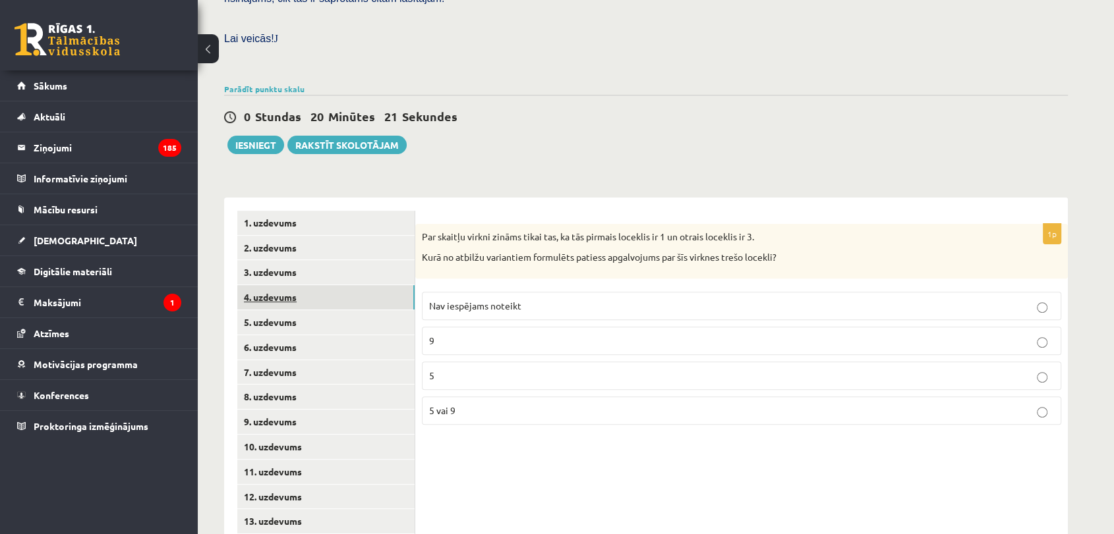
click at [332, 285] on link "4. uzdevums" at bounding box center [325, 297] width 177 height 24
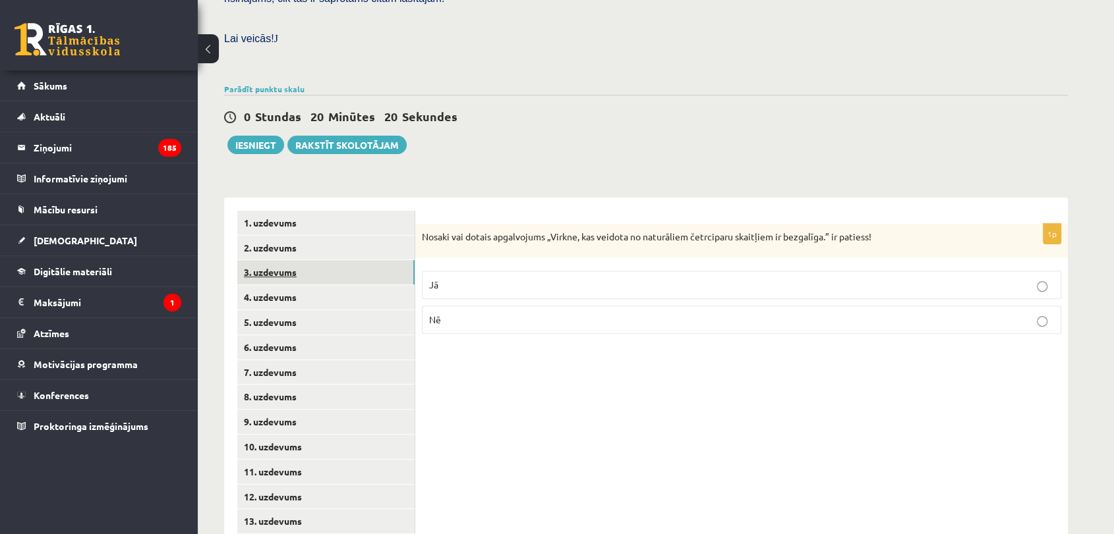
click at [333, 260] on link "3. uzdevums" at bounding box center [325, 272] width 177 height 24
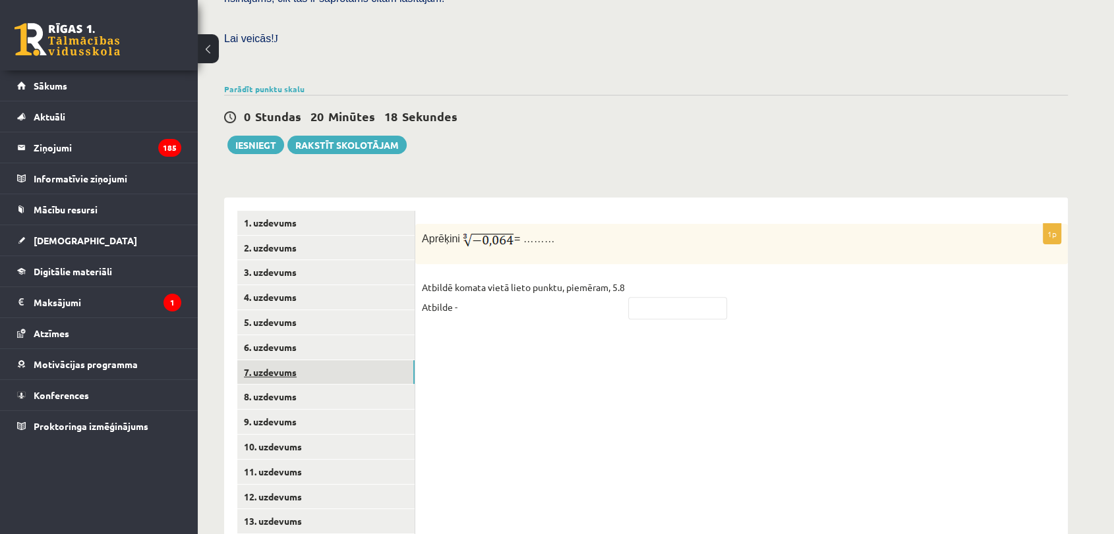
click at [333, 360] on link "7. uzdevums" at bounding box center [325, 372] width 177 height 24
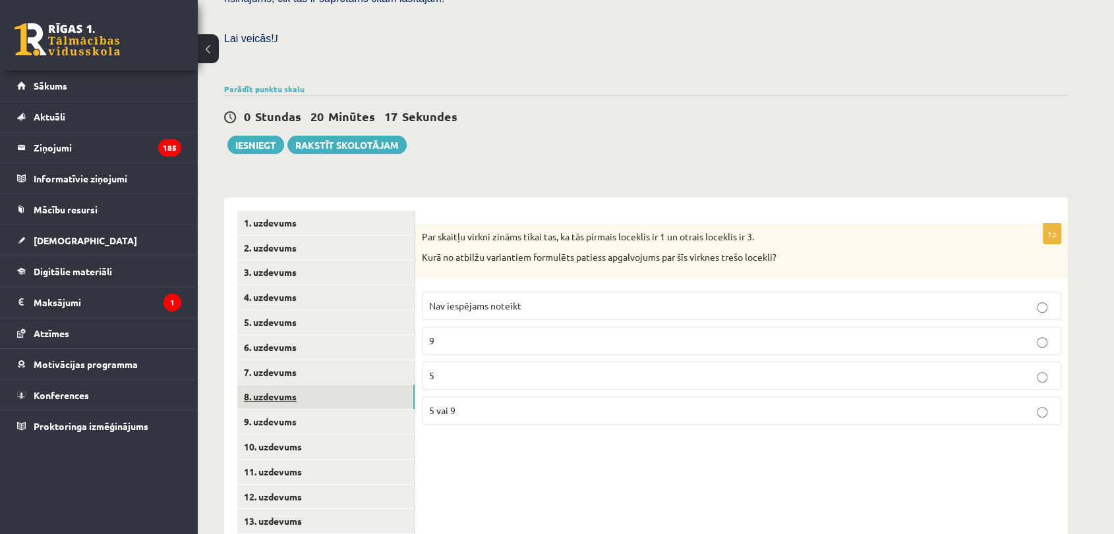
click at [337, 385] on link "8. uzdevums" at bounding box center [325, 397] width 177 height 24
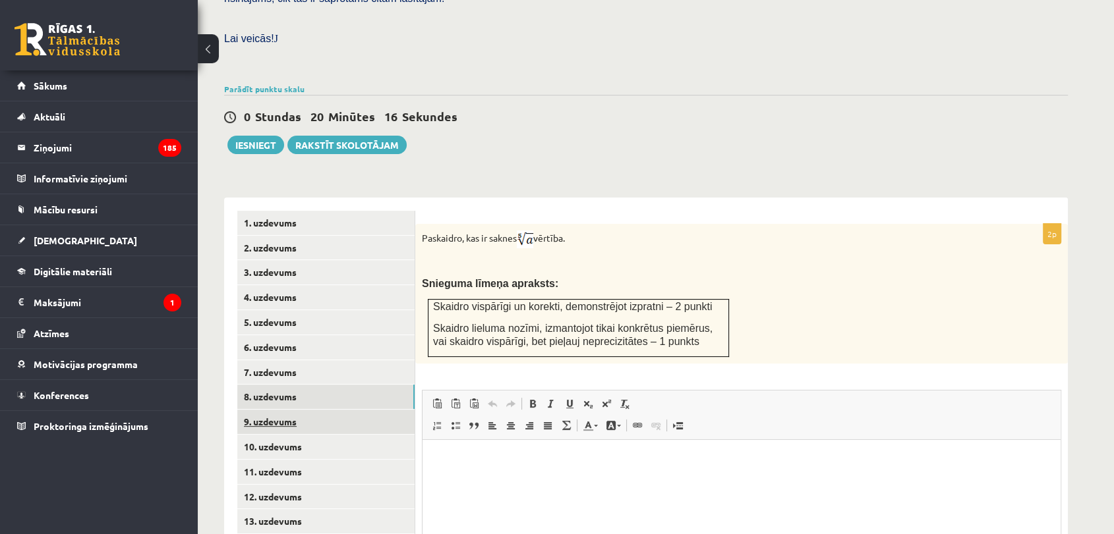
scroll to position [0, 0]
click at [259, 136] on button "Iesniegt" at bounding box center [255, 145] width 57 height 18
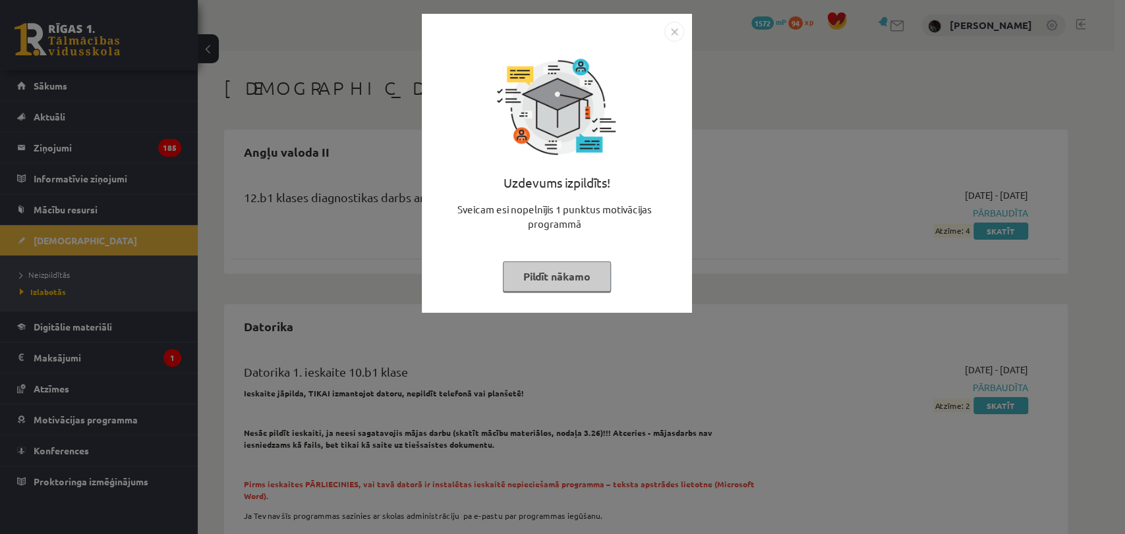
click at [674, 24] on img "Close" at bounding box center [674, 32] width 20 height 20
